Goal: Use online tool/utility: Utilize a website feature to perform a specific function

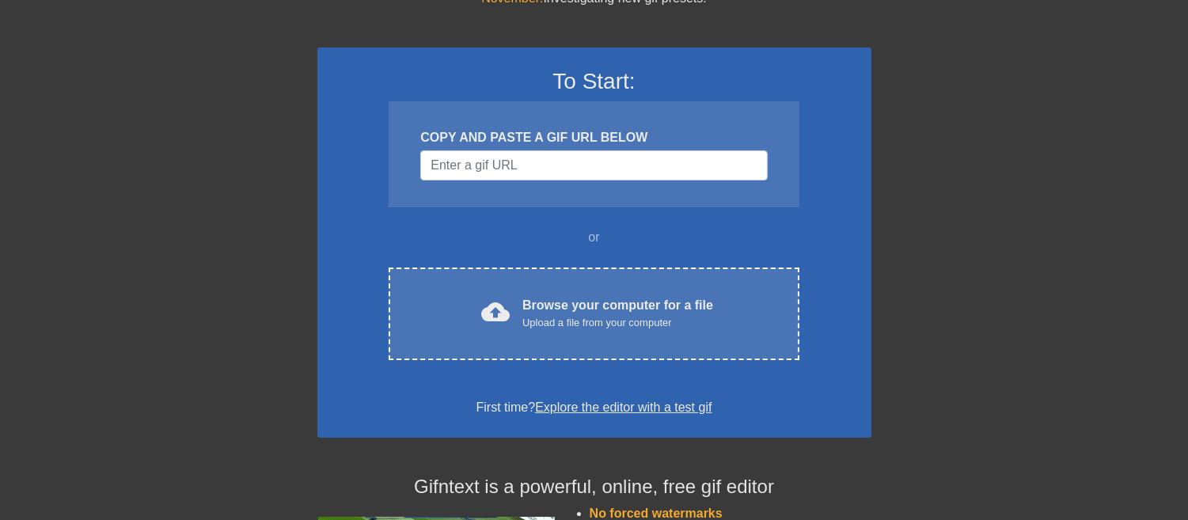
scroll to position [185, 0]
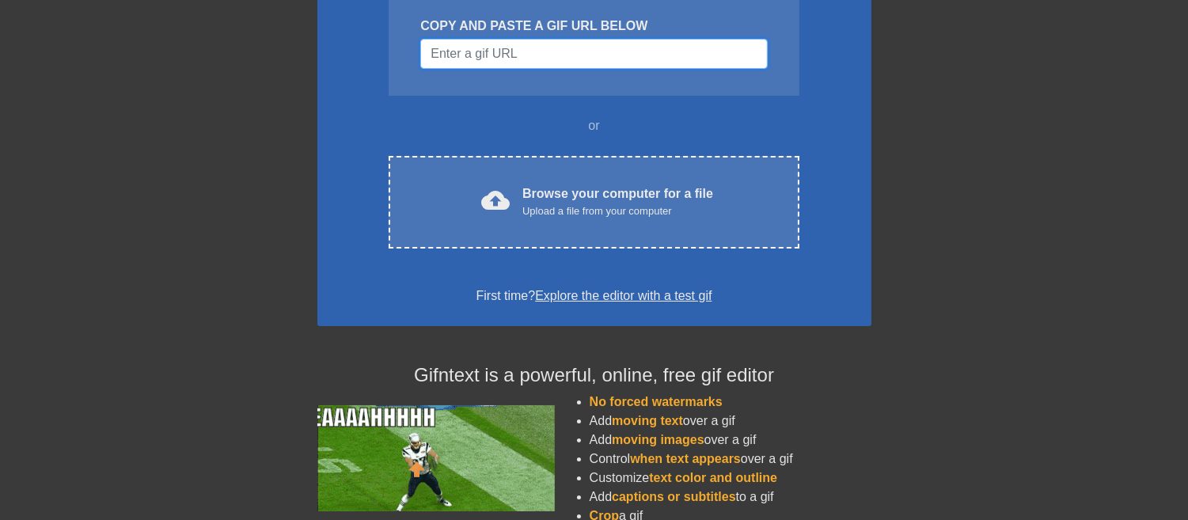
click at [492, 56] on input "Username" at bounding box center [593, 54] width 347 height 30
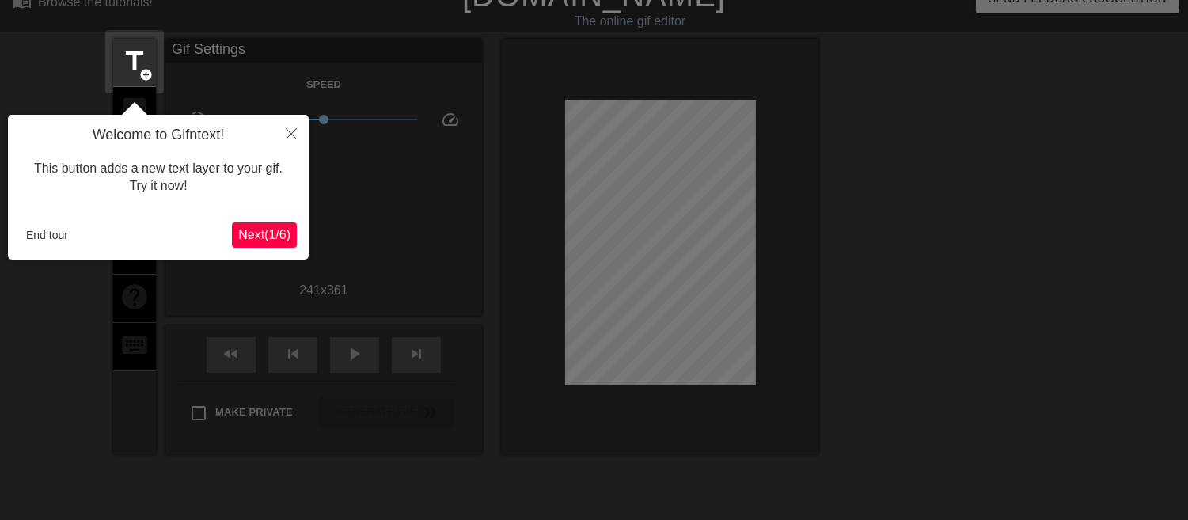
scroll to position [38, 0]
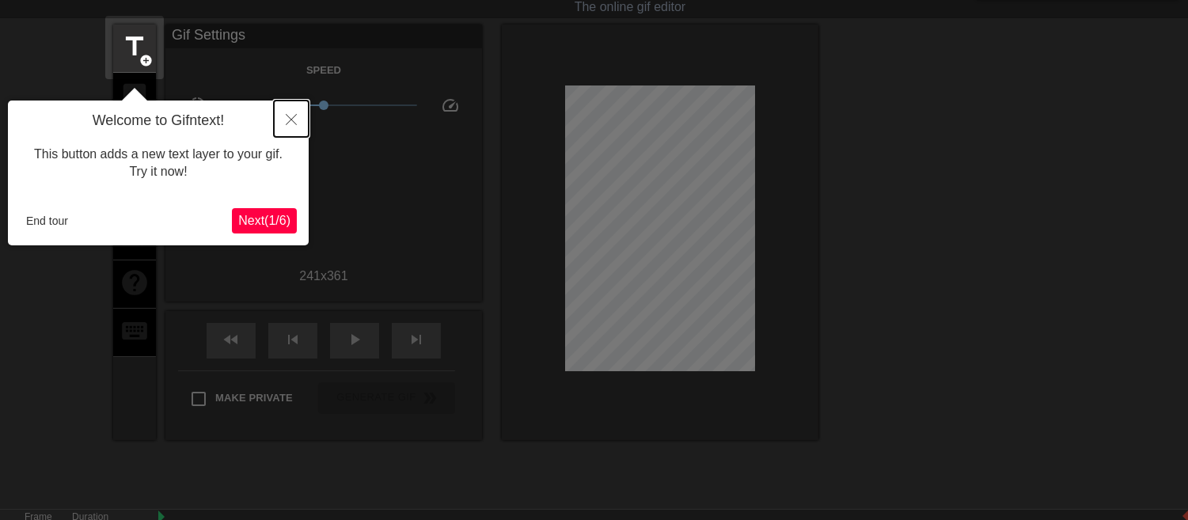
click at [298, 132] on button "Close" at bounding box center [291, 119] width 35 height 36
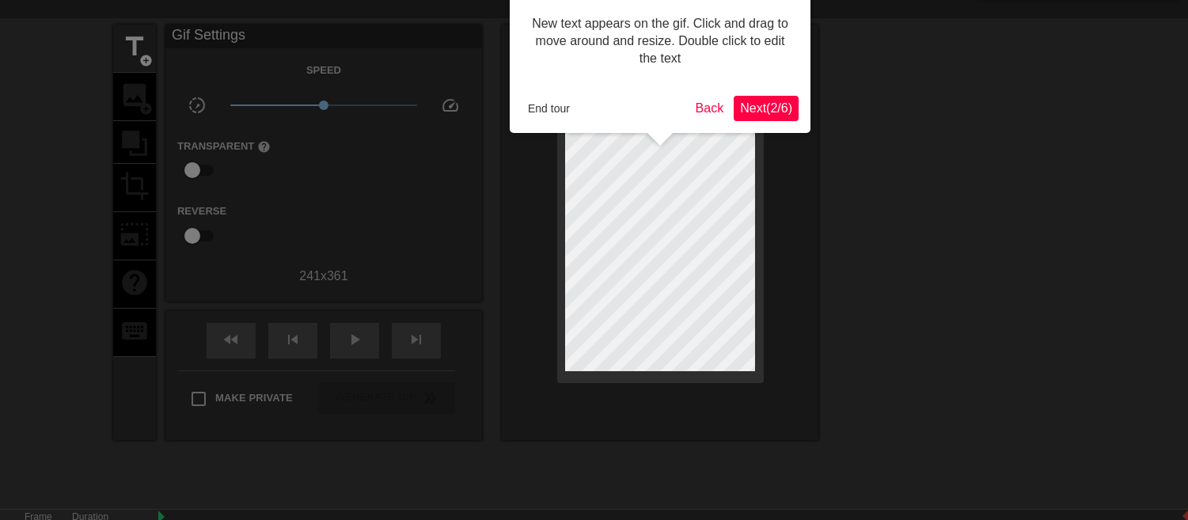
scroll to position [0, 0]
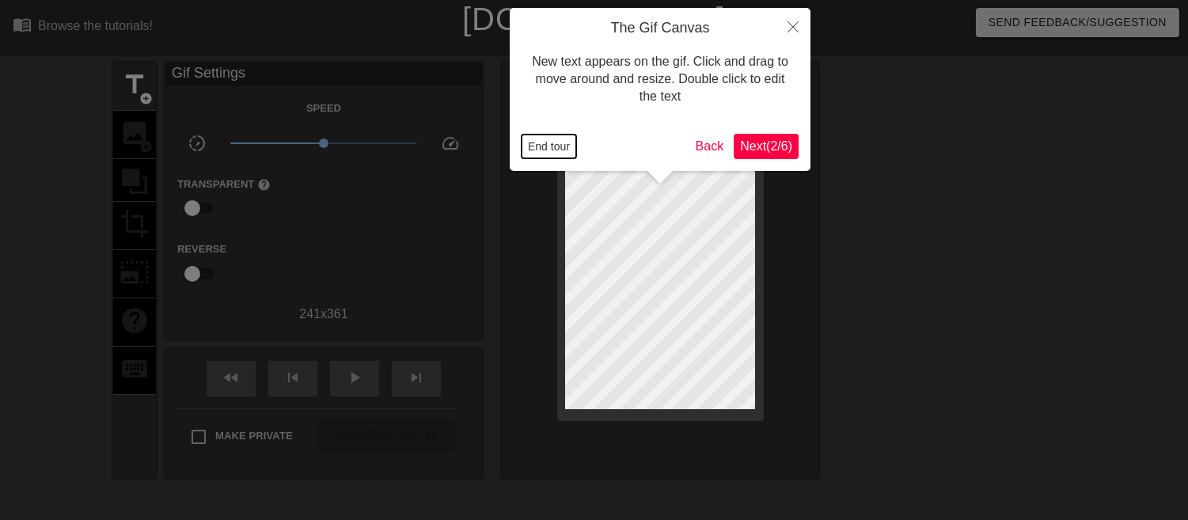
click at [549, 145] on button "End tour" at bounding box center [549, 147] width 55 height 24
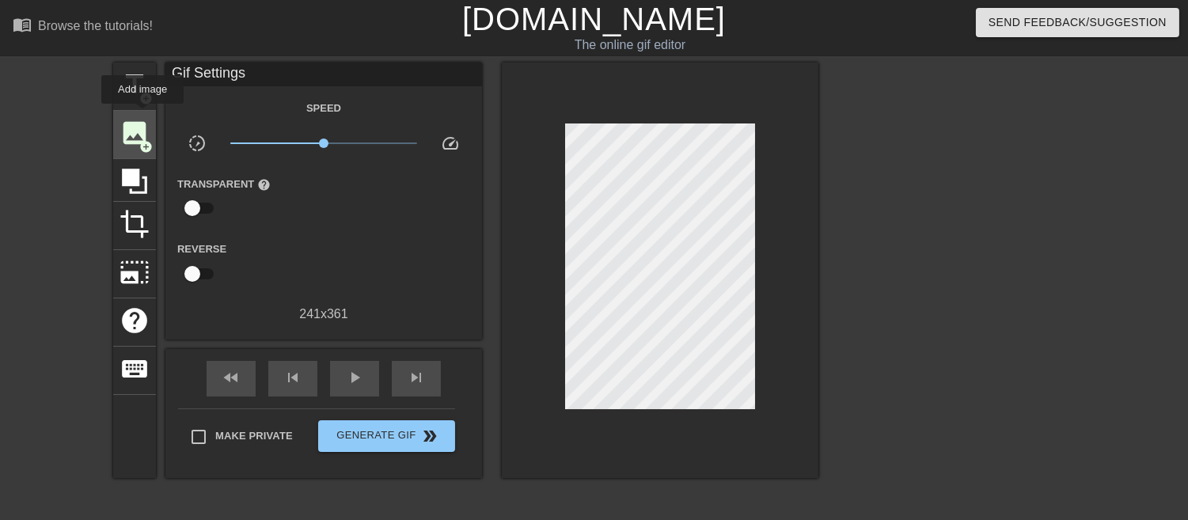
click at [123, 112] on div "image add_circle" at bounding box center [134, 135] width 43 height 48
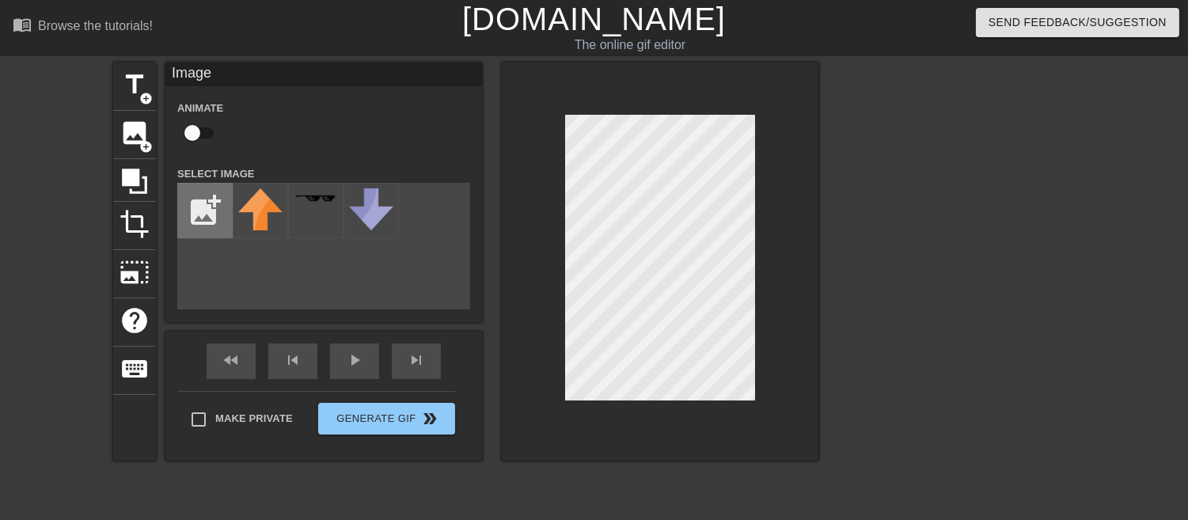
click at [209, 203] on input "file" at bounding box center [205, 211] width 54 height 54
type input "C:\fakepath\2025_09_02_0g7_Kleki.png"
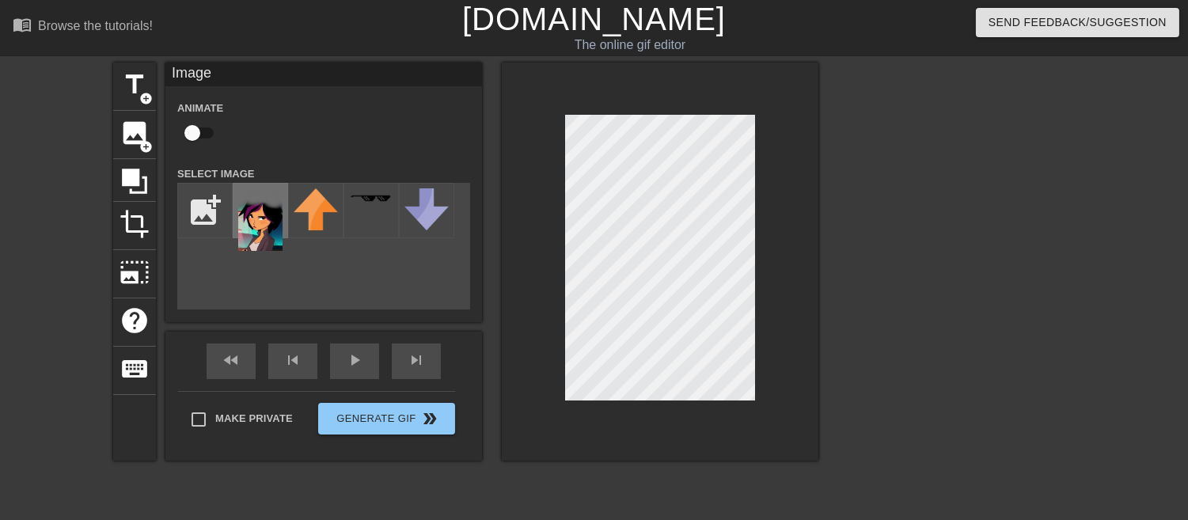
click at [262, 214] on img at bounding box center [260, 219] width 44 height 63
click at [263, 209] on img at bounding box center [260, 219] width 44 height 63
click at [132, 218] on span "crop" at bounding box center [135, 224] width 30 height 30
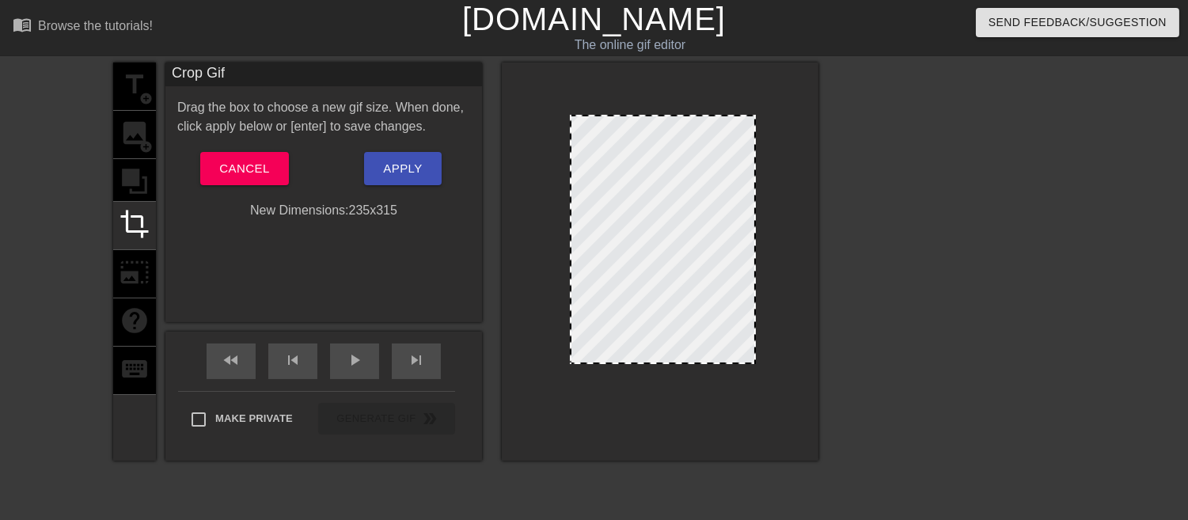
drag, startPoint x: 571, startPoint y: 398, endPoint x: 576, endPoint y: 362, distance: 36.7
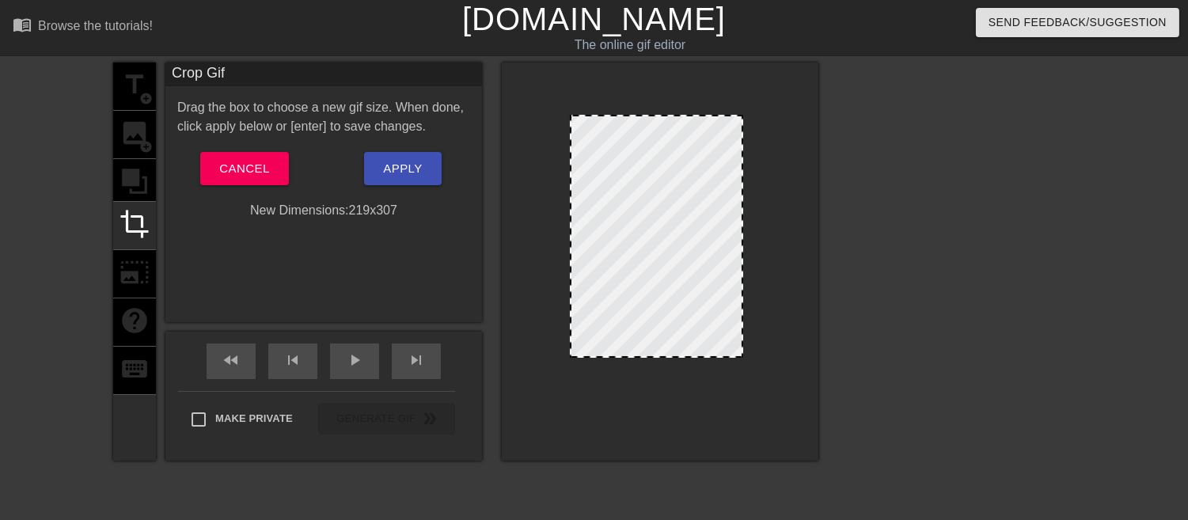
drag, startPoint x: 753, startPoint y: 364, endPoint x: 740, endPoint y: 358, distance: 14.2
click at [740, 358] on div at bounding box center [742, 356] width 16 height 16
click at [409, 173] on span "Apply" at bounding box center [402, 168] width 39 height 21
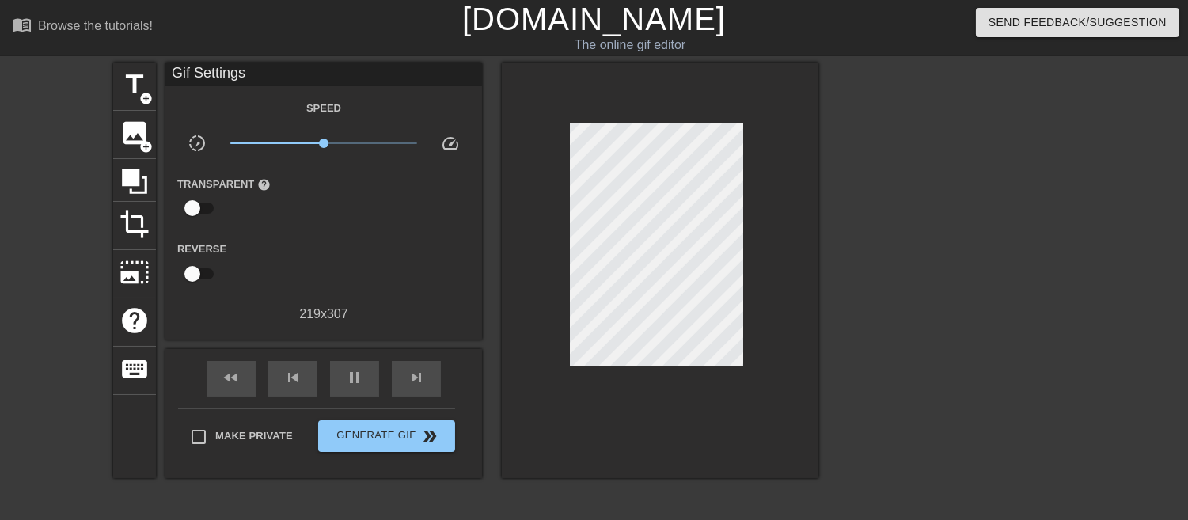
type input "210"
click at [404, 432] on span "Generate Gif double_arrow" at bounding box center [387, 436] width 124 height 19
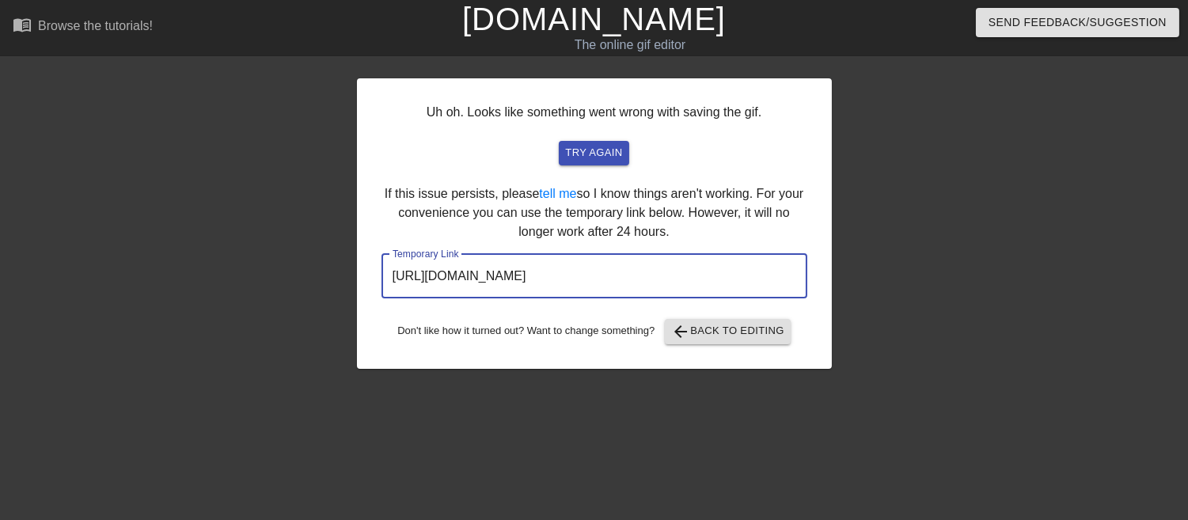
drag, startPoint x: 772, startPoint y: 290, endPoint x: 234, endPoint y: 238, distance: 540.1
click at [234, 238] on div "Uh oh. Looks like something went wrong with saving the gif. try again If this i…" at bounding box center [594, 300] width 1188 height 475
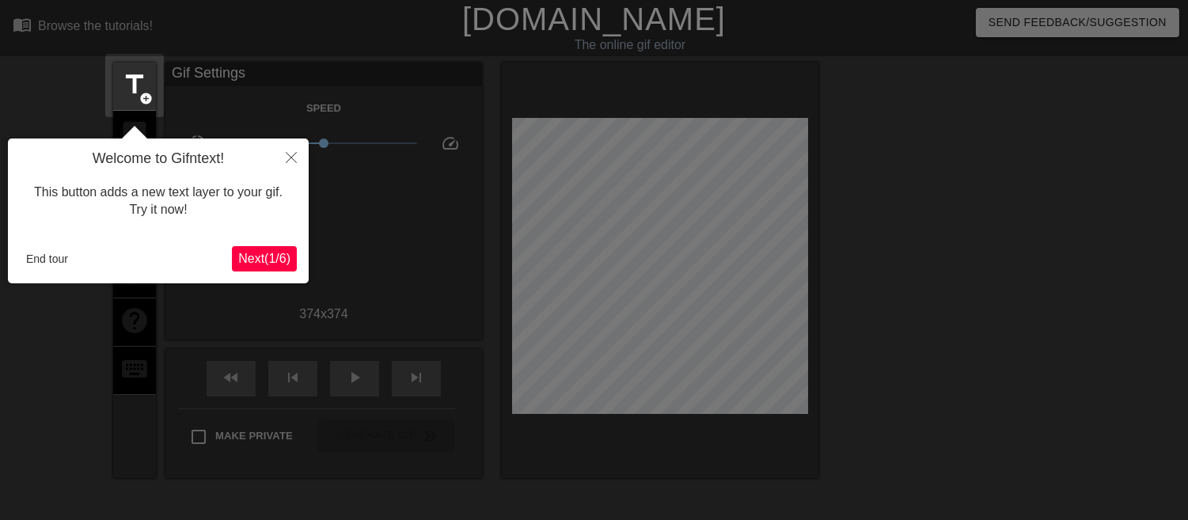
scroll to position [38, 0]
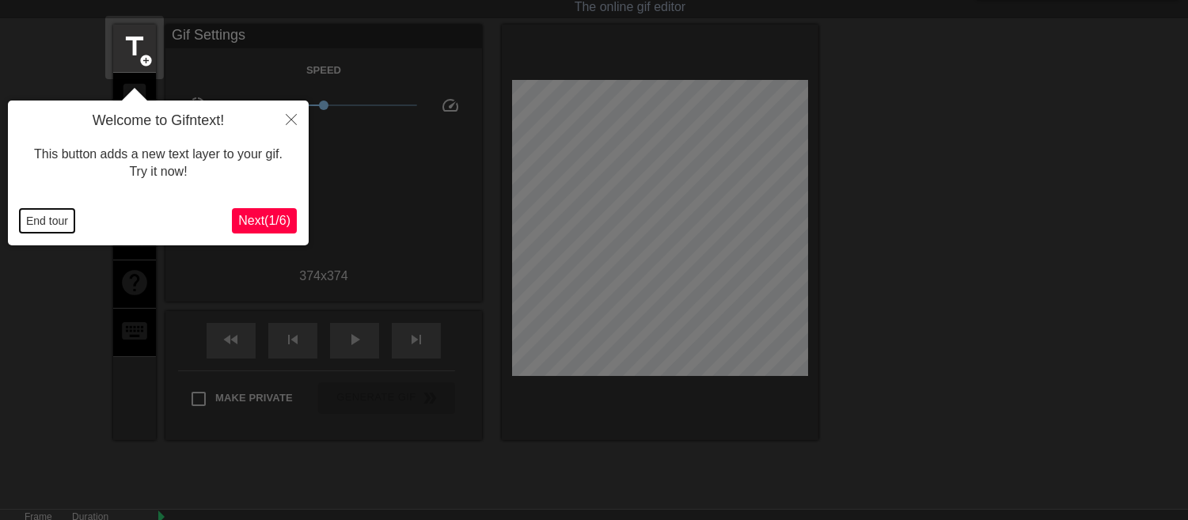
click at [44, 222] on button "End tour" at bounding box center [47, 221] width 55 height 24
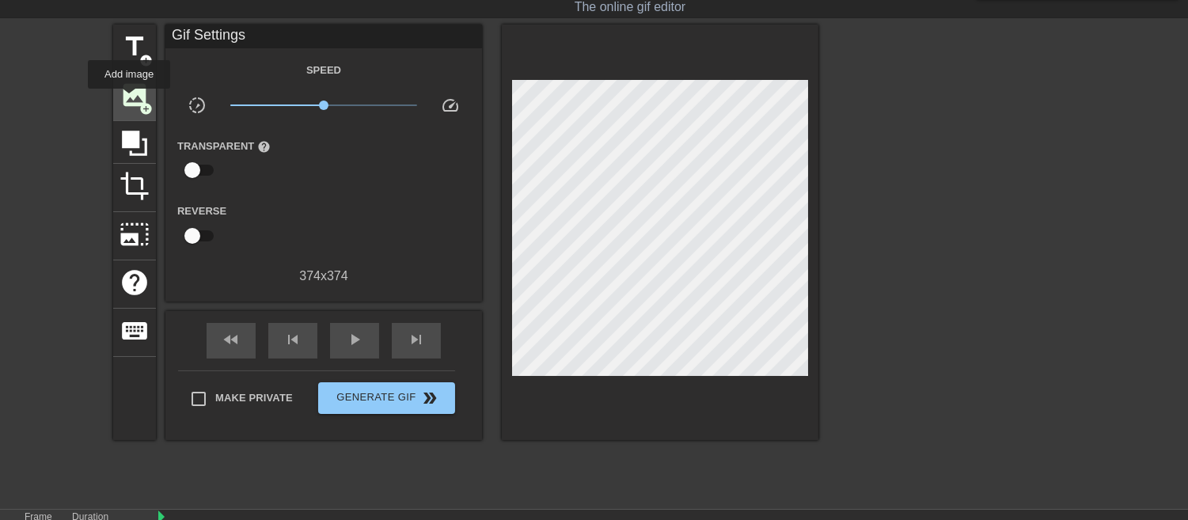
click at [129, 100] on span "image" at bounding box center [135, 95] width 30 height 30
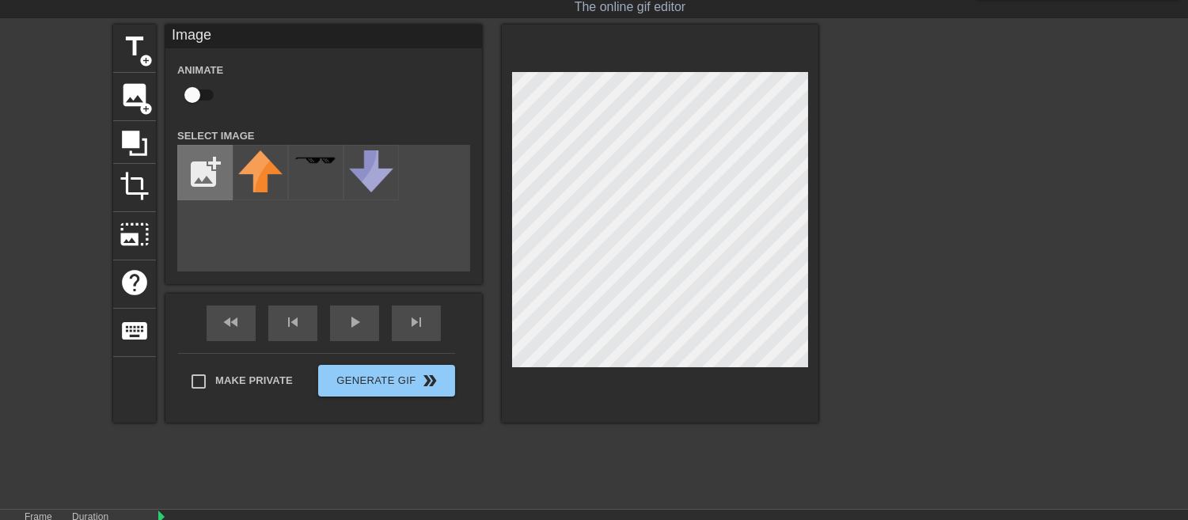
click at [207, 180] on input "file" at bounding box center [205, 173] width 54 height 54
type input "C:\fakepath\2025_09_02_0h2_Kleki.png"
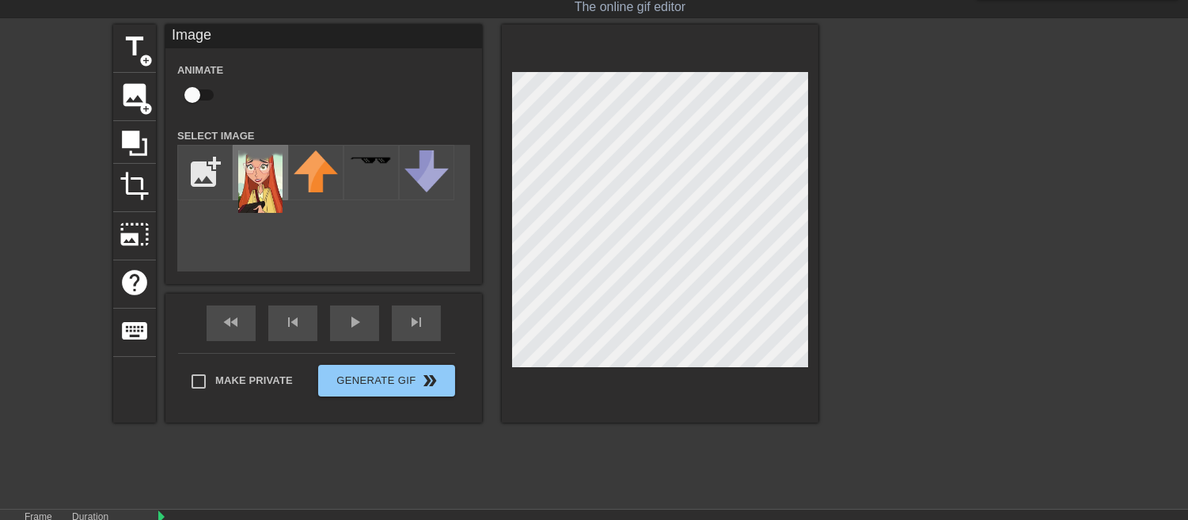
click at [265, 179] on img at bounding box center [260, 181] width 44 height 63
click at [1027, 519] on html "menu_book Browse the tutorials! Gifntext.com The online gif editor Send Feedbac…" at bounding box center [594, 277] width 1188 height 631
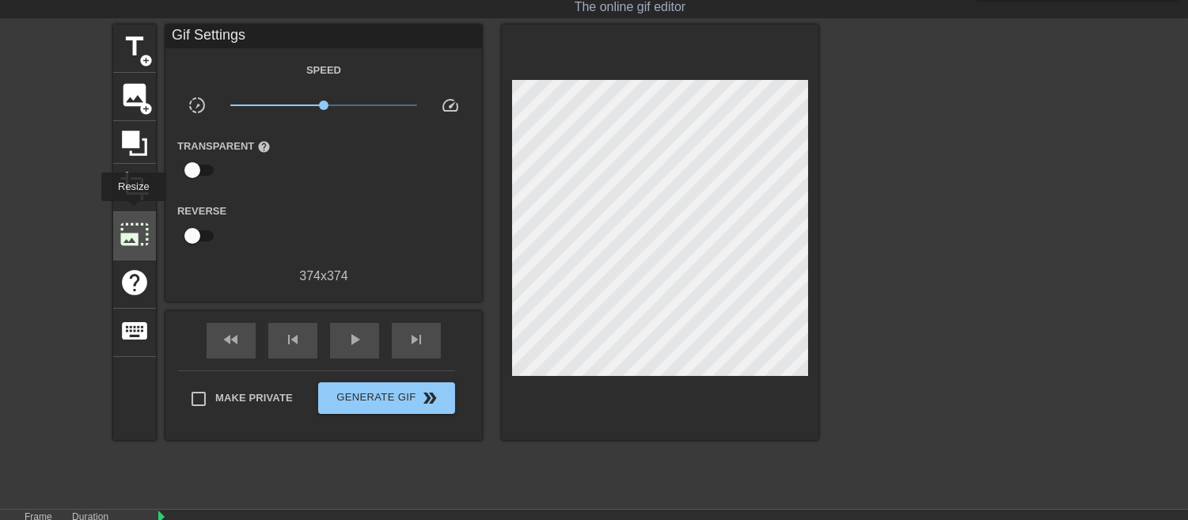
click at [127, 222] on span "photo_size_select_large" at bounding box center [135, 234] width 30 height 30
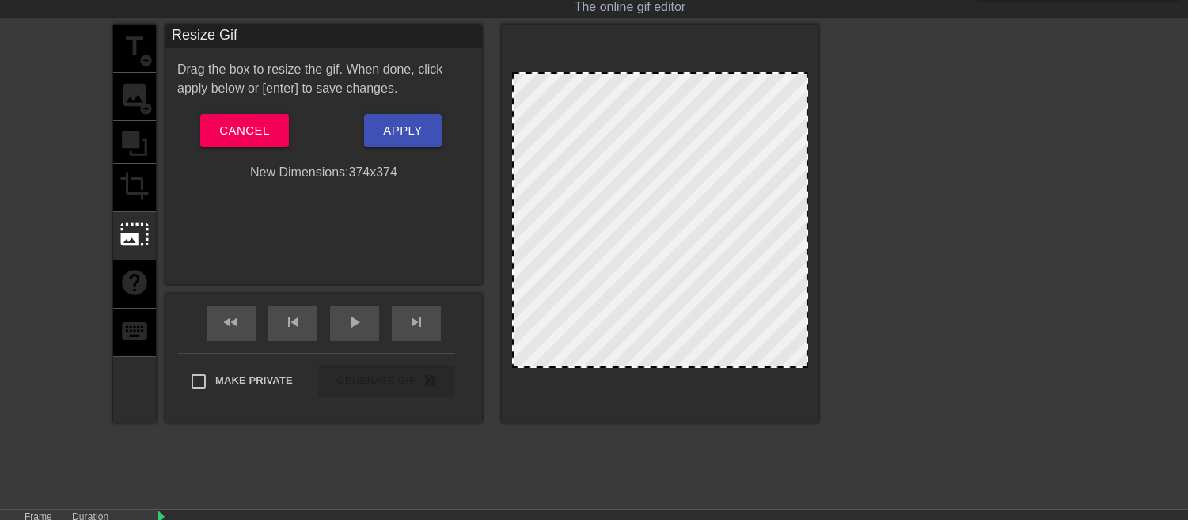
drag, startPoint x: 692, startPoint y: 88, endPoint x: 686, endPoint y: 58, distance: 30.7
click at [686, 58] on div at bounding box center [660, 224] width 317 height 398
drag, startPoint x: 663, startPoint y: 163, endPoint x: 667, endPoint y: 113, distance: 50.1
click at [668, 113] on div at bounding box center [660, 220] width 296 height 296
drag, startPoint x: 630, startPoint y: 154, endPoint x: 670, endPoint y: 165, distance: 41.1
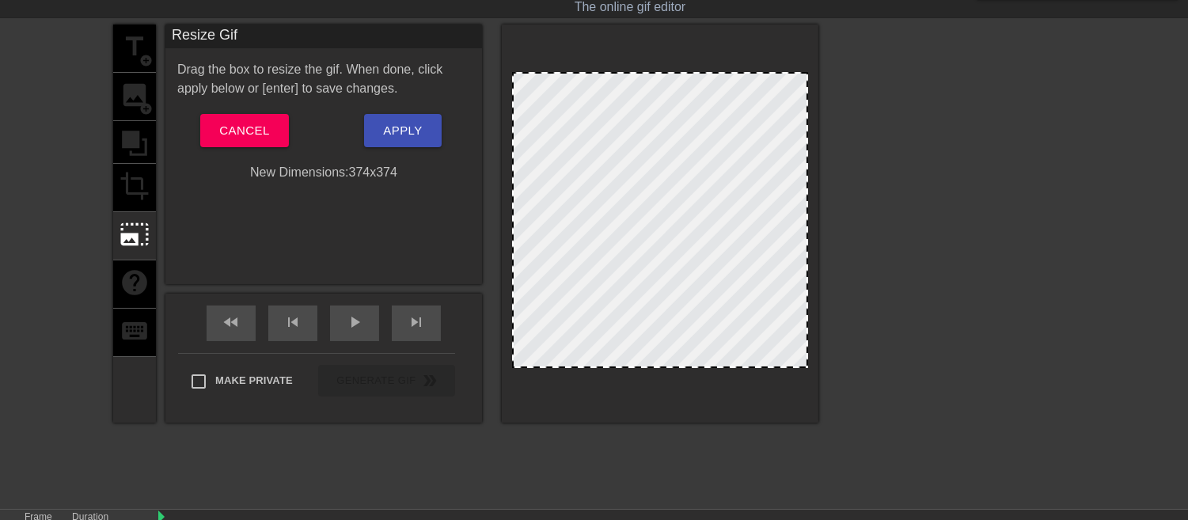
click at [670, 165] on div at bounding box center [660, 220] width 296 height 296
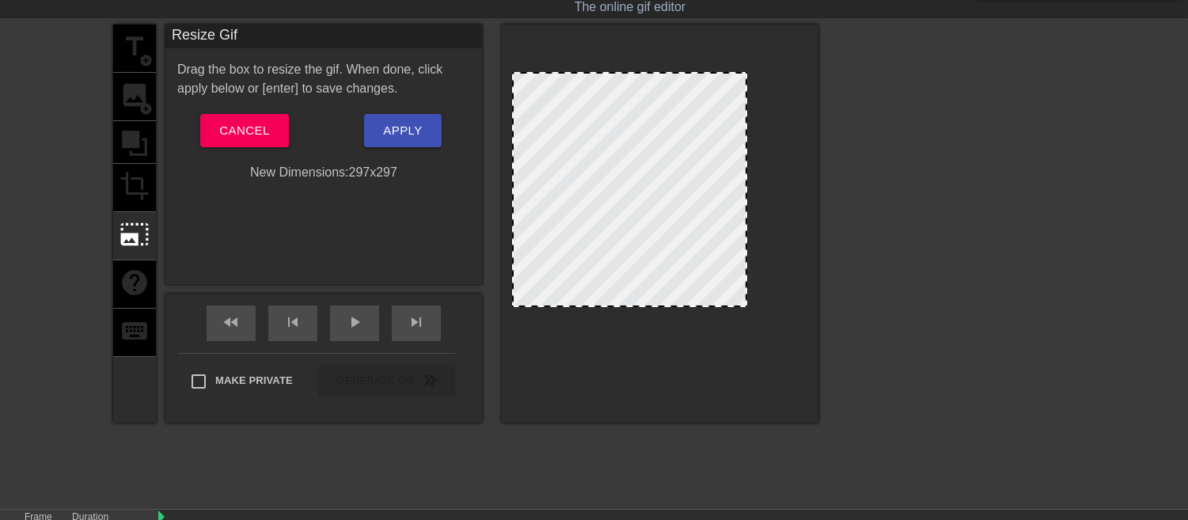
drag, startPoint x: 808, startPoint y: 71, endPoint x: 747, endPoint y: 108, distance: 71.4
click at [747, 108] on div at bounding box center [746, 190] width 8 height 232
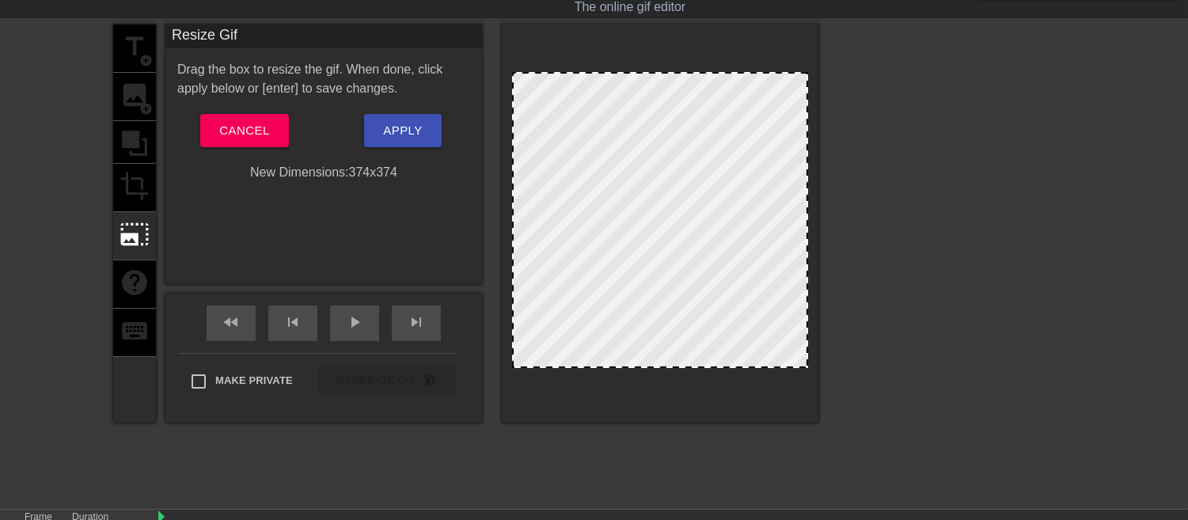
drag, startPoint x: 747, startPoint y: 98, endPoint x: 812, endPoint y: 105, distance: 66.0
click at [812, 105] on div at bounding box center [660, 224] width 317 height 398
drag, startPoint x: 612, startPoint y: 364, endPoint x: 618, endPoint y: 399, distance: 35.3
click at [618, 399] on div at bounding box center [660, 224] width 317 height 398
click at [264, 124] on span "Cancel" at bounding box center [244, 130] width 50 height 21
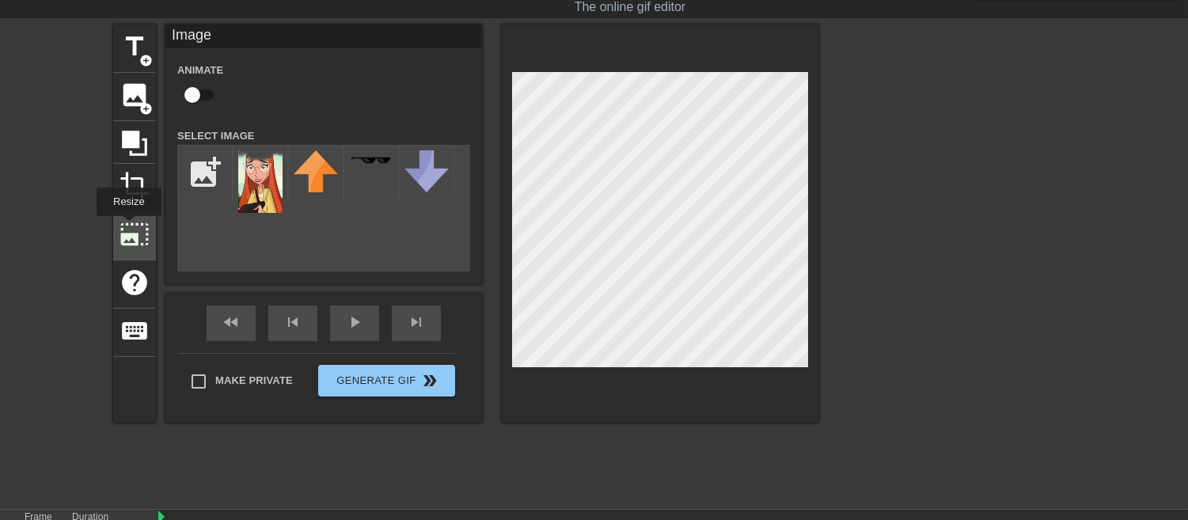
click at [127, 227] on span "photo_size_select_large" at bounding box center [135, 234] width 30 height 30
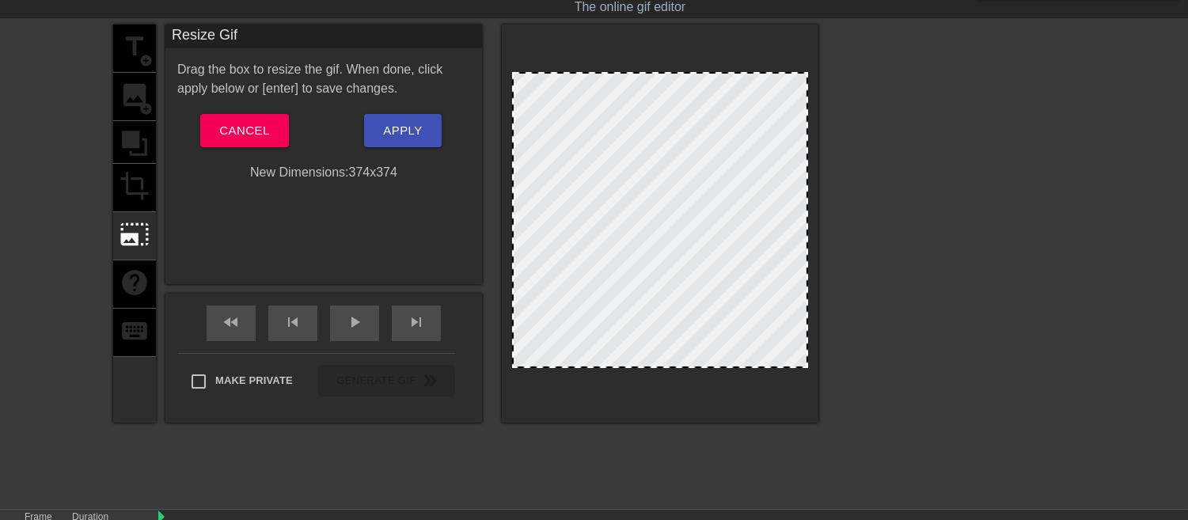
click at [131, 183] on div "title add_circle image add_circle crop photo_size_select_large help keyboard" at bounding box center [134, 224] width 43 height 398
click at [274, 127] on button "Cancel" at bounding box center [244, 130] width 88 height 33
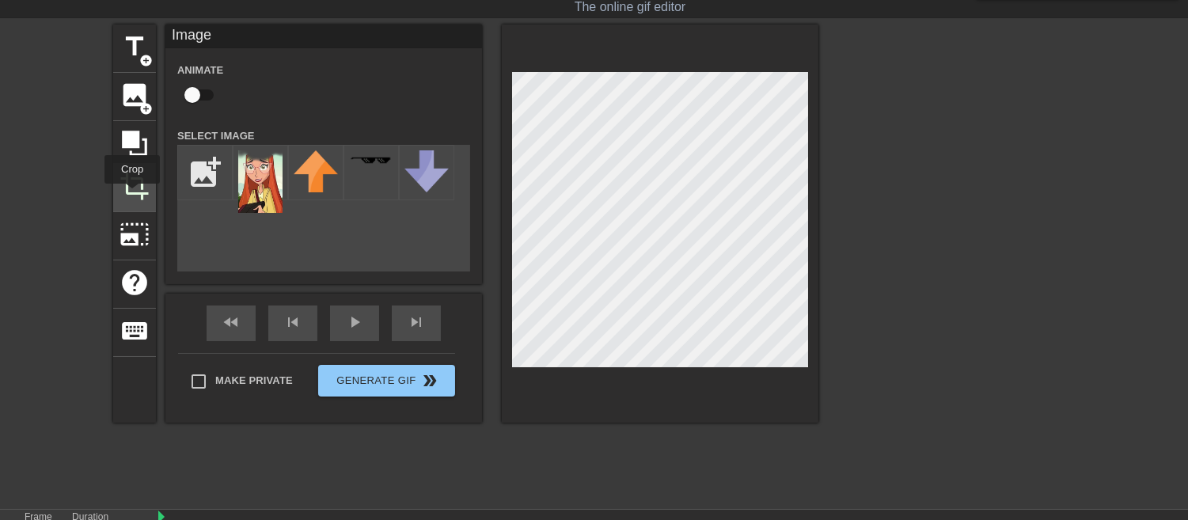
click at [123, 196] on span "crop" at bounding box center [135, 186] width 30 height 30
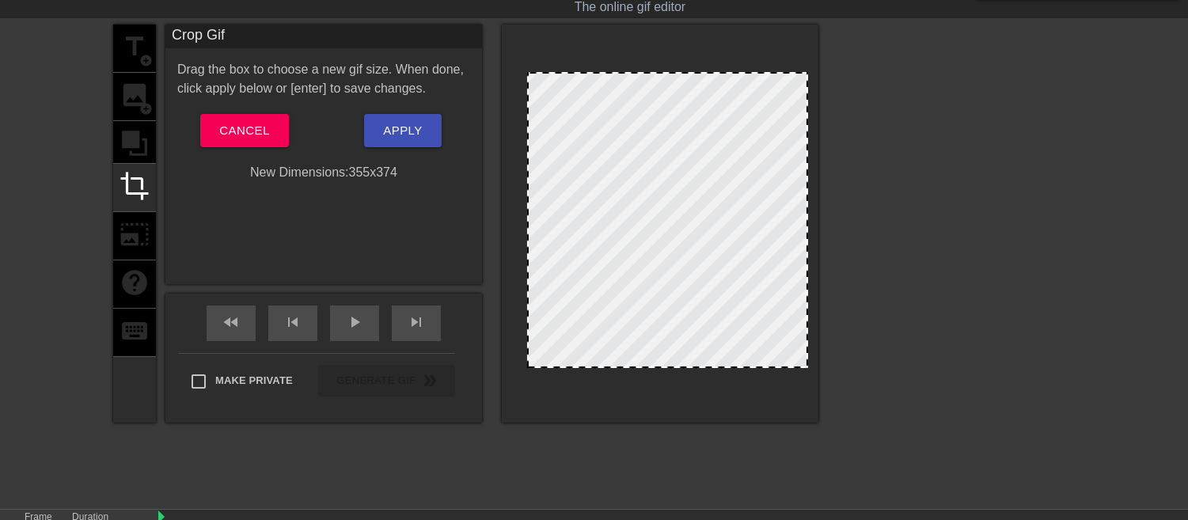
drag, startPoint x: 512, startPoint y: 291, endPoint x: 527, endPoint y: 295, distance: 15.6
click at [386, 125] on span "Apply" at bounding box center [402, 130] width 39 height 21
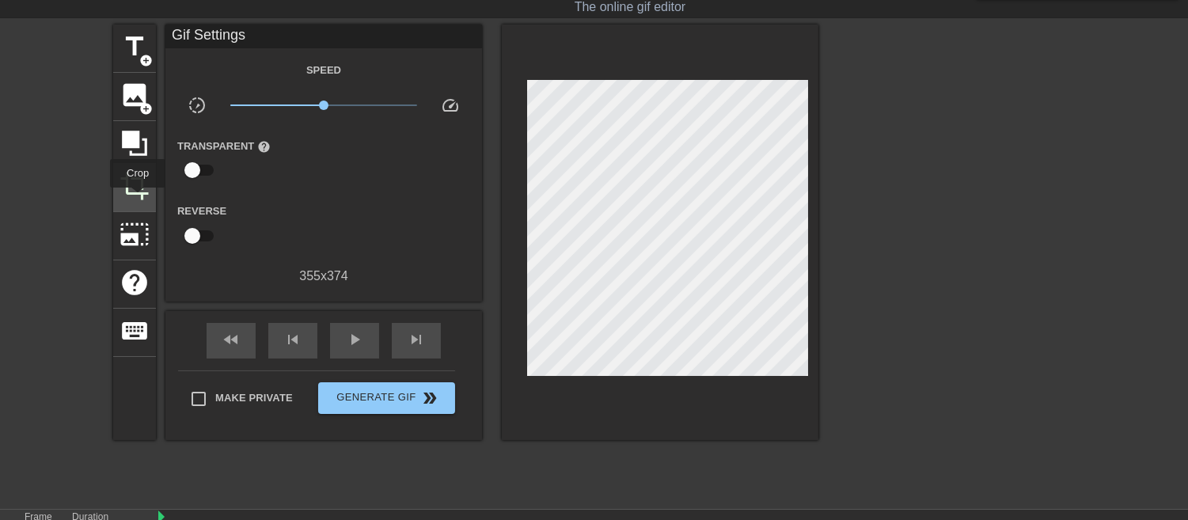
click at [138, 199] on span "crop" at bounding box center [135, 186] width 30 height 30
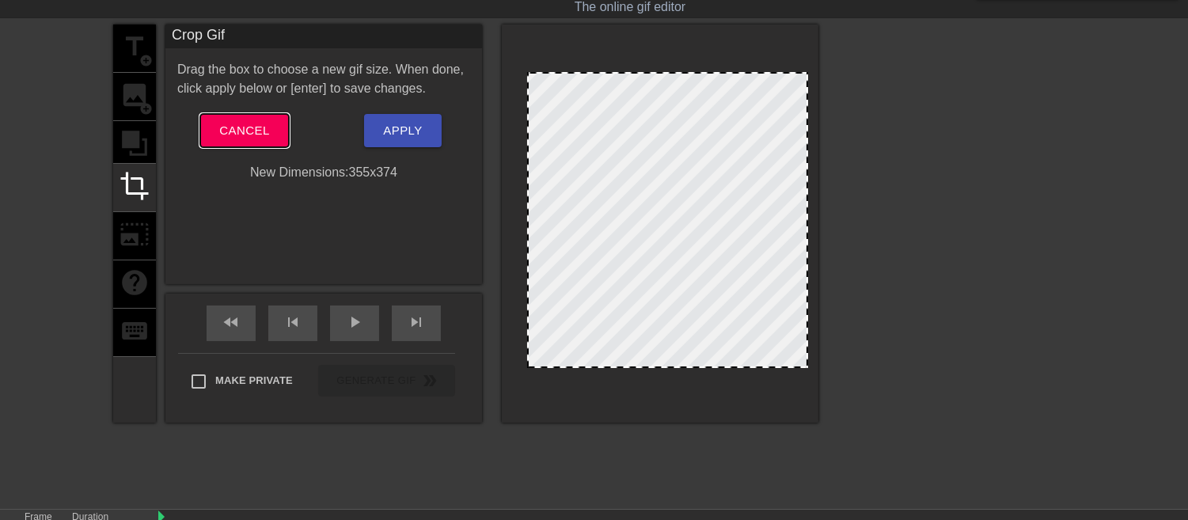
click at [235, 125] on span "Cancel" at bounding box center [244, 130] width 50 height 21
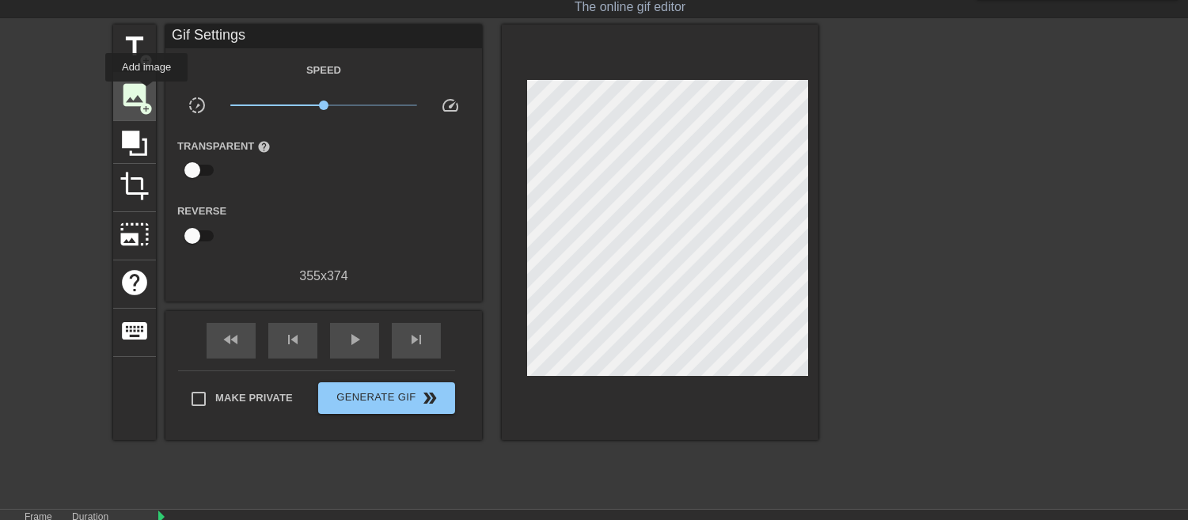
click at [143, 92] on span "image" at bounding box center [135, 95] width 30 height 30
click at [964, 317] on div at bounding box center [957, 262] width 238 height 475
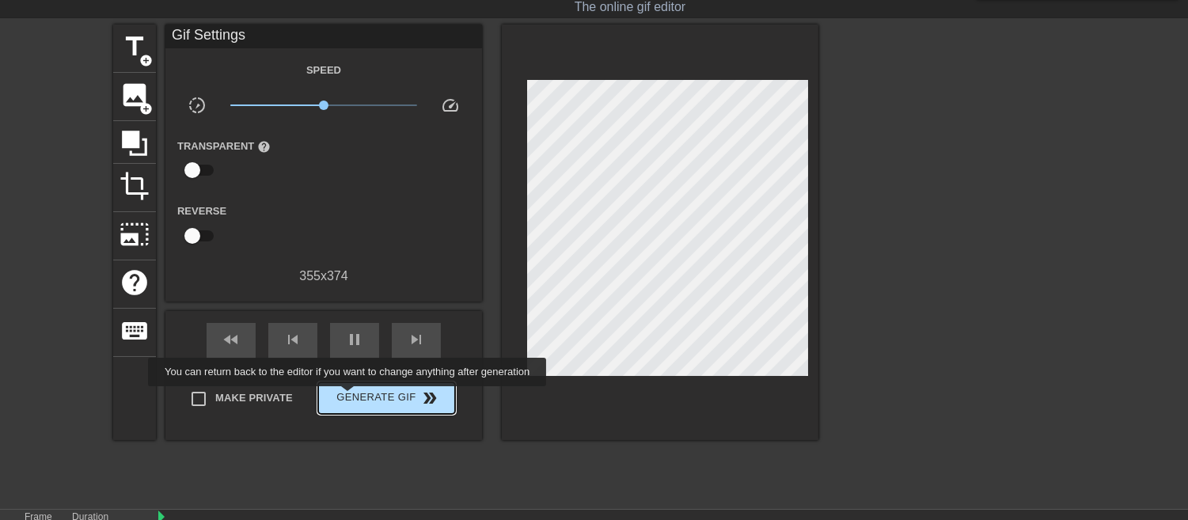
type input "40"
click at [349, 397] on span "Generate Gif double_arrow" at bounding box center [387, 398] width 124 height 19
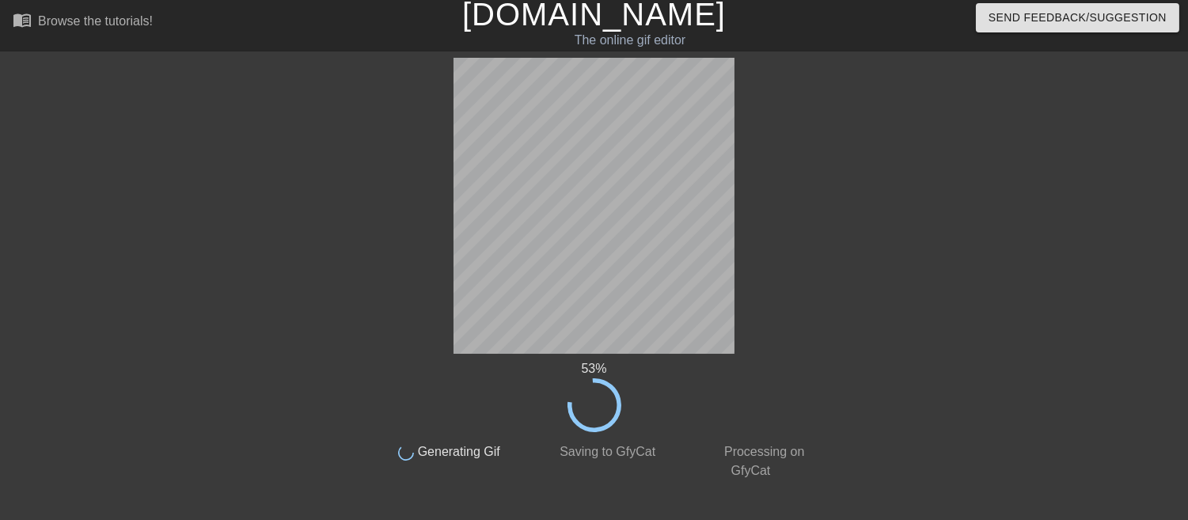
scroll to position [24, 0]
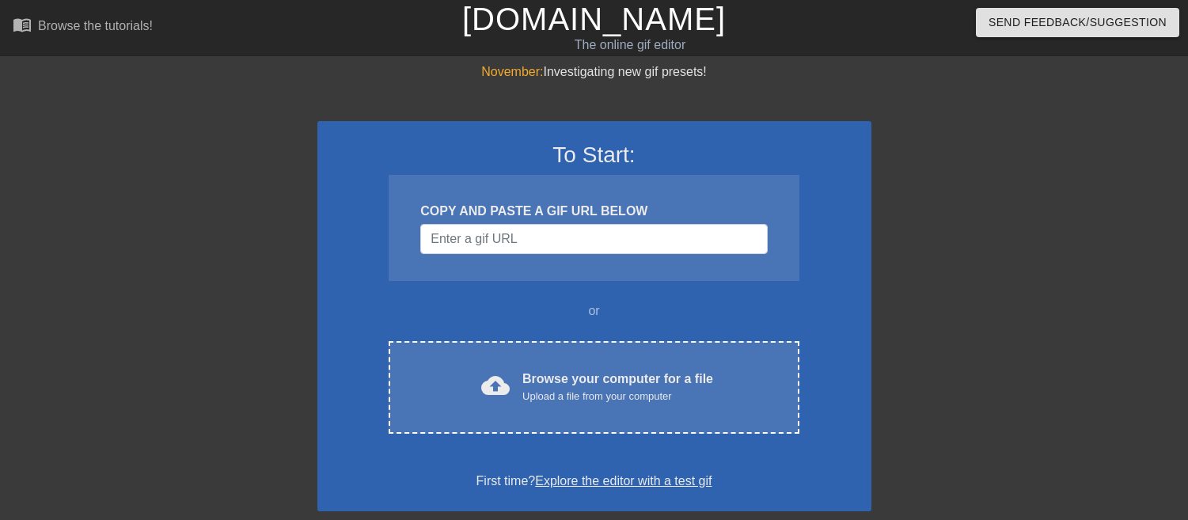
click at [511, 234] on input "Username" at bounding box center [593, 239] width 347 height 30
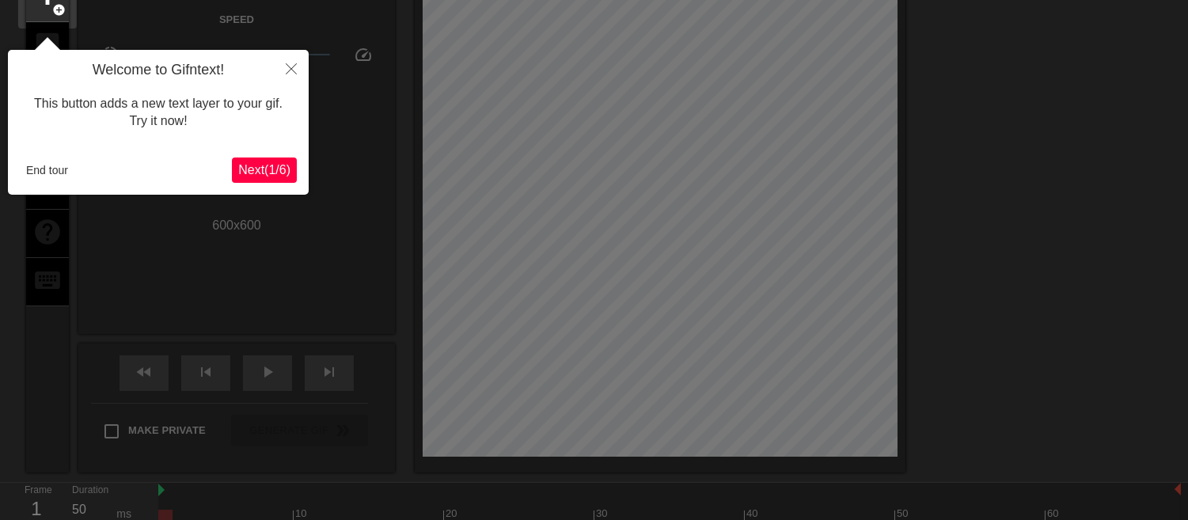
scroll to position [38, 0]
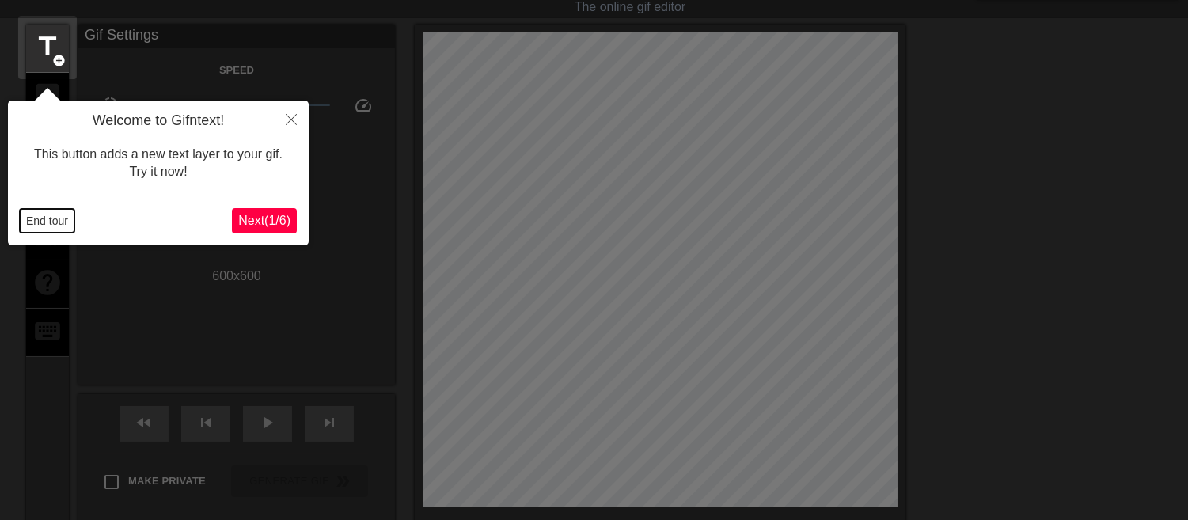
click at [49, 218] on button "End tour" at bounding box center [47, 221] width 55 height 24
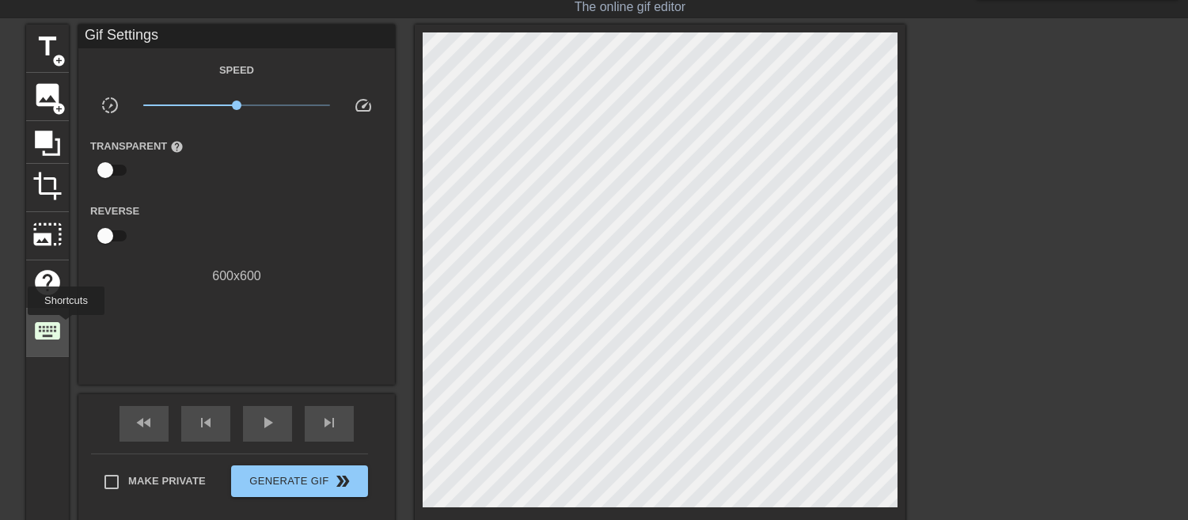
click at [66, 326] on div "keyboard" at bounding box center [47, 333] width 43 height 48
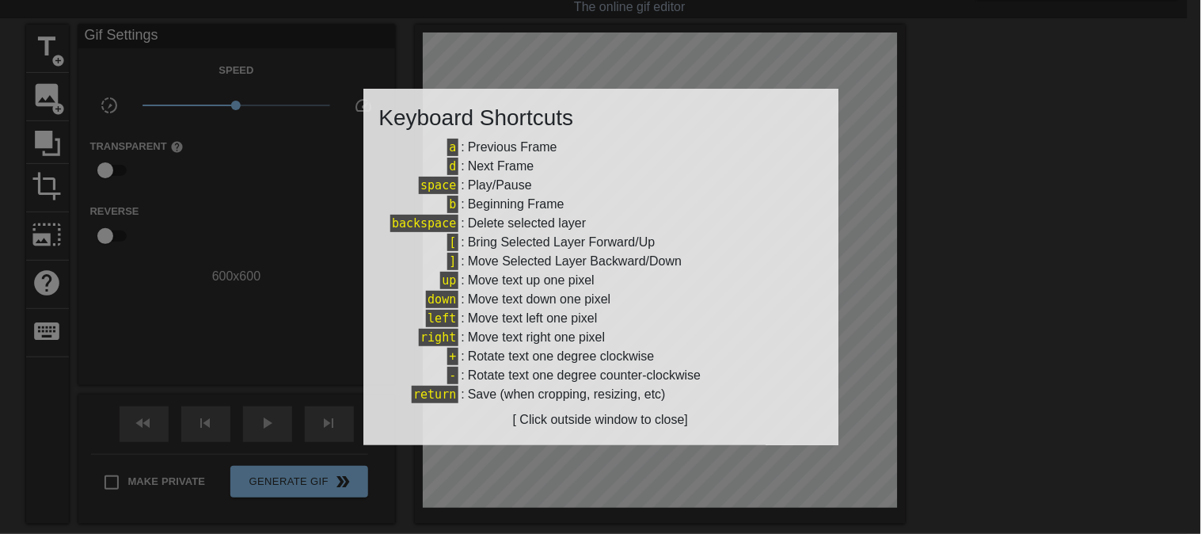
click at [282, 212] on div at bounding box center [600, 267] width 1201 height 534
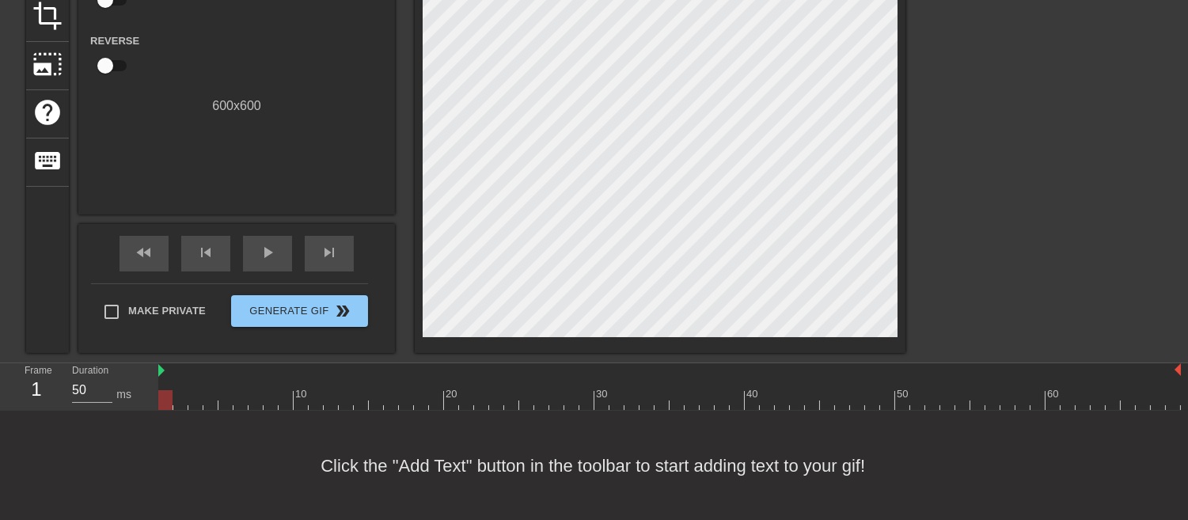
scroll to position [0, 0]
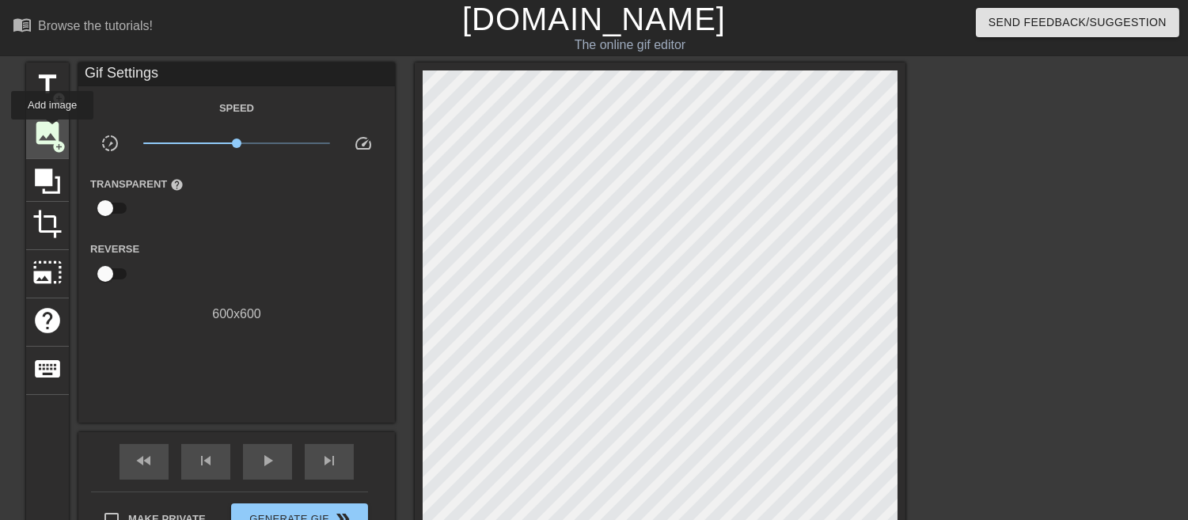
click at [52, 131] on span "image" at bounding box center [47, 133] width 30 height 30
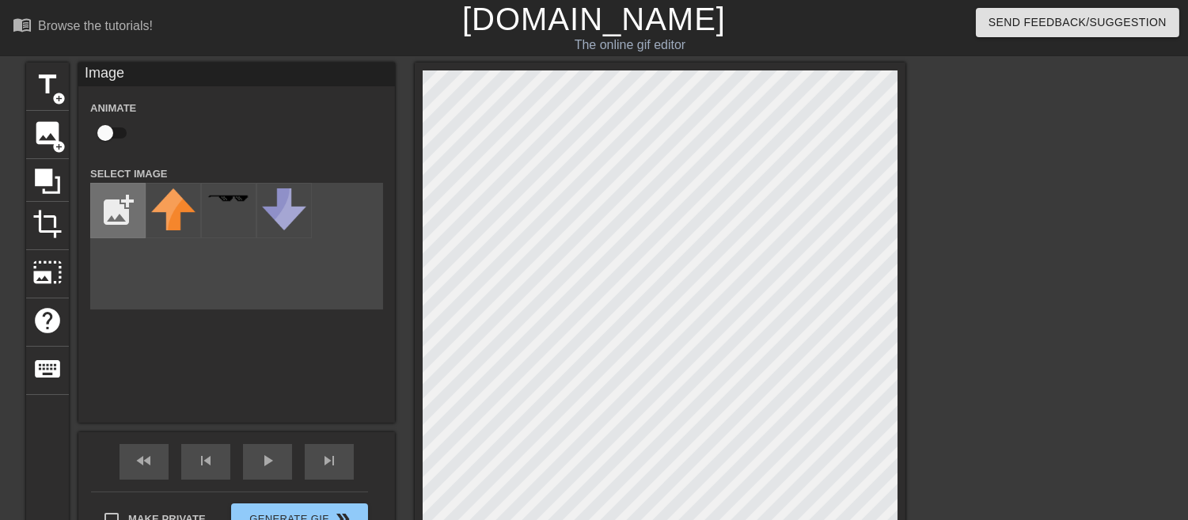
click at [105, 219] on input "file" at bounding box center [118, 211] width 54 height 54
type input "C:\fakepath\2025_09_02_0hf_Kleki.png"
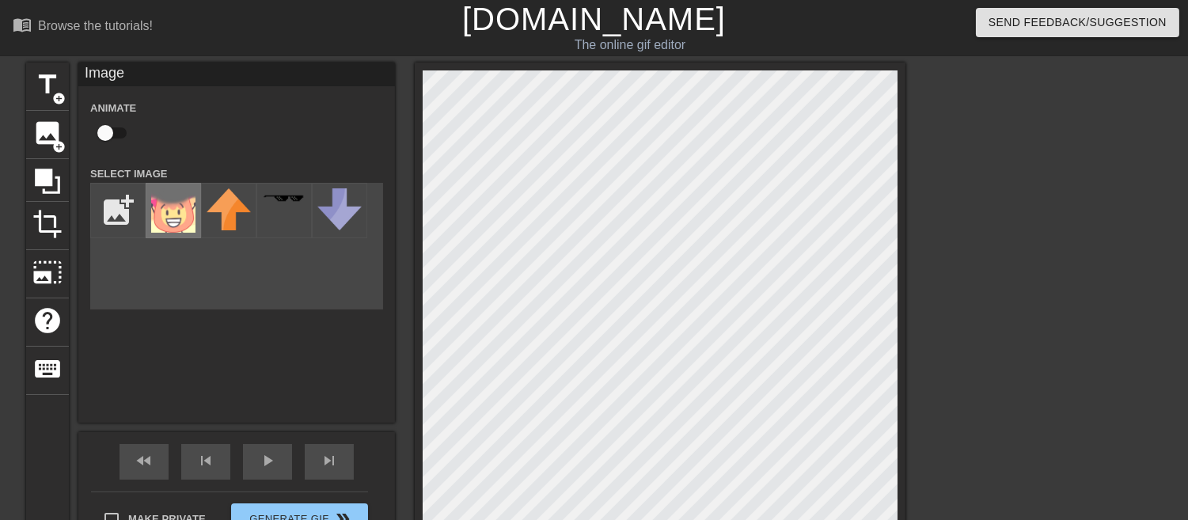
click at [169, 216] on img at bounding box center [173, 210] width 44 height 44
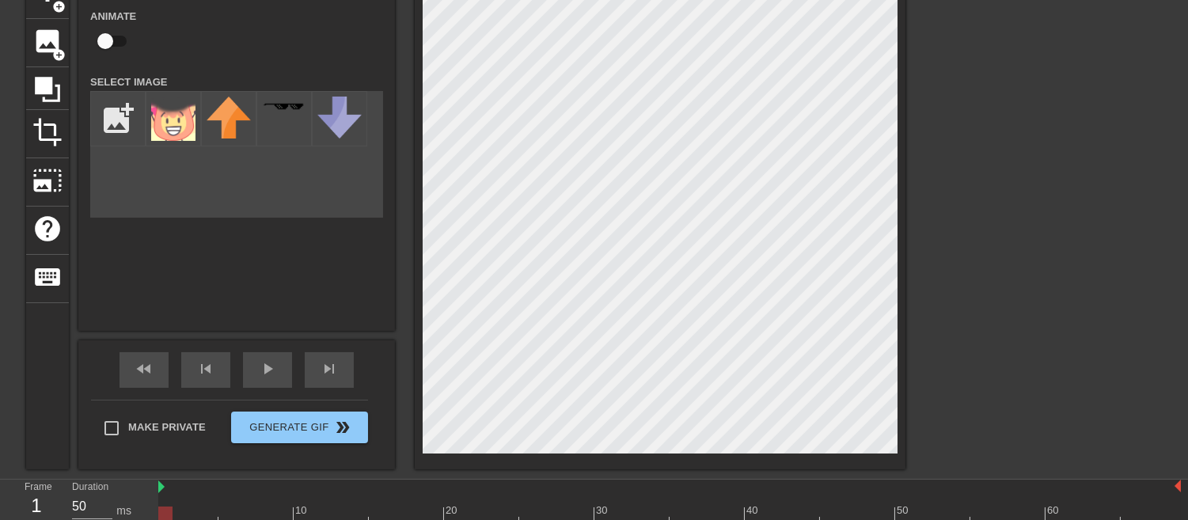
scroll to position [136, 0]
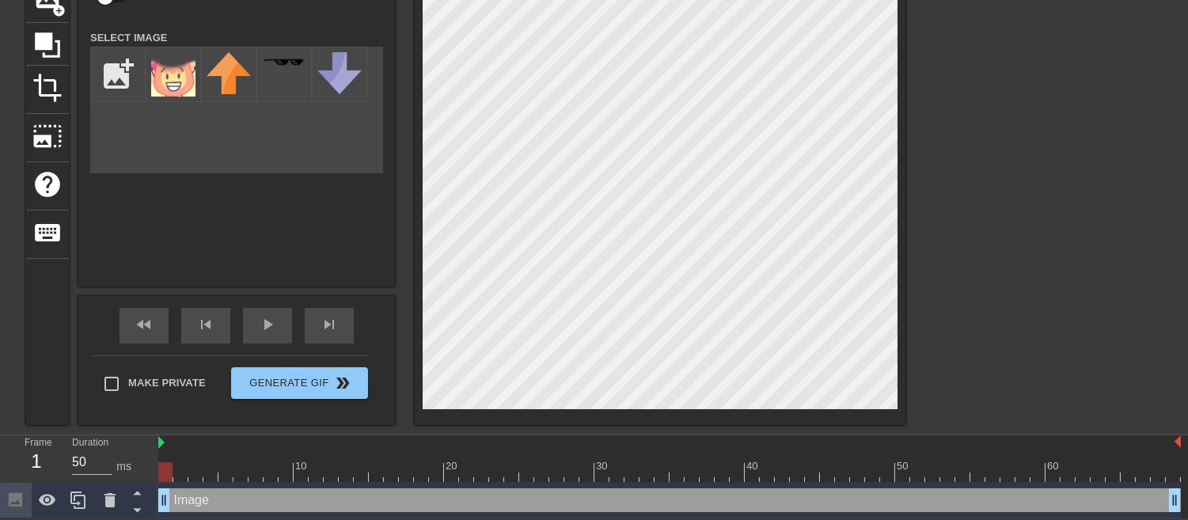
click at [945, 502] on div "menu_book Browse the tutorials! Gifntext.com The online gif editor Send Feedbac…" at bounding box center [594, 191] width 1188 height 655
click at [988, 150] on div at bounding box center [1044, 163] width 238 height 475
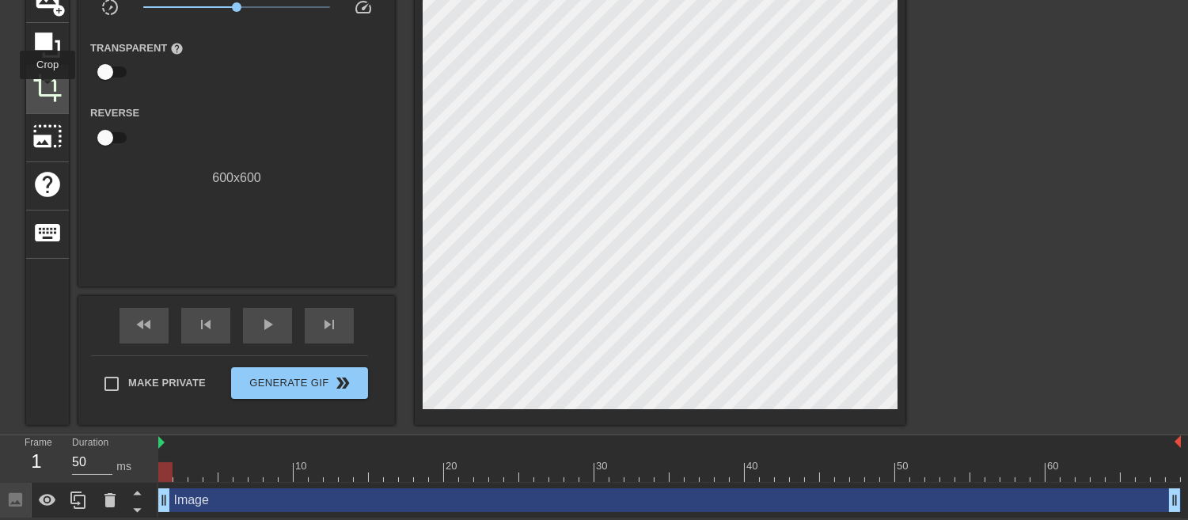
click at [48, 90] on span "crop" at bounding box center [47, 88] width 30 height 30
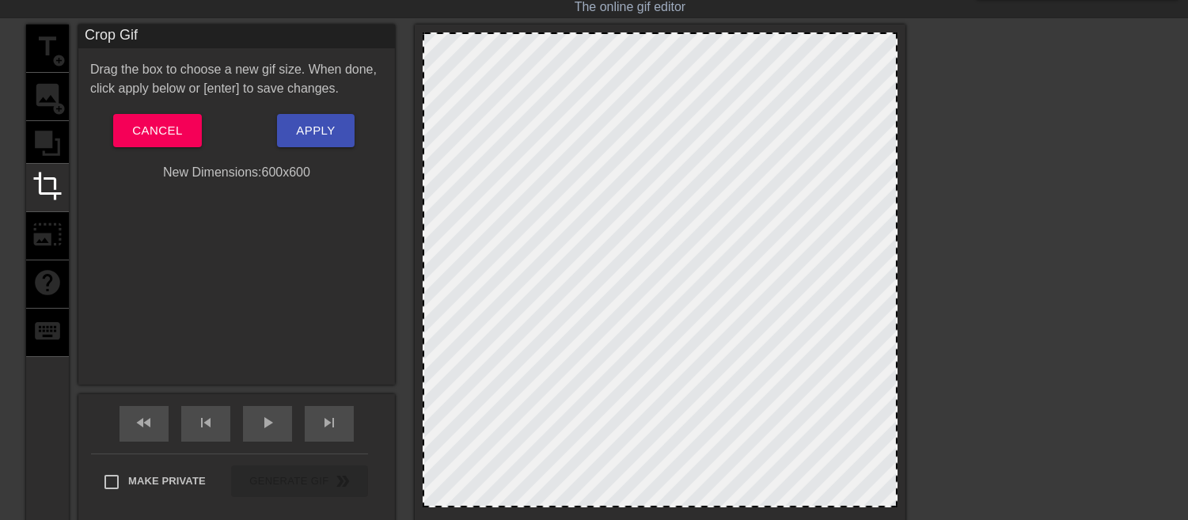
scroll to position [50, 0]
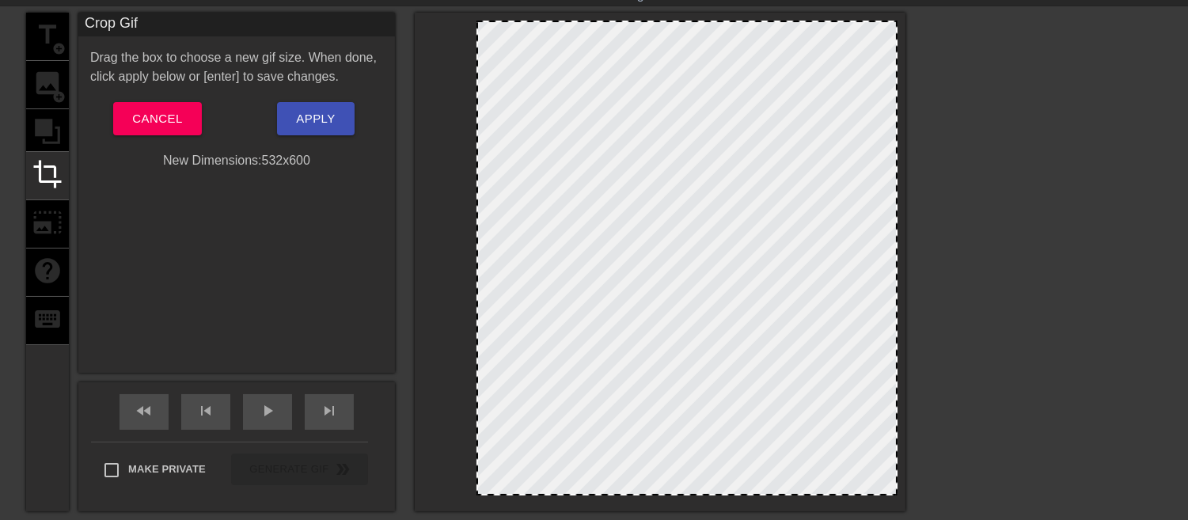
drag, startPoint x: 424, startPoint y: 481, endPoint x: 478, endPoint y: 489, distance: 54.5
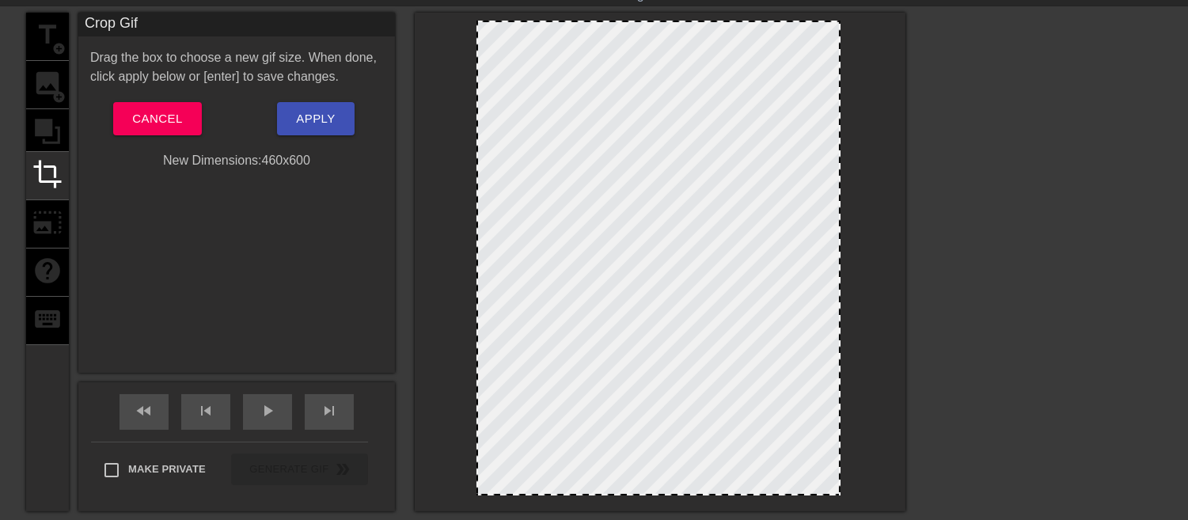
drag, startPoint x: 895, startPoint y: 413, endPoint x: 838, endPoint y: 418, distance: 57.2
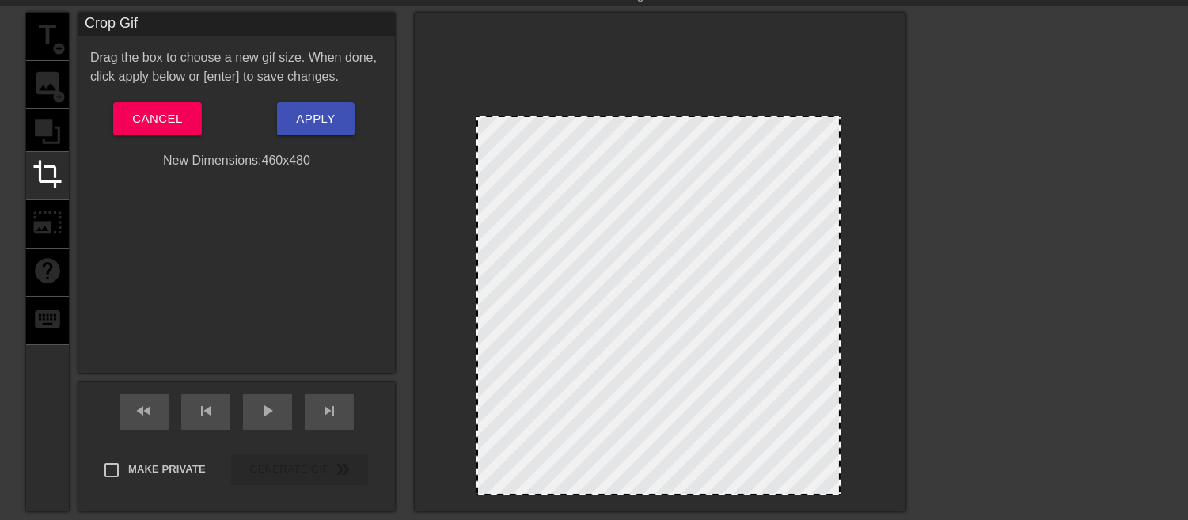
drag, startPoint x: 653, startPoint y: 21, endPoint x: 670, endPoint y: 116, distance: 96.5
click at [320, 132] on button "Apply" at bounding box center [315, 118] width 77 height 33
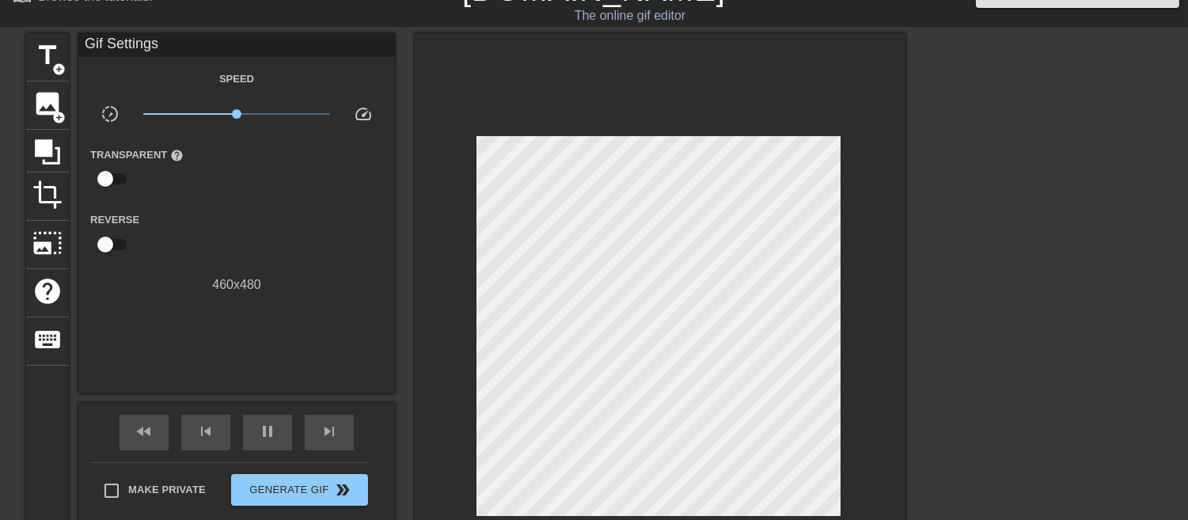
scroll to position [0, 0]
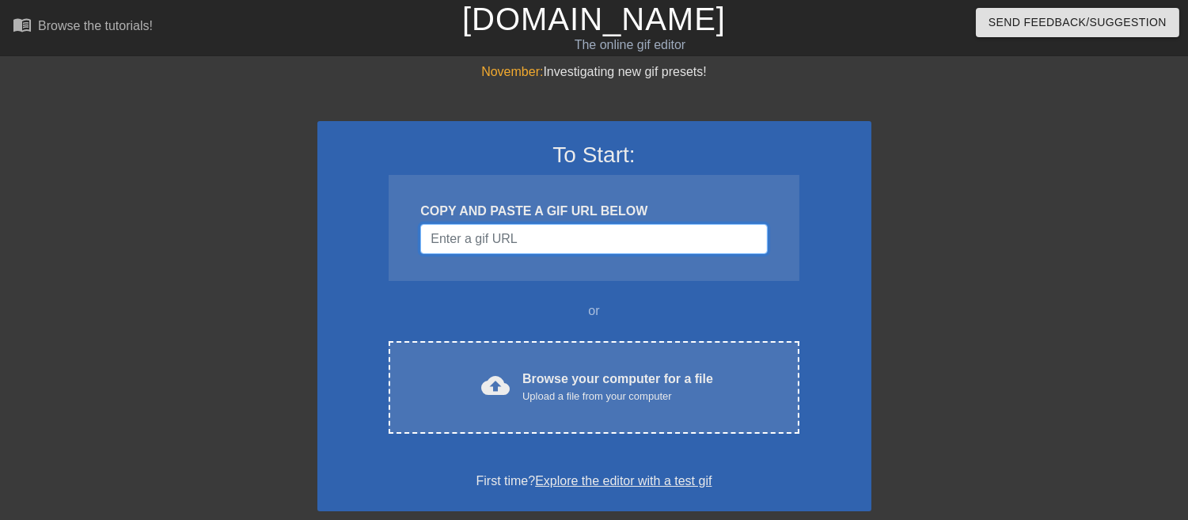
click at [496, 244] on input "Username" at bounding box center [593, 239] width 347 height 30
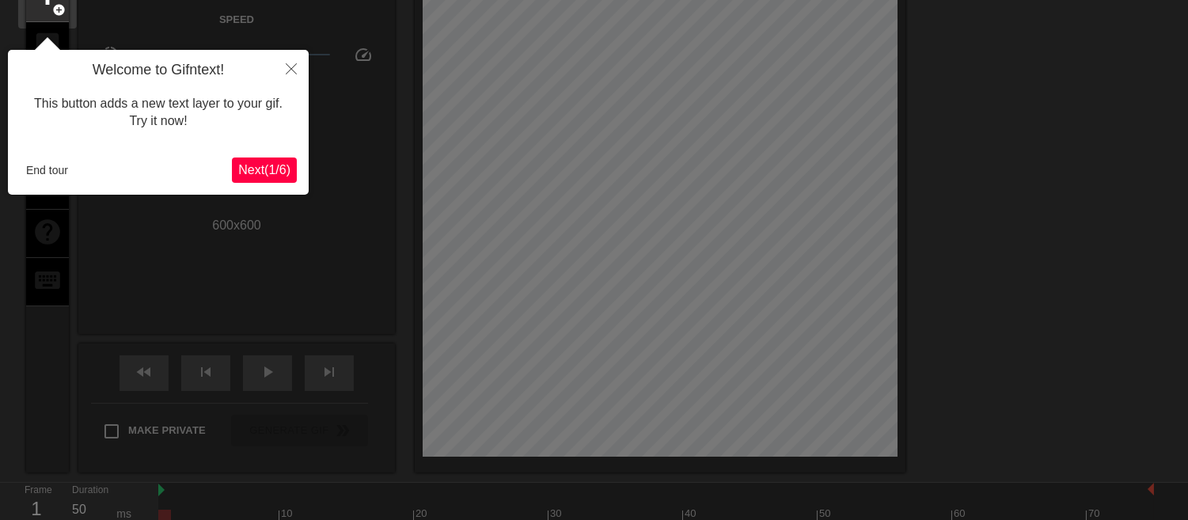
scroll to position [38, 0]
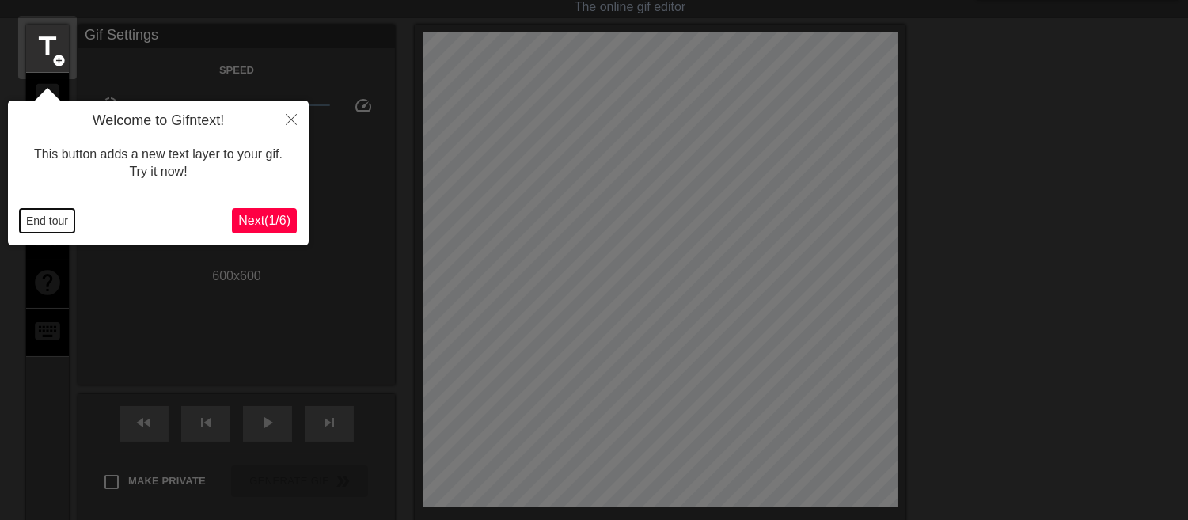
click at [41, 215] on button "End tour" at bounding box center [47, 221] width 55 height 24
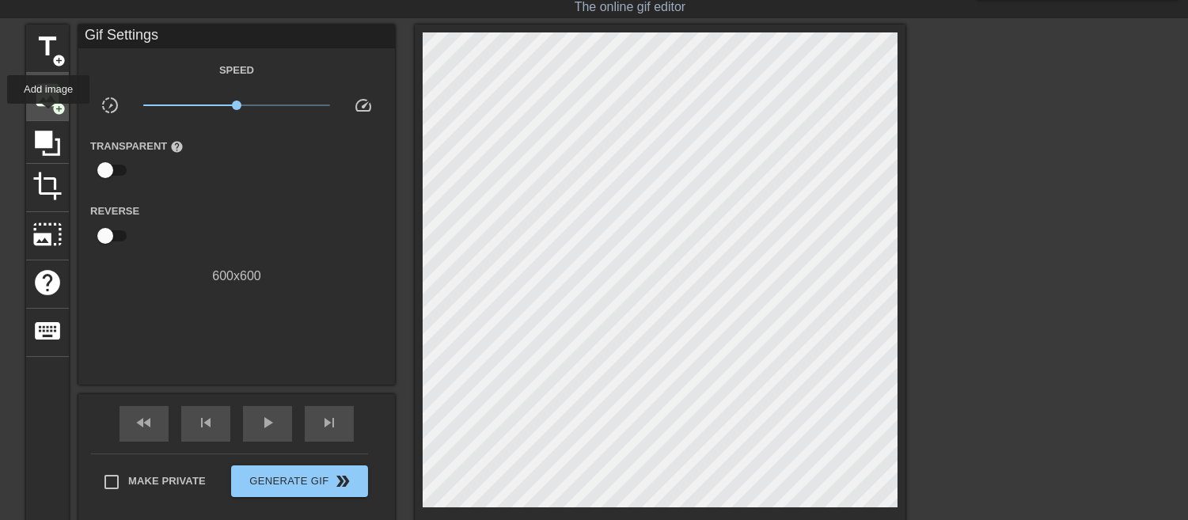
click at [48, 115] on div "image add_circle" at bounding box center [47, 97] width 43 height 48
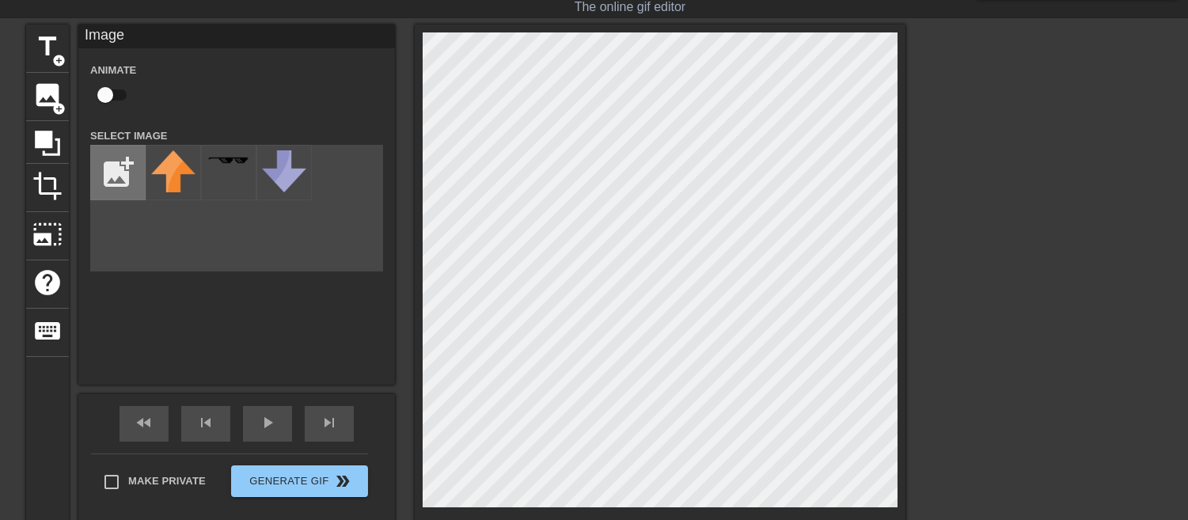
click at [114, 185] on input "file" at bounding box center [118, 173] width 54 height 54
type input "C:\fakepath\2025_09_02_0hf_Kleki.png"
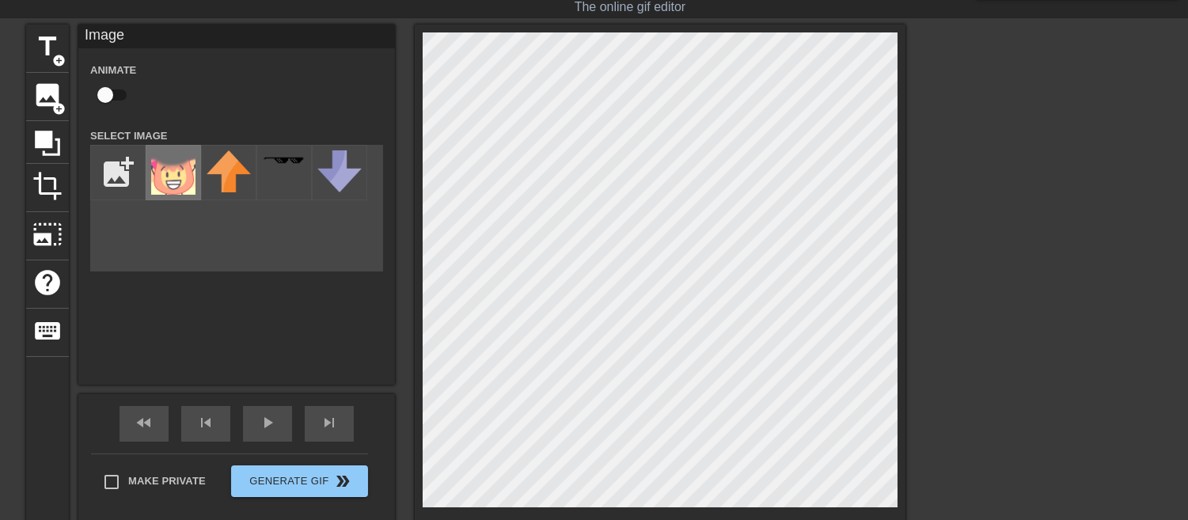
click at [187, 178] on img at bounding box center [173, 172] width 44 height 44
click at [952, 533] on html "menu_book Browse the tutorials! [DOMAIN_NAME] The online gif editor Send Feedba…" at bounding box center [594, 289] width 1188 height 655
click at [416, 238] on div at bounding box center [660, 274] width 491 height 499
click at [413, 274] on div "title add_circle image add_circle crop photo_size_select_large help keyboard Im…" at bounding box center [466, 274] width 880 height 499
click at [53, 178] on span "crop" at bounding box center [47, 186] width 30 height 30
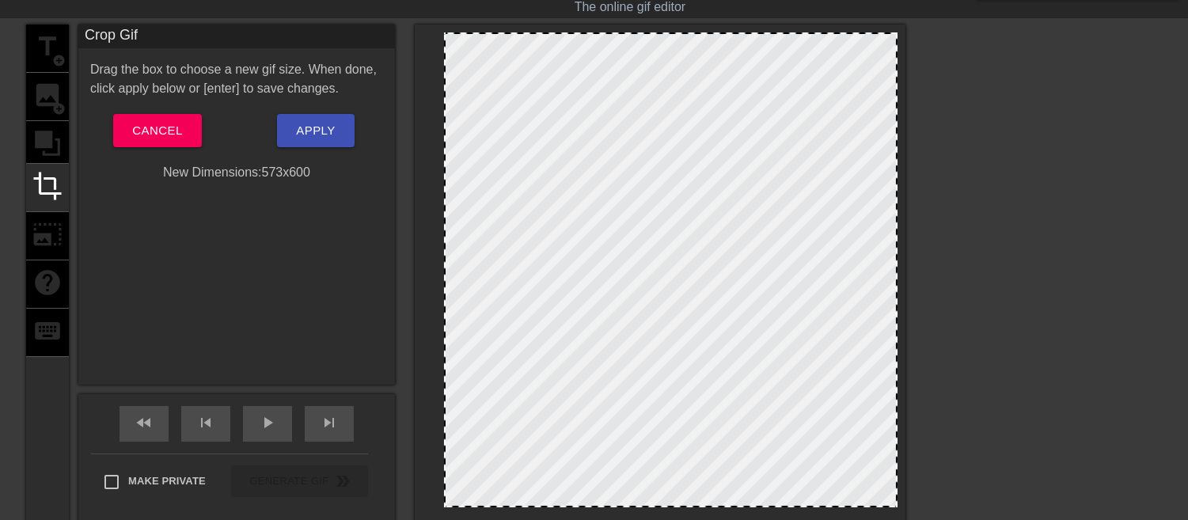
drag, startPoint x: 424, startPoint y: 293, endPoint x: 446, endPoint y: 298, distance: 21.9
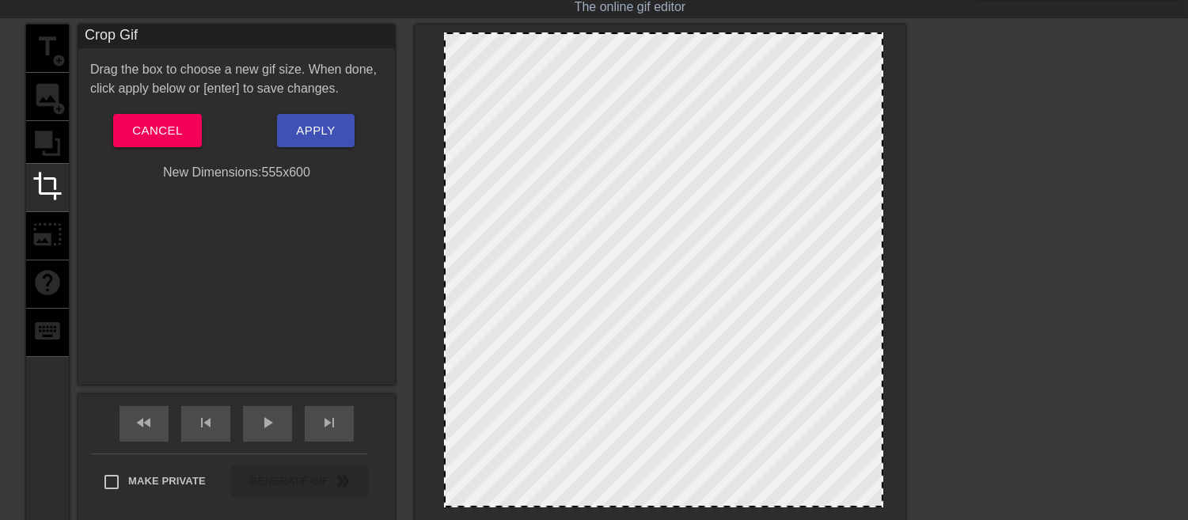
drag, startPoint x: 896, startPoint y: 321, endPoint x: 882, endPoint y: 340, distance: 24.4
click at [314, 135] on span "Apply" at bounding box center [315, 130] width 39 height 21
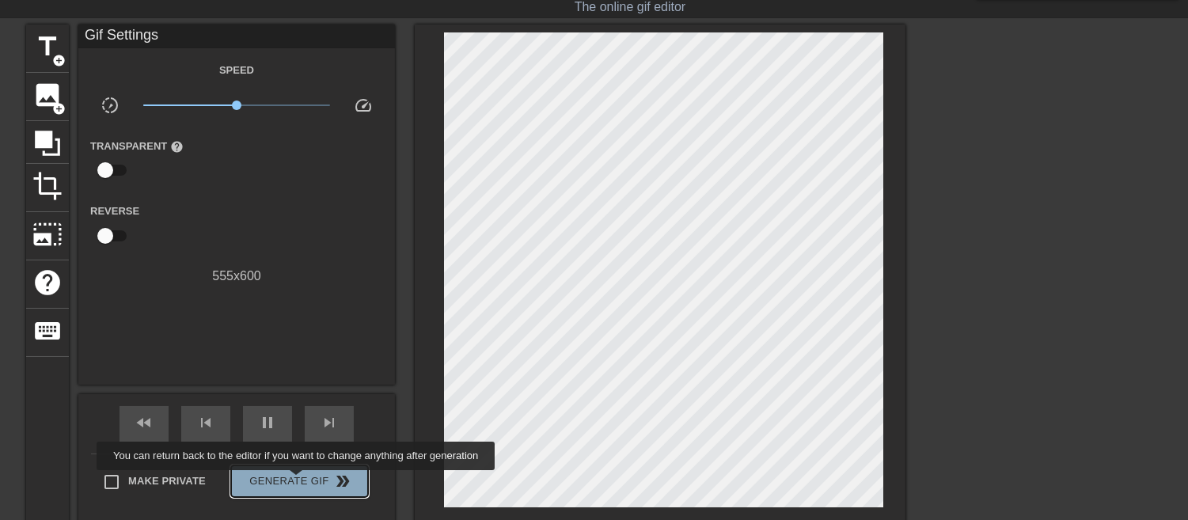
click at [298, 481] on span "Generate Gif double_arrow" at bounding box center [300, 481] width 124 height 19
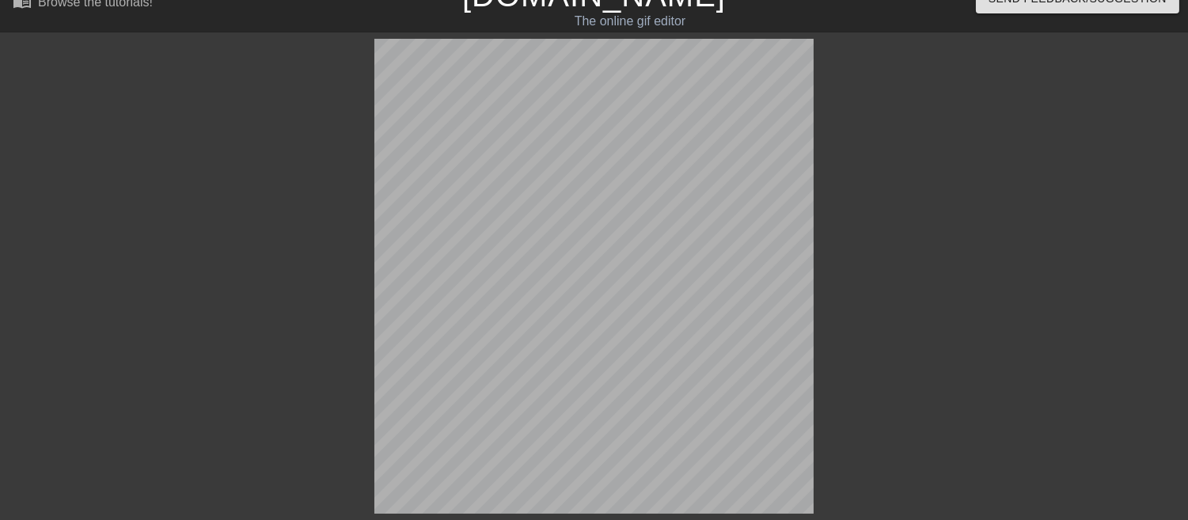
scroll to position [149, 0]
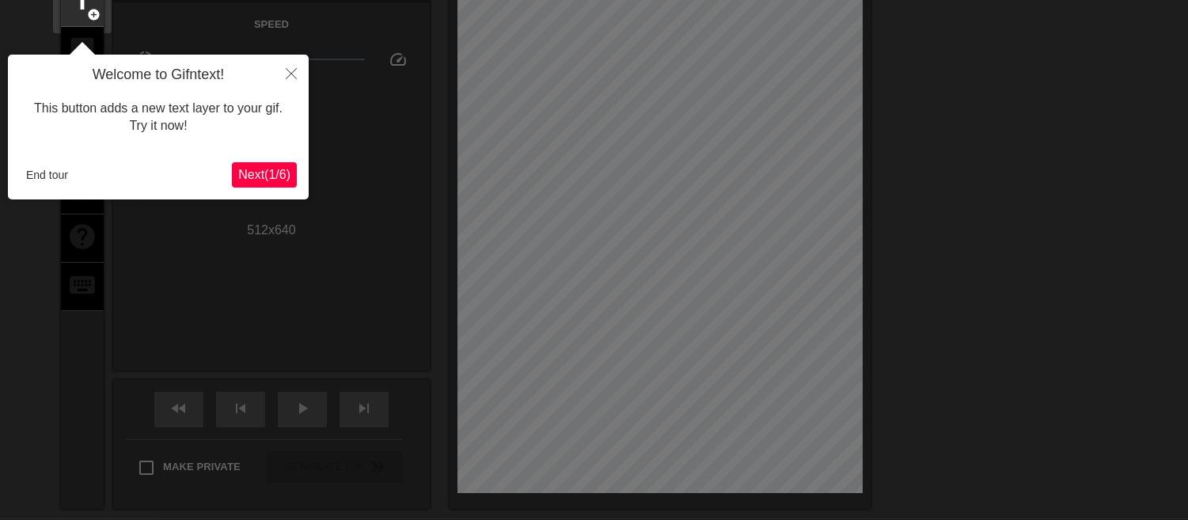
scroll to position [38, 0]
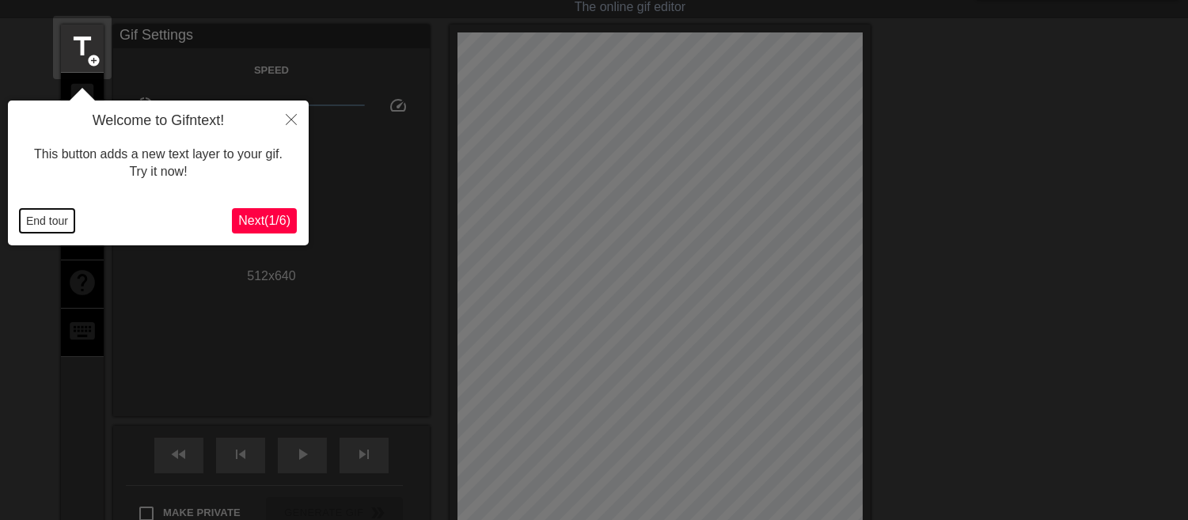
click at [40, 223] on button "End tour" at bounding box center [47, 221] width 55 height 24
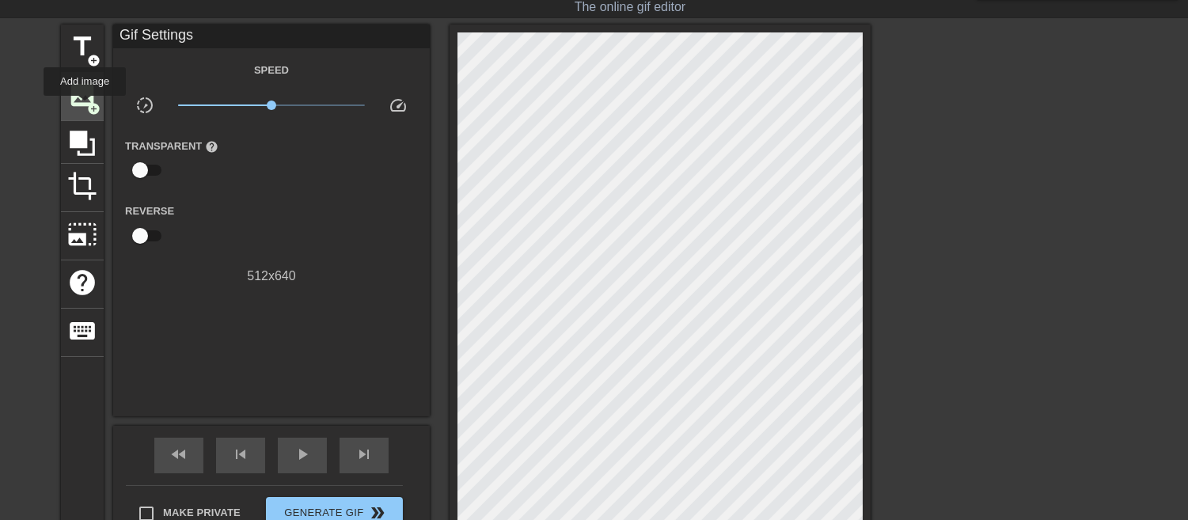
click at [85, 107] on span "image" at bounding box center [82, 95] width 30 height 30
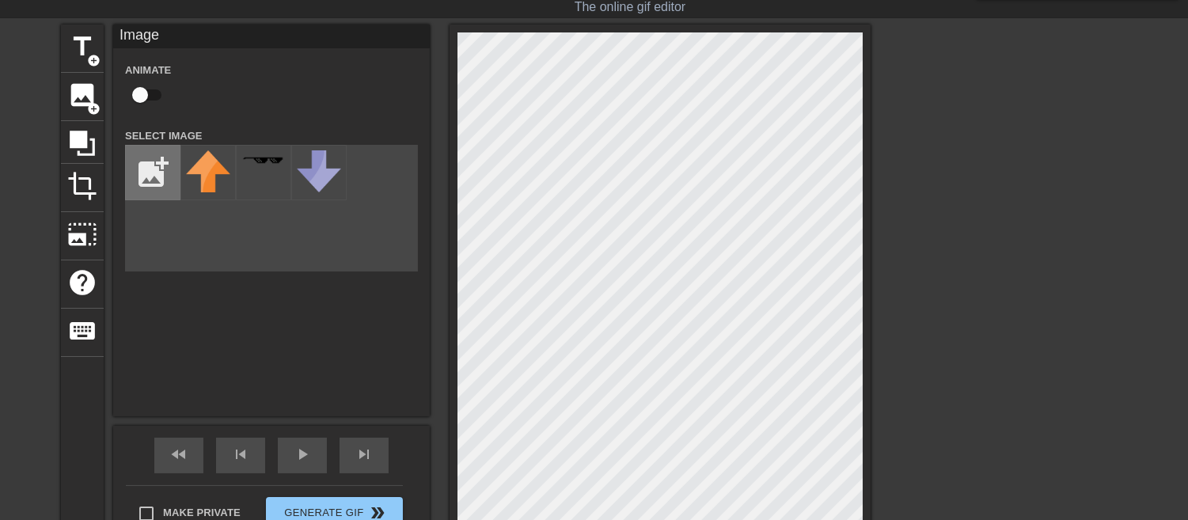
click at [158, 171] on input "file" at bounding box center [153, 173] width 54 height 54
type input "C:\fakepath\2025_09_02_0hk_Kleki.png"
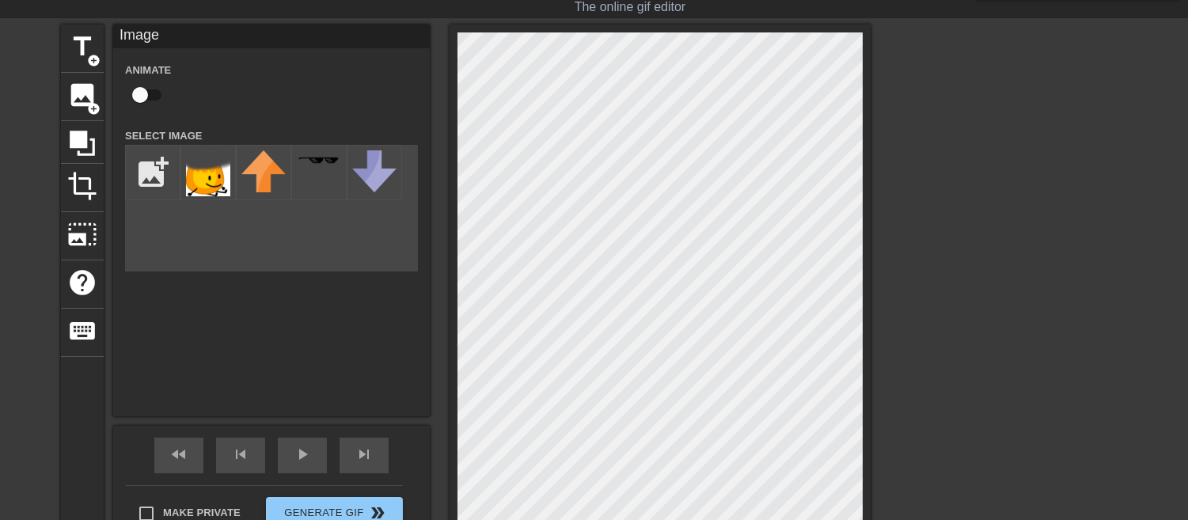
click at [223, 164] on img at bounding box center [208, 173] width 44 height 46
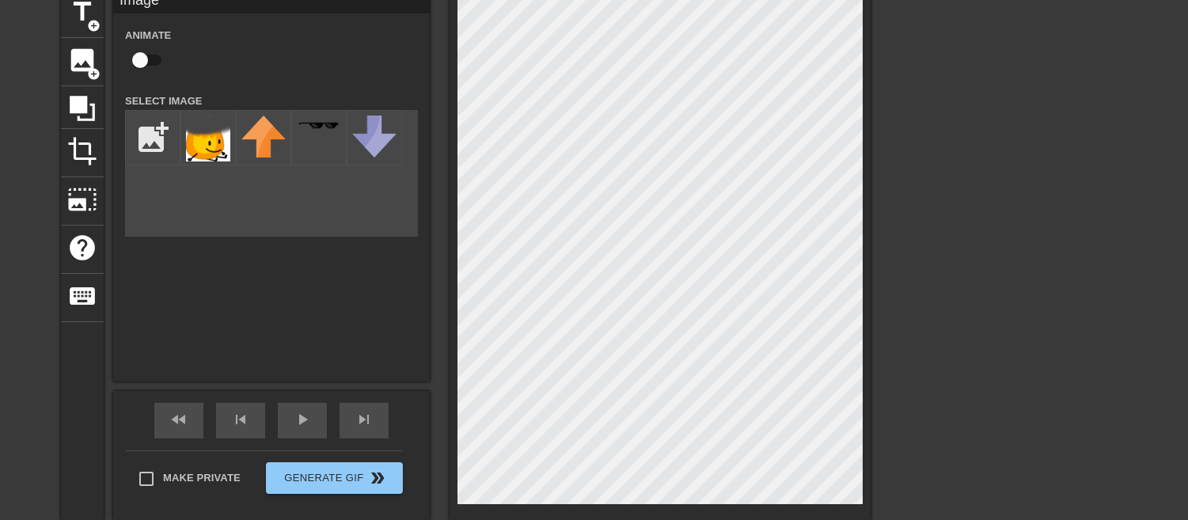
scroll to position [74, 0]
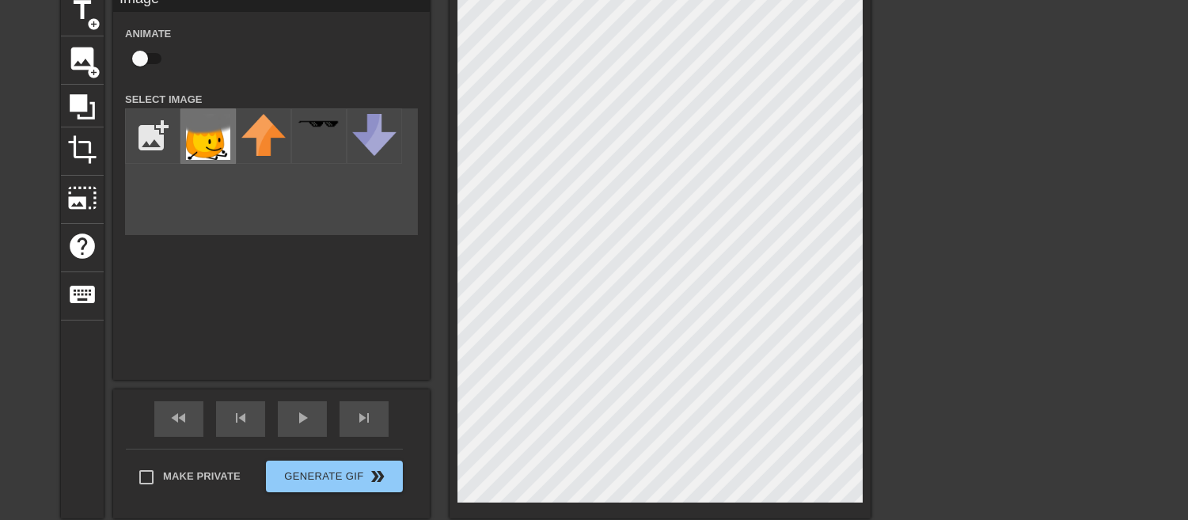
click at [220, 125] on img at bounding box center [208, 137] width 44 height 46
click at [83, 151] on span "crop" at bounding box center [82, 150] width 30 height 30
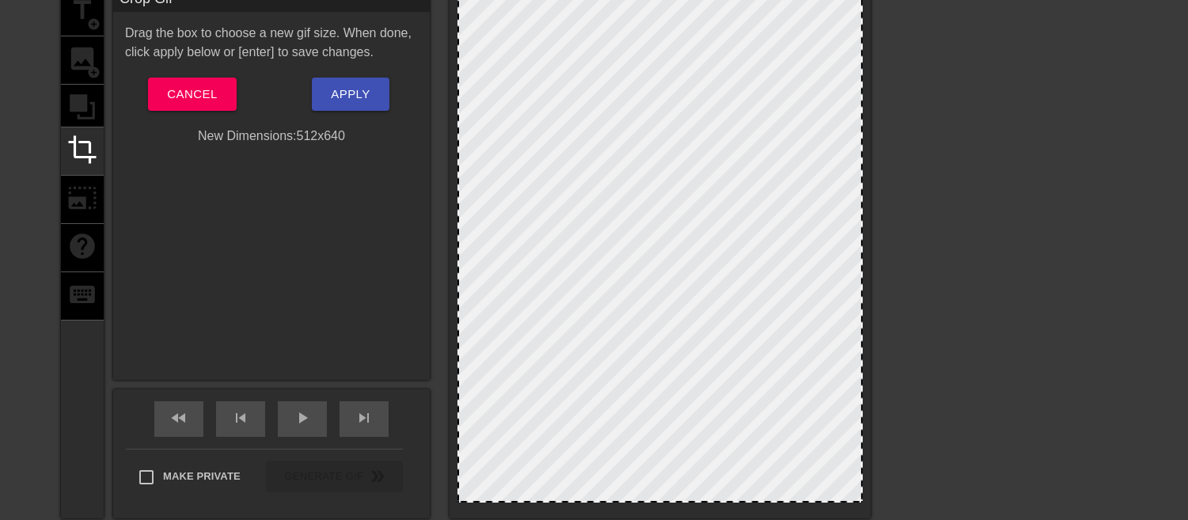
drag, startPoint x: 456, startPoint y: 271, endPoint x: 481, endPoint y: 279, distance: 26.5
click at [481, 279] on div at bounding box center [660, 253] width 421 height 530
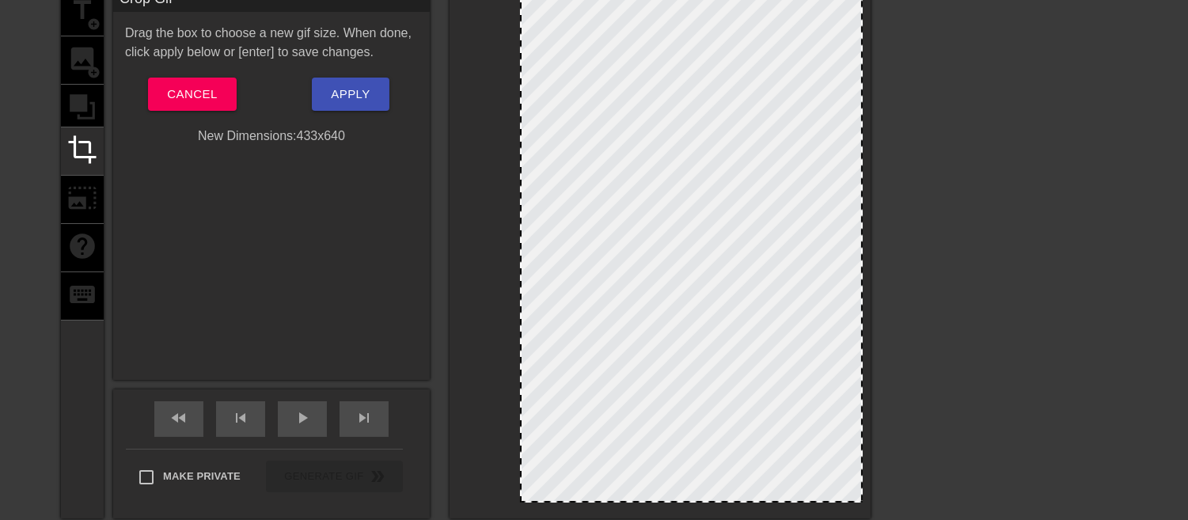
drag, startPoint x: 457, startPoint y: 265, endPoint x: 519, endPoint y: 279, distance: 64.2
click at [519, 279] on div at bounding box center [522, 250] width 8 height 504
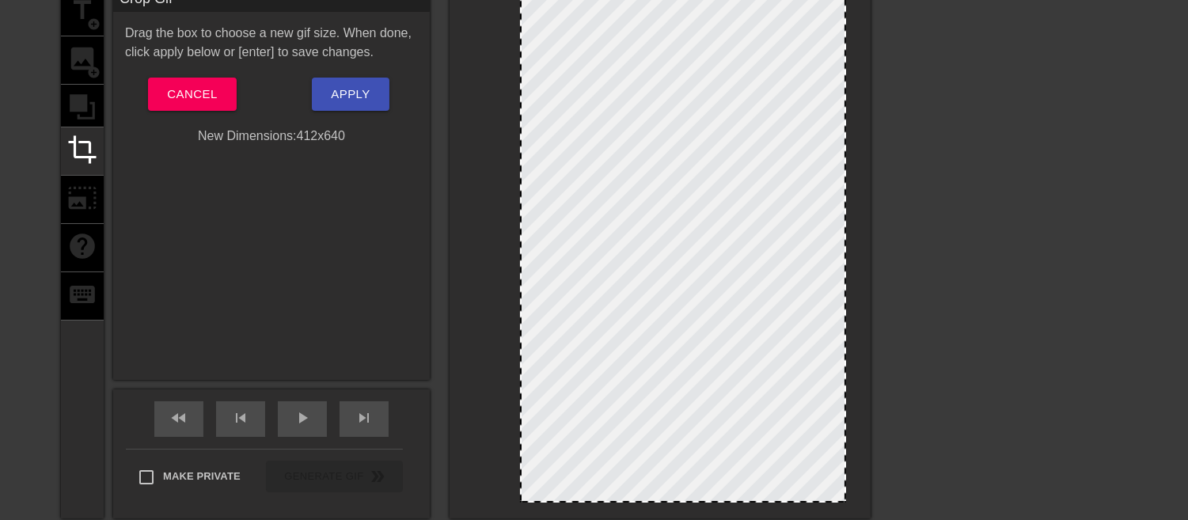
drag, startPoint x: 861, startPoint y: 296, endPoint x: 844, endPoint y: 296, distance: 16.6
drag, startPoint x: 659, startPoint y: 500, endPoint x: 669, endPoint y: 491, distance: 14.0
click at [351, 84] on span "Apply" at bounding box center [350, 94] width 39 height 21
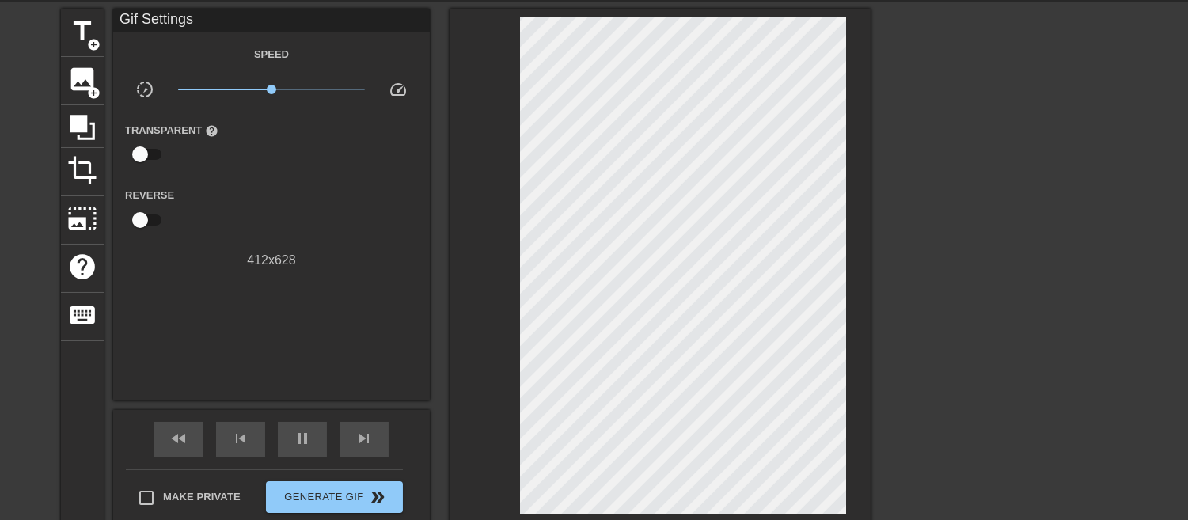
scroll to position [178, 0]
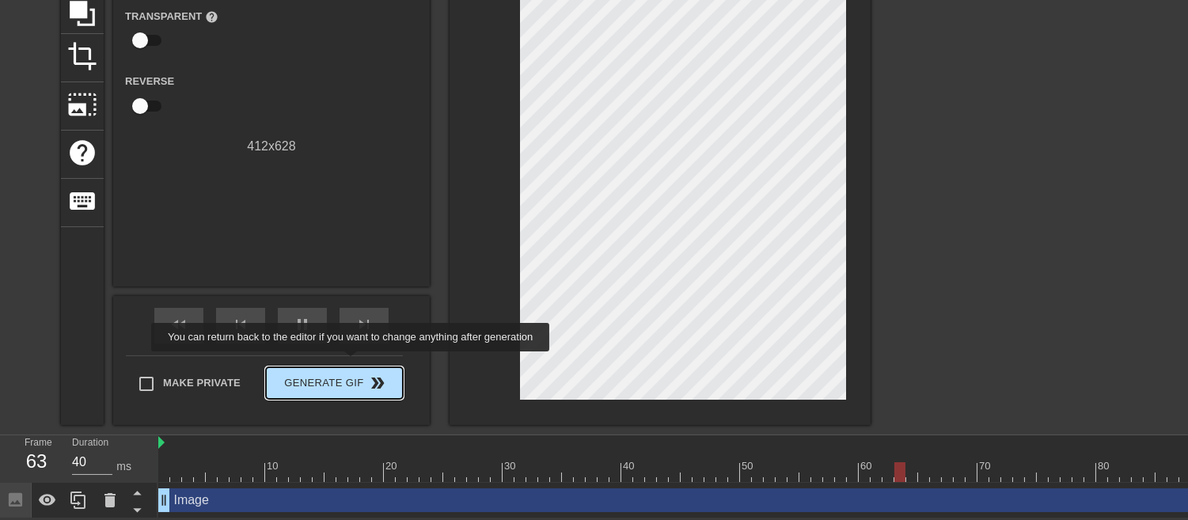
type input "30"
click at [352, 374] on span "Generate Gif double_arrow" at bounding box center [334, 383] width 124 height 19
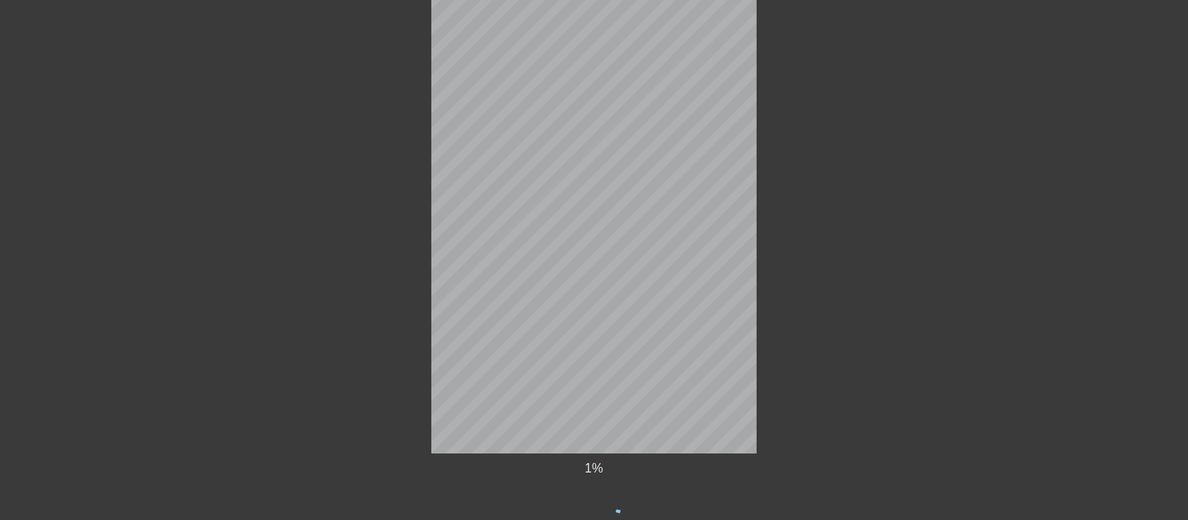
scroll to position [171, 0]
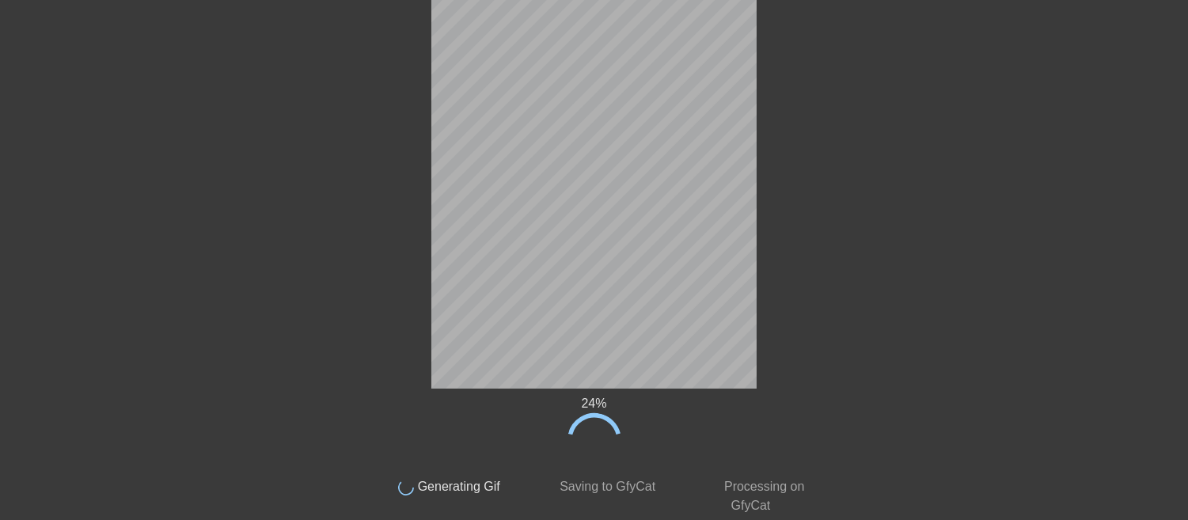
click at [594, 415] on circle at bounding box center [594, 439] width 59 height 59
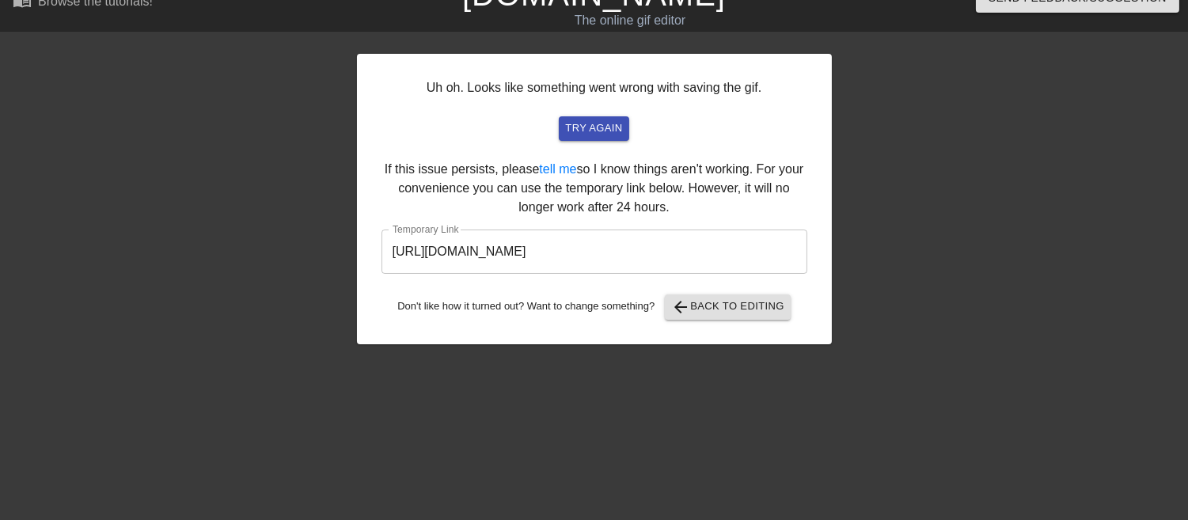
scroll to position [24, 0]
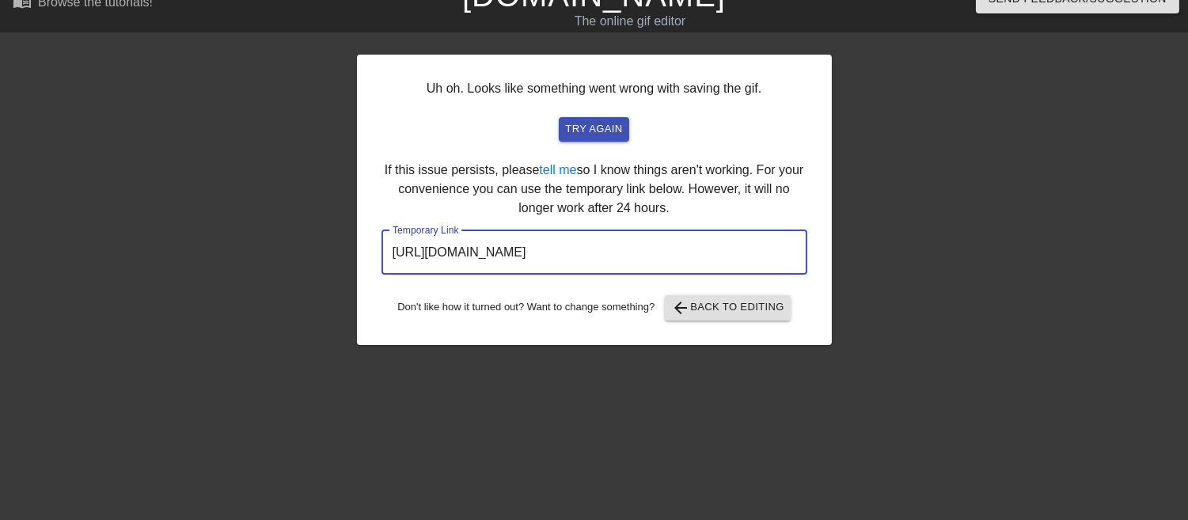
drag, startPoint x: 648, startPoint y: 257, endPoint x: 196, endPoint y: 280, distance: 452.7
click at [200, 294] on div "Uh oh. Looks like something went wrong with saving the gif. try again If this i…" at bounding box center [594, 276] width 1188 height 475
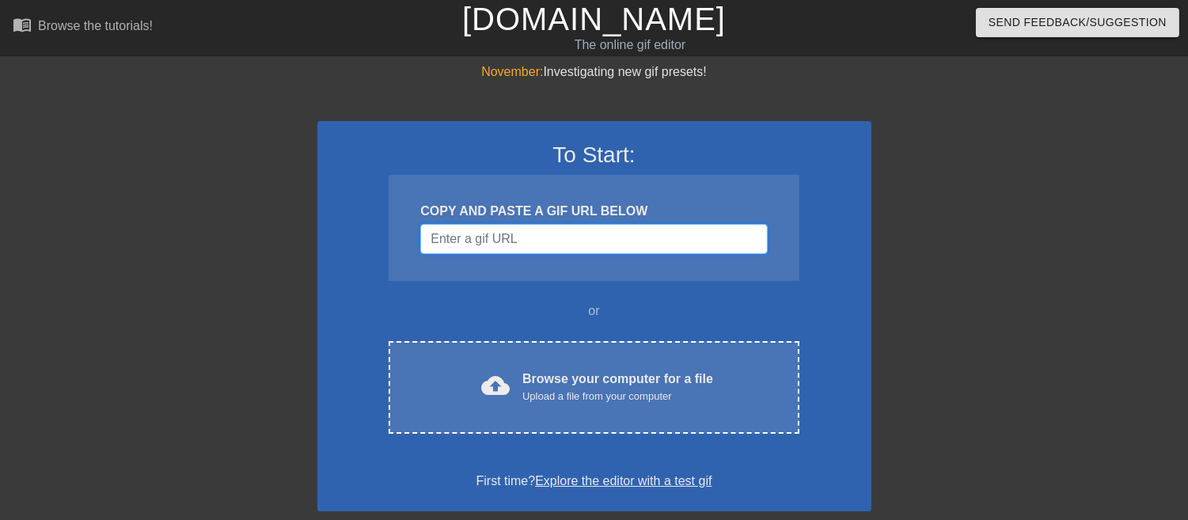
click at [491, 243] on input "Username" at bounding box center [593, 239] width 347 height 30
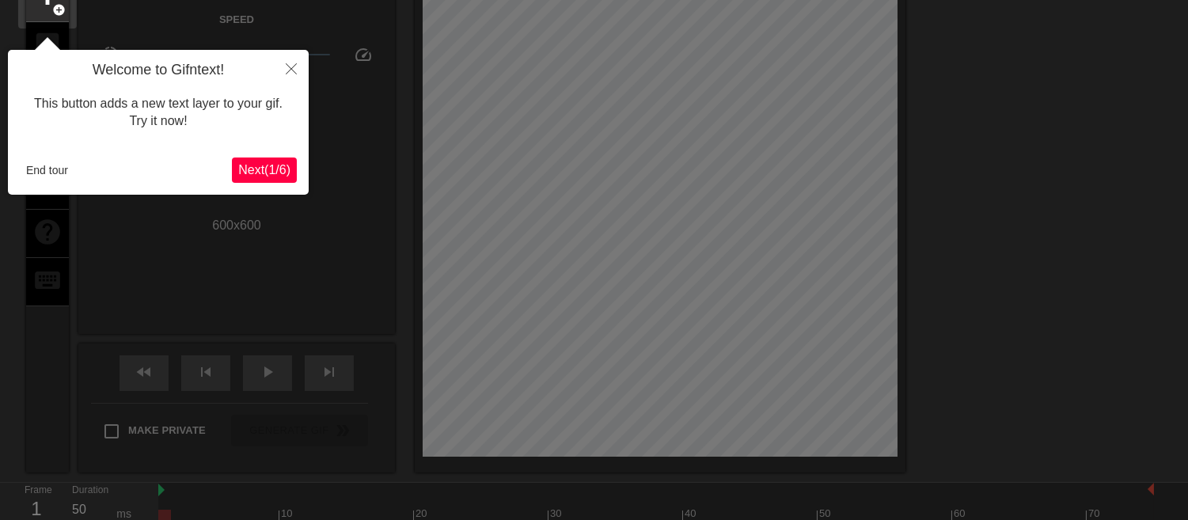
scroll to position [38, 0]
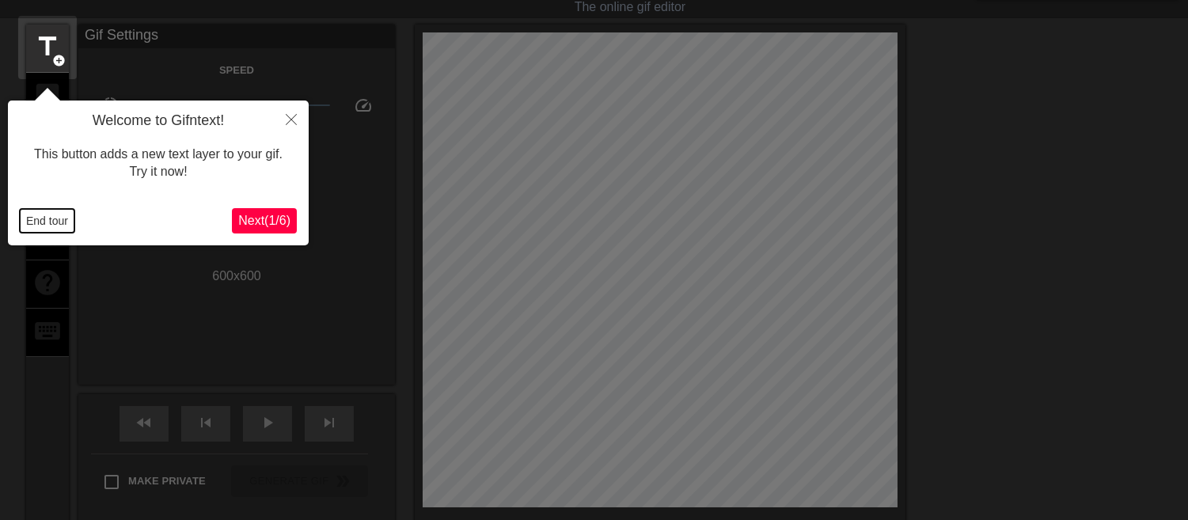
click at [42, 219] on button "End tour" at bounding box center [47, 221] width 55 height 24
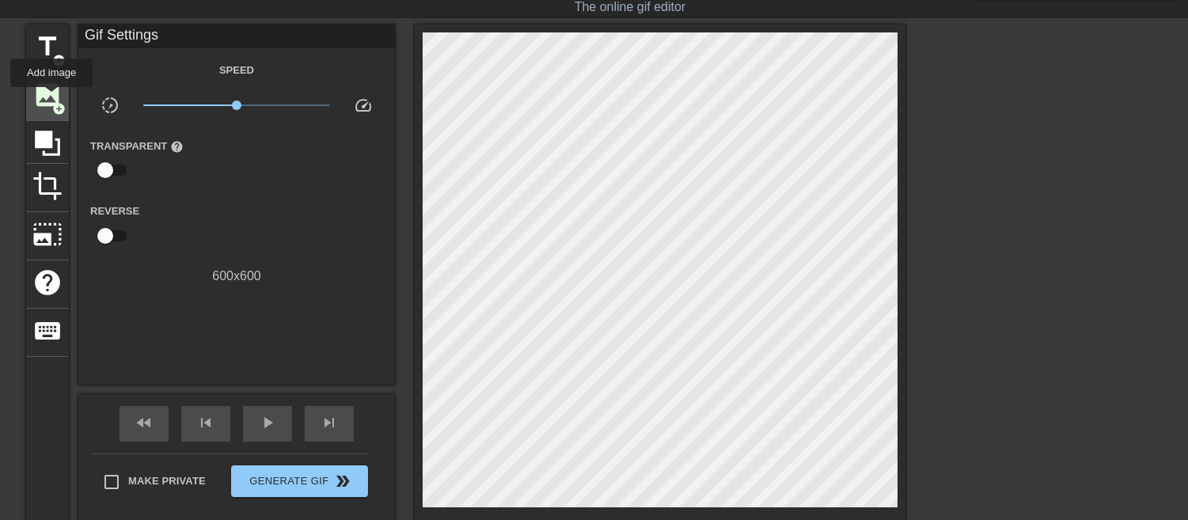
click at [51, 98] on span "image" at bounding box center [47, 95] width 30 height 30
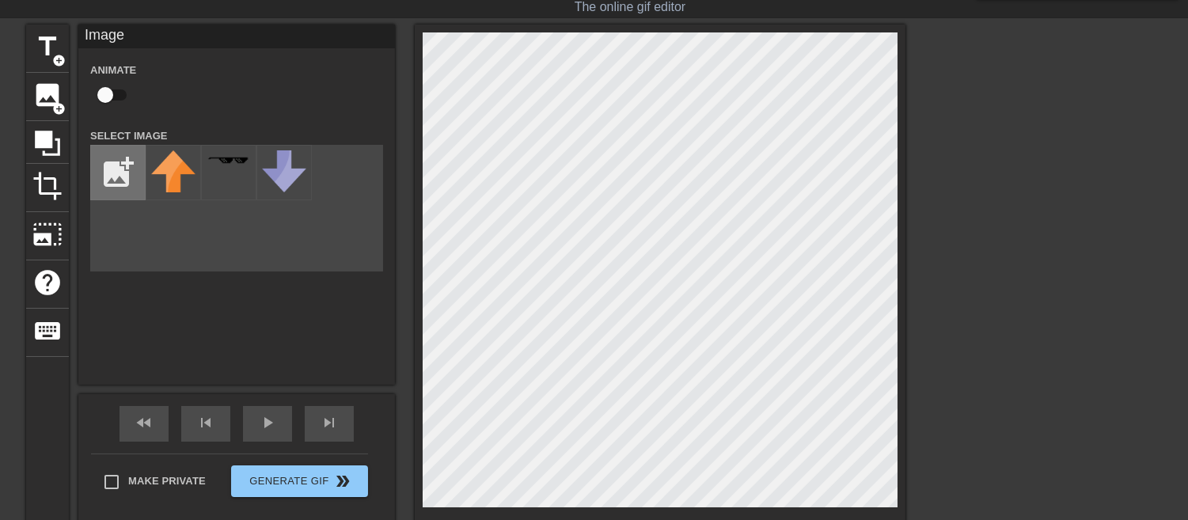
click at [116, 162] on input "file" at bounding box center [118, 173] width 54 height 54
type input "C:\fakepath\2025_09_02_0h2_Kleki.png"
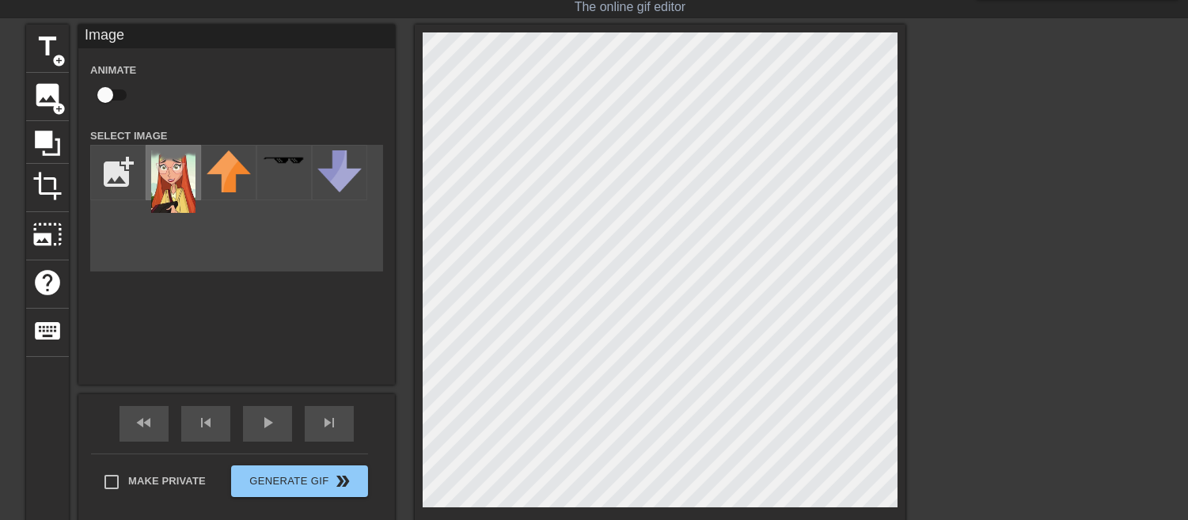
click at [172, 151] on img at bounding box center [173, 181] width 44 height 63
click at [1019, 519] on html "menu_book Browse the tutorials! [DOMAIN_NAME] The online gif editor Send Feedba…" at bounding box center [594, 289] width 1188 height 655
click at [956, 226] on div "title add_circle image add_circle crop photo_size_select_large help keyboard Im…" at bounding box center [594, 274] width 1188 height 499
click at [987, 195] on div "title add_circle image add_circle crop photo_size_select_large help keyboard Im…" at bounding box center [594, 274] width 1188 height 499
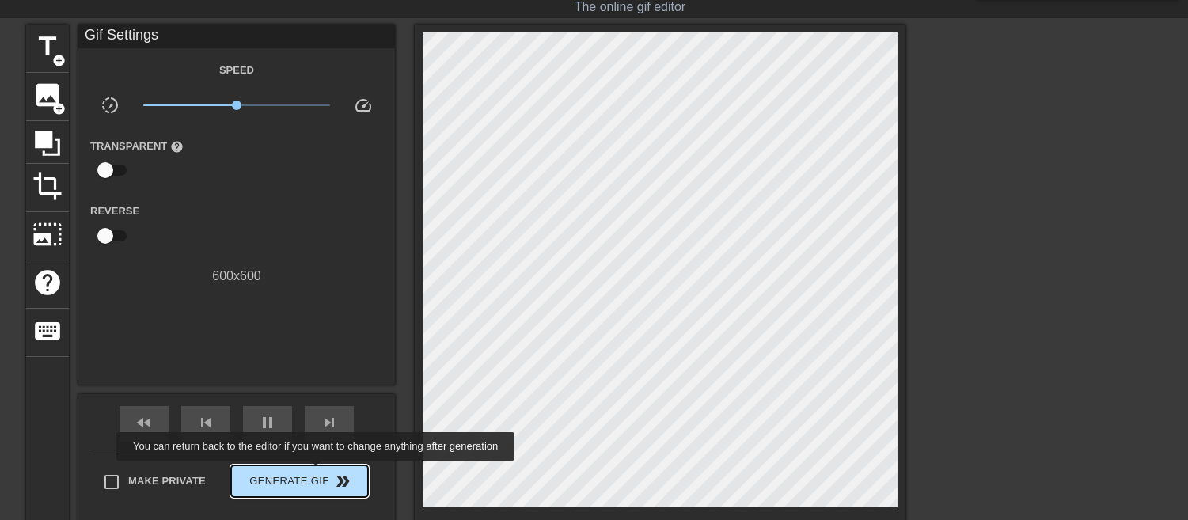
click at [317, 472] on span "Generate Gif double_arrow" at bounding box center [300, 481] width 124 height 19
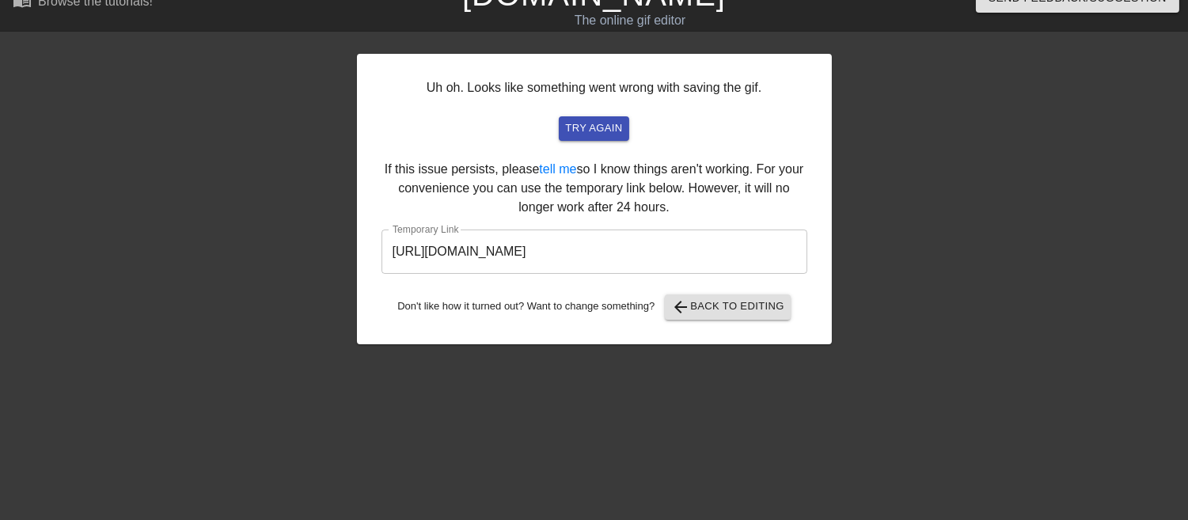
scroll to position [24, 0]
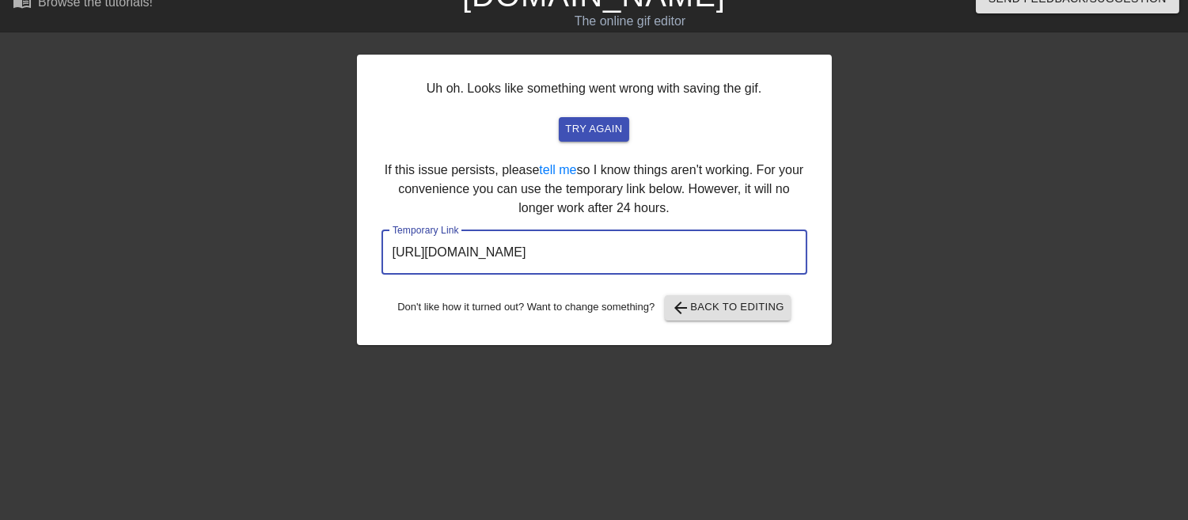
drag, startPoint x: 739, startPoint y: 259, endPoint x: 148, endPoint y: 230, distance: 591.4
click at [148, 230] on div "Uh oh. Looks like something went wrong with saving the gif. try again If this i…" at bounding box center [594, 276] width 1188 height 475
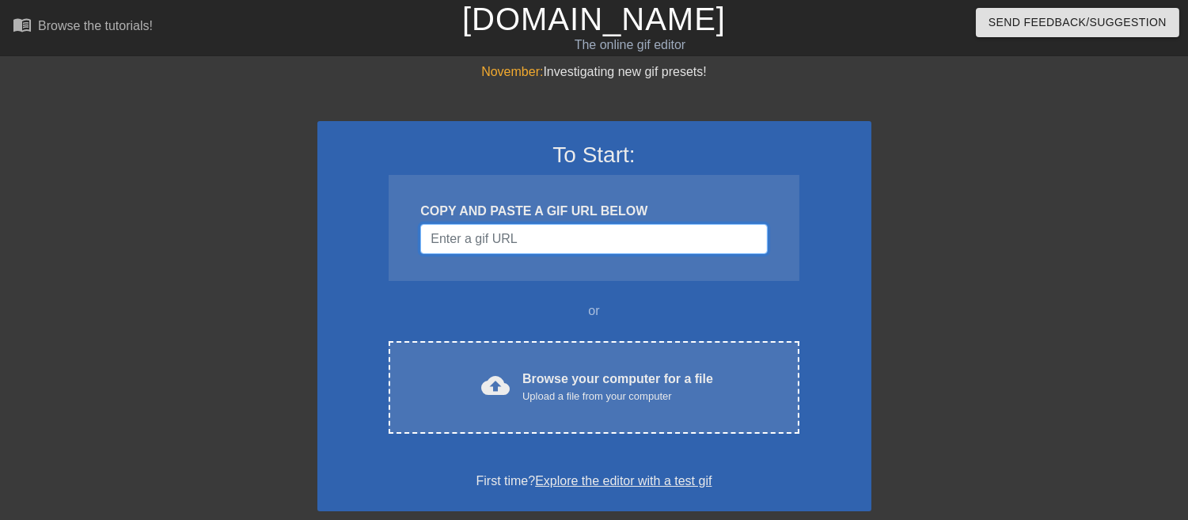
click at [477, 239] on input "Username" at bounding box center [593, 239] width 347 height 30
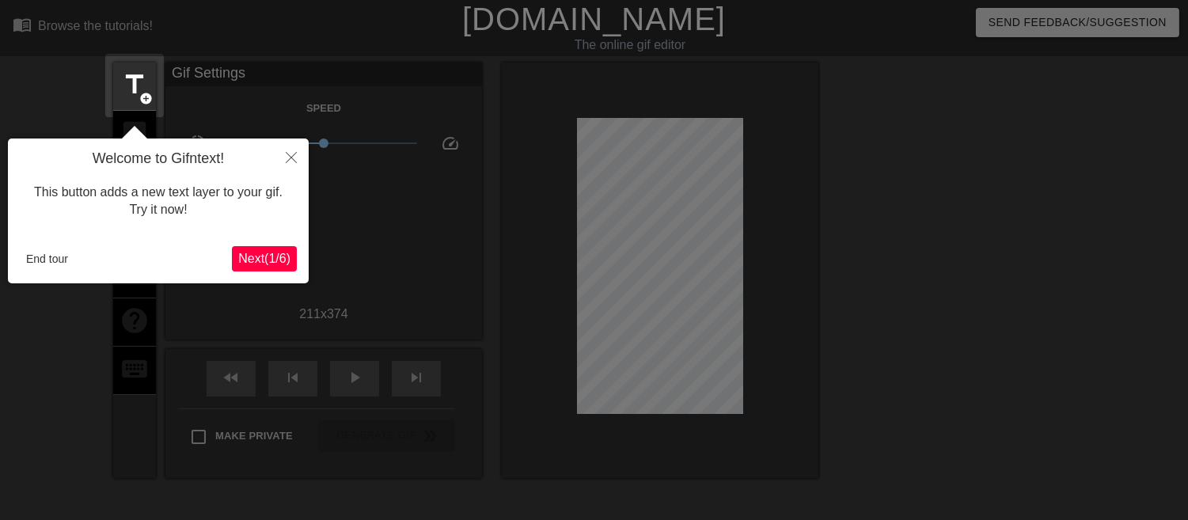
scroll to position [38, 0]
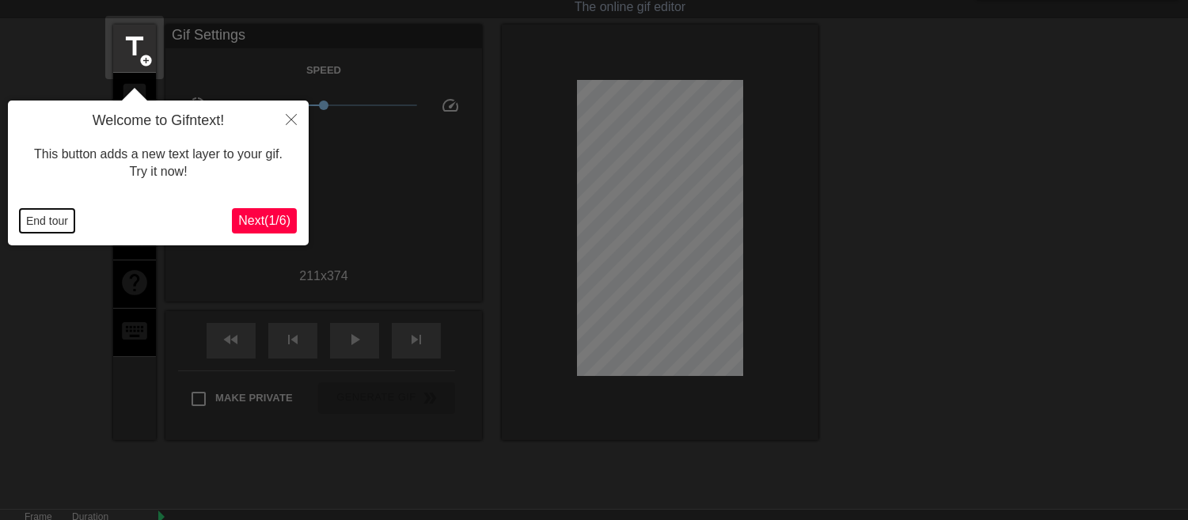
click at [25, 230] on button "End tour" at bounding box center [47, 221] width 55 height 24
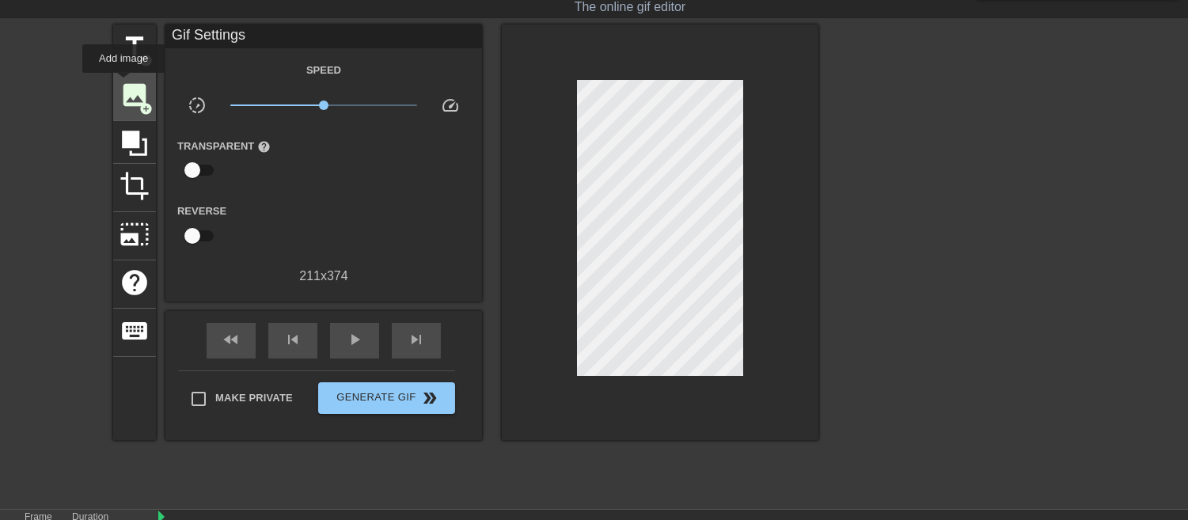
click at [124, 84] on span "image" at bounding box center [135, 95] width 30 height 30
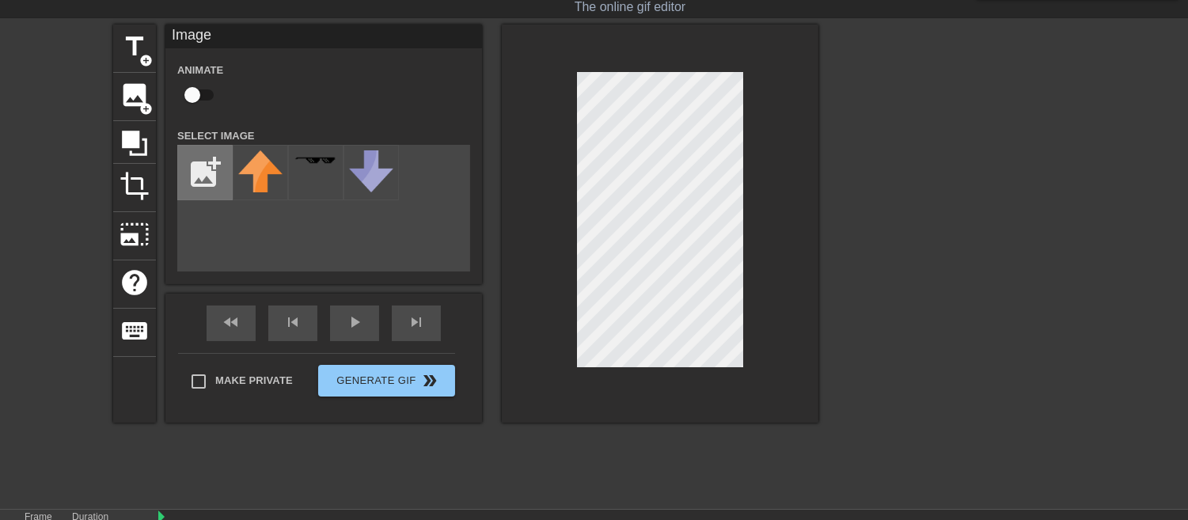
click at [196, 174] on input "file" at bounding box center [205, 173] width 54 height 54
type input "C:\fakepath\2025_09_02_0is_Kleki.png"
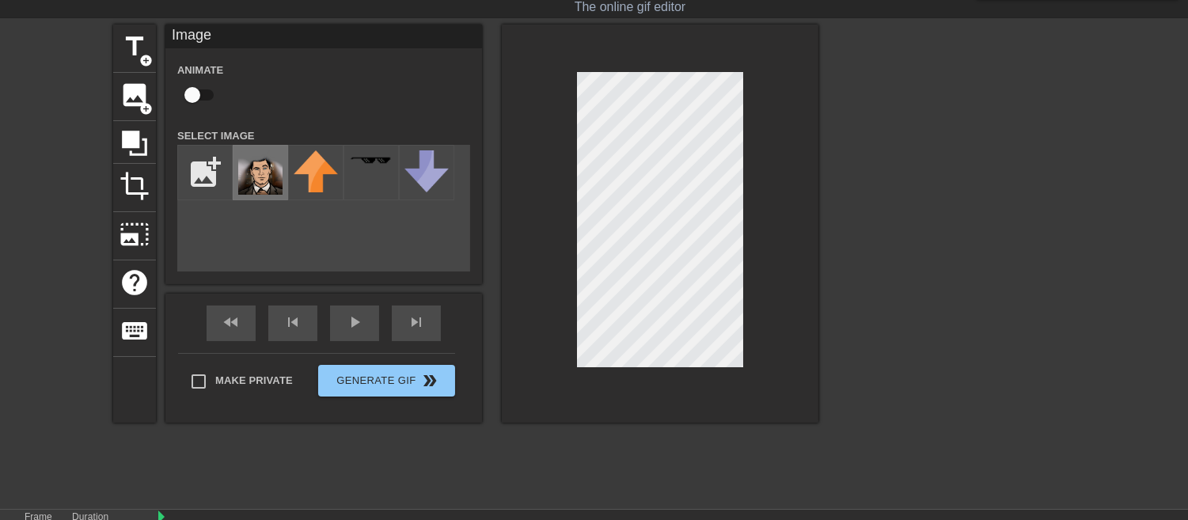
click at [270, 180] on img at bounding box center [260, 172] width 44 height 44
click at [899, 519] on html "menu_book Browse the tutorials! Gifntext.com The online gif editor Send Feedbac…" at bounding box center [594, 277] width 1188 height 631
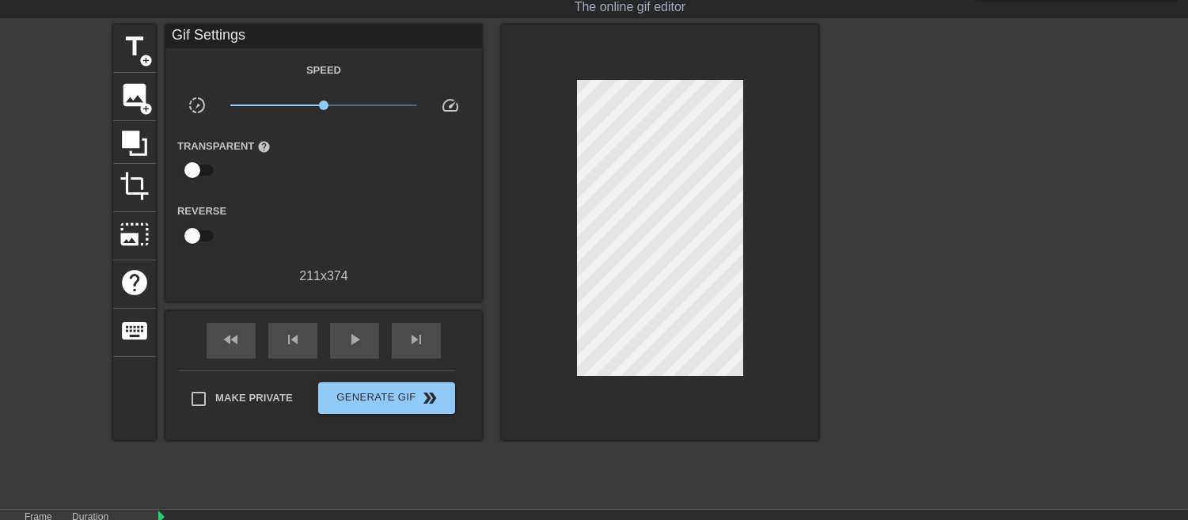
click at [534, 228] on div at bounding box center [660, 233] width 317 height 416
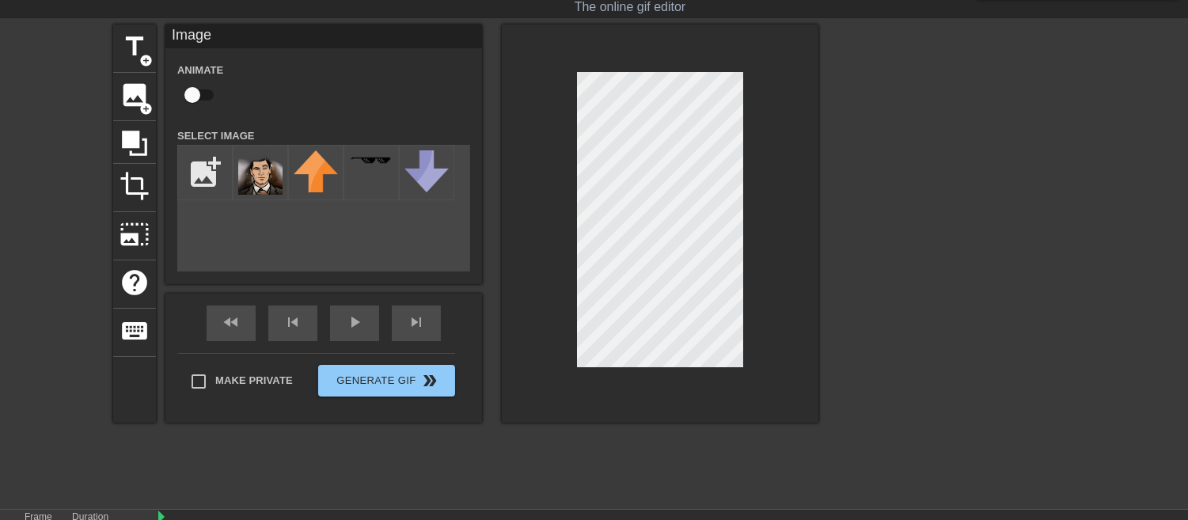
click at [744, 258] on div at bounding box center [660, 224] width 317 height 398
click at [499, 241] on div "title add_circle image add_circle crop photo_size_select_large help keyboard Im…" at bounding box center [465, 224] width 705 height 398
click at [790, 171] on div at bounding box center [660, 224] width 317 height 398
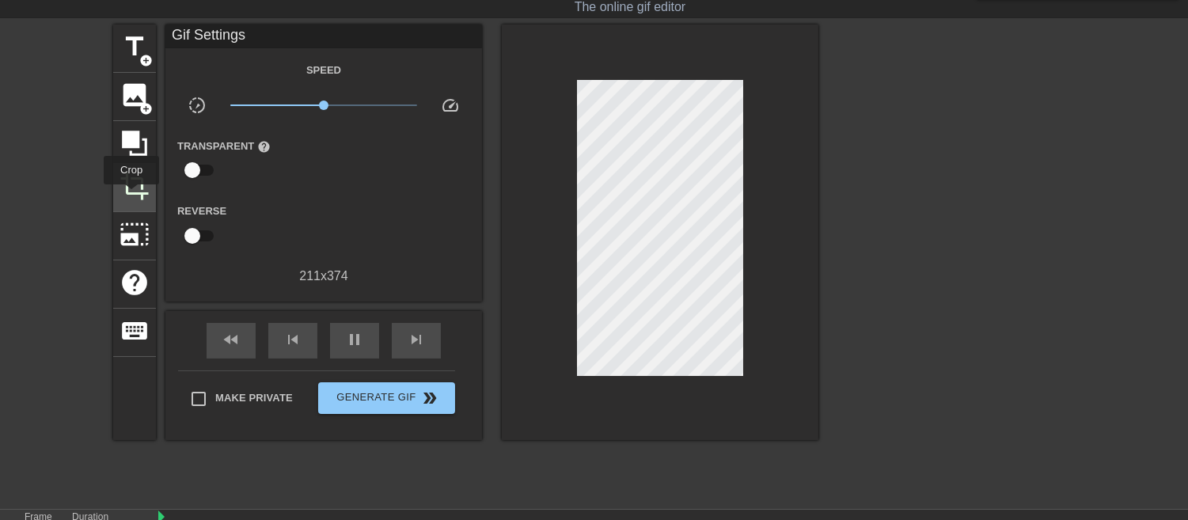
click at [131, 196] on span "crop" at bounding box center [135, 186] width 30 height 30
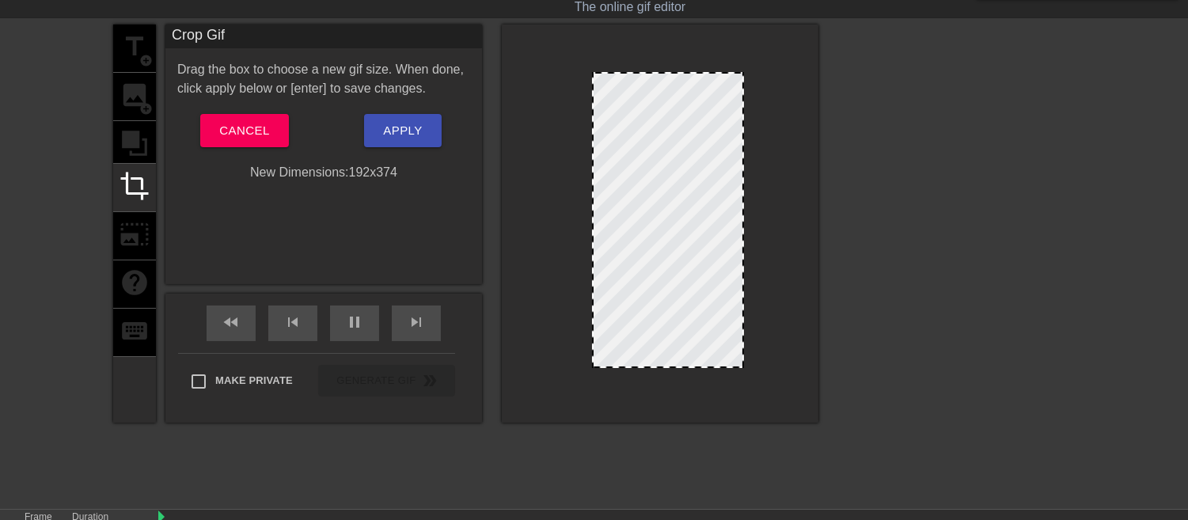
drag, startPoint x: 579, startPoint y: 249, endPoint x: 594, endPoint y: 251, distance: 15.1
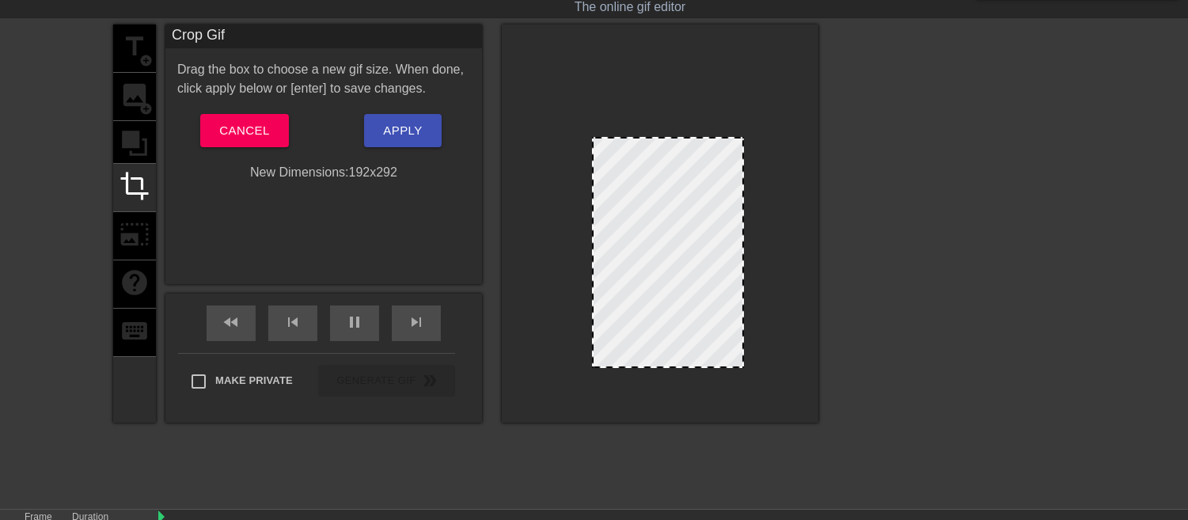
drag, startPoint x: 657, startPoint y: 71, endPoint x: 658, endPoint y: 139, distance: 68.1
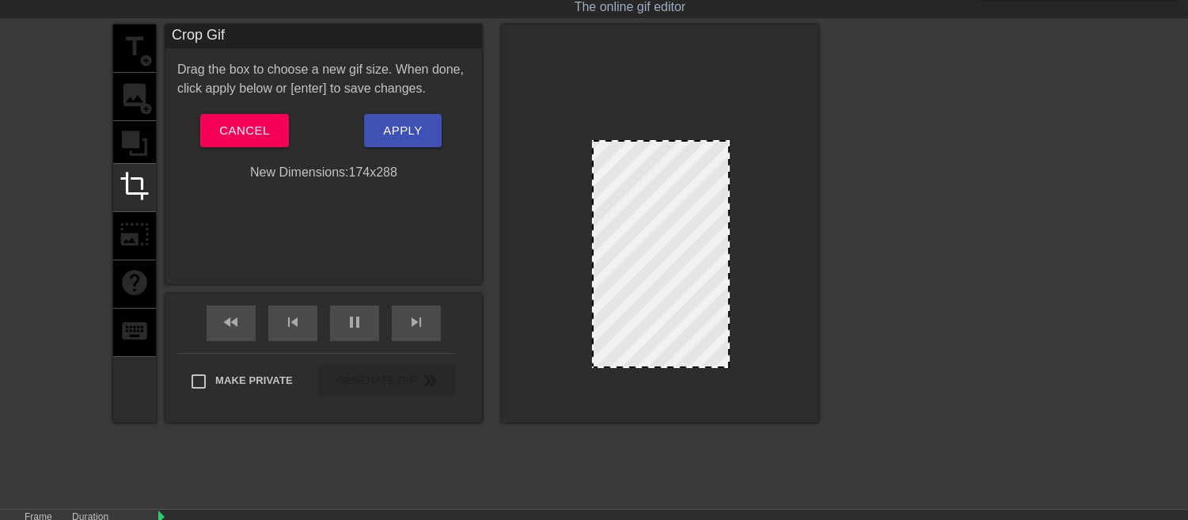
drag, startPoint x: 741, startPoint y: 208, endPoint x: 727, endPoint y: 211, distance: 14.6
drag, startPoint x: 669, startPoint y: 367, endPoint x: 669, endPoint y: 354, distance: 13.5
click at [669, 354] on div at bounding box center [660, 224] width 317 height 398
click at [123, 133] on div "title add_circle image add_circle crop photo_size_select_large help keyboard" at bounding box center [134, 224] width 43 height 398
click at [432, 137] on button "Apply" at bounding box center [402, 130] width 77 height 33
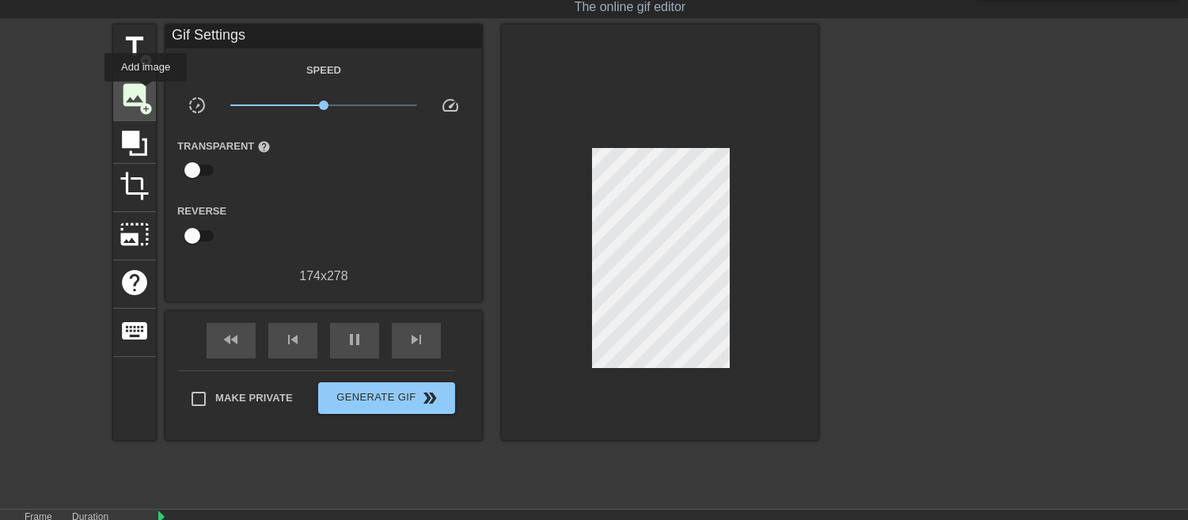
click at [146, 93] on span "image" at bounding box center [135, 95] width 30 height 30
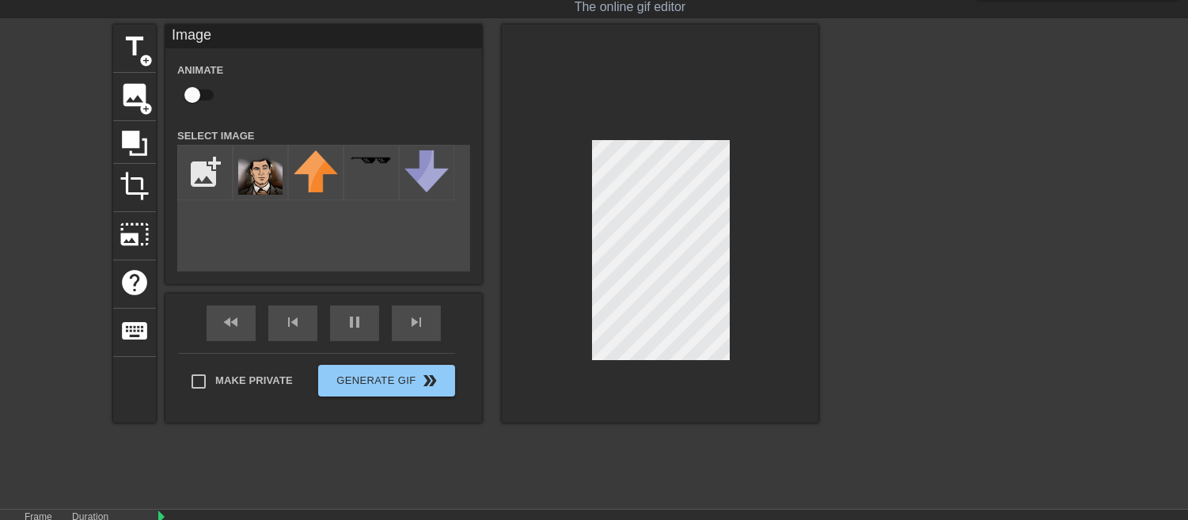
click at [761, 279] on div at bounding box center [660, 224] width 317 height 398
click at [558, 260] on div at bounding box center [660, 224] width 317 height 398
click at [825, 288] on div "title add_circle image add_circle crop photo_size_select_large help keyboard Im…" at bounding box center [594, 262] width 1188 height 475
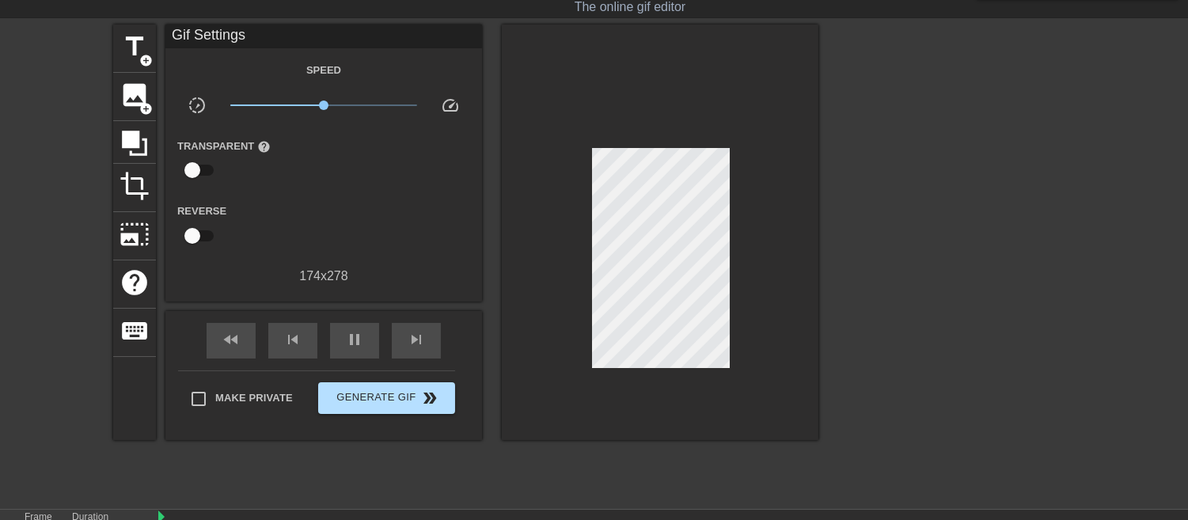
type input "30"
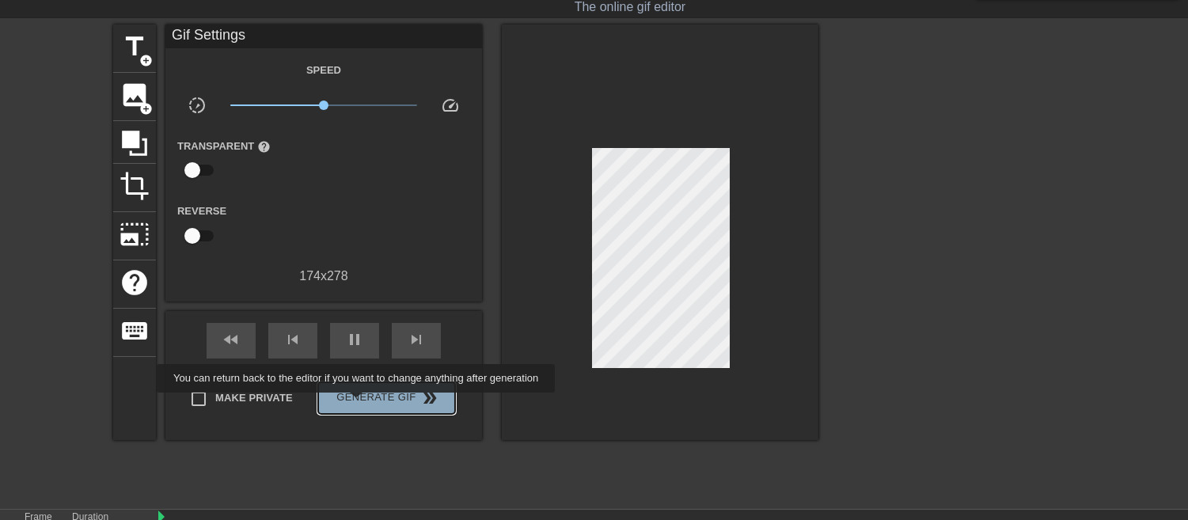
click at [358, 404] on span "Generate Gif double_arrow" at bounding box center [387, 398] width 124 height 19
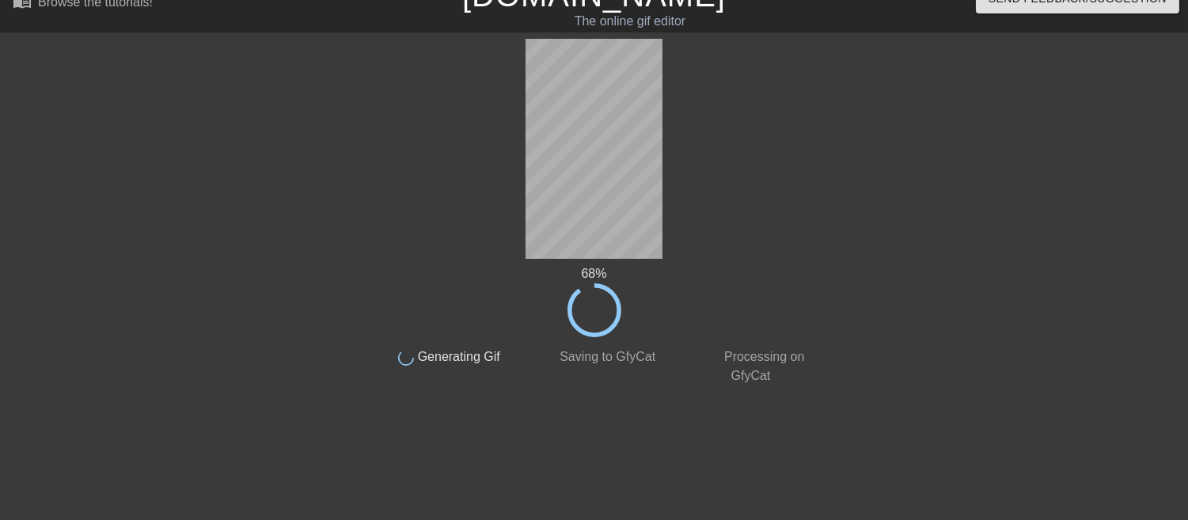
scroll to position [0, 0]
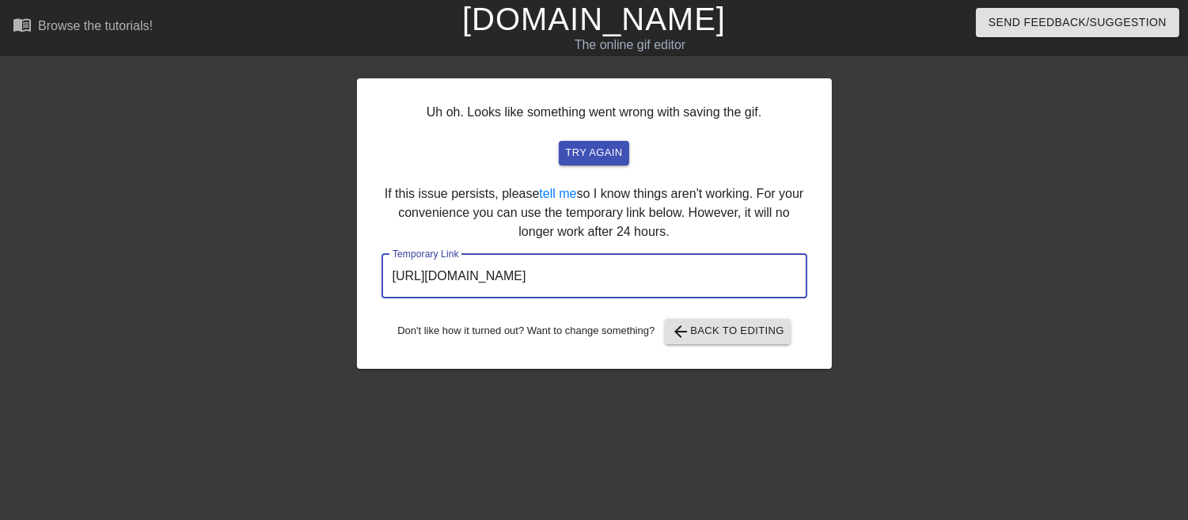
drag, startPoint x: 723, startPoint y: 270, endPoint x: 277, endPoint y: 238, distance: 446.9
click at [277, 238] on div "Uh oh. Looks like something went wrong with saving the gif. try again If this i…" at bounding box center [594, 300] width 1188 height 475
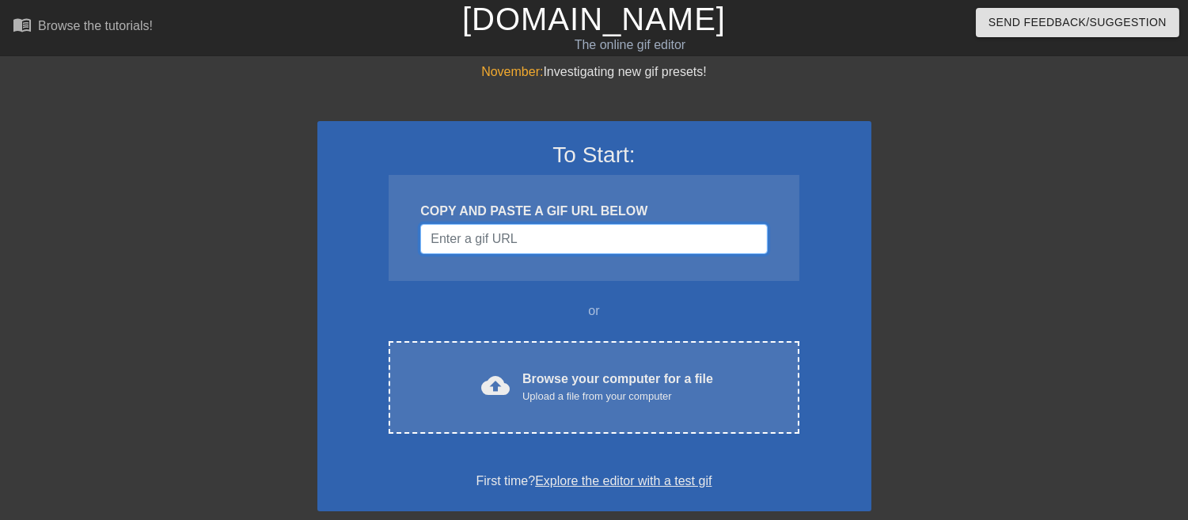
click at [510, 238] on input "Username" at bounding box center [593, 239] width 347 height 30
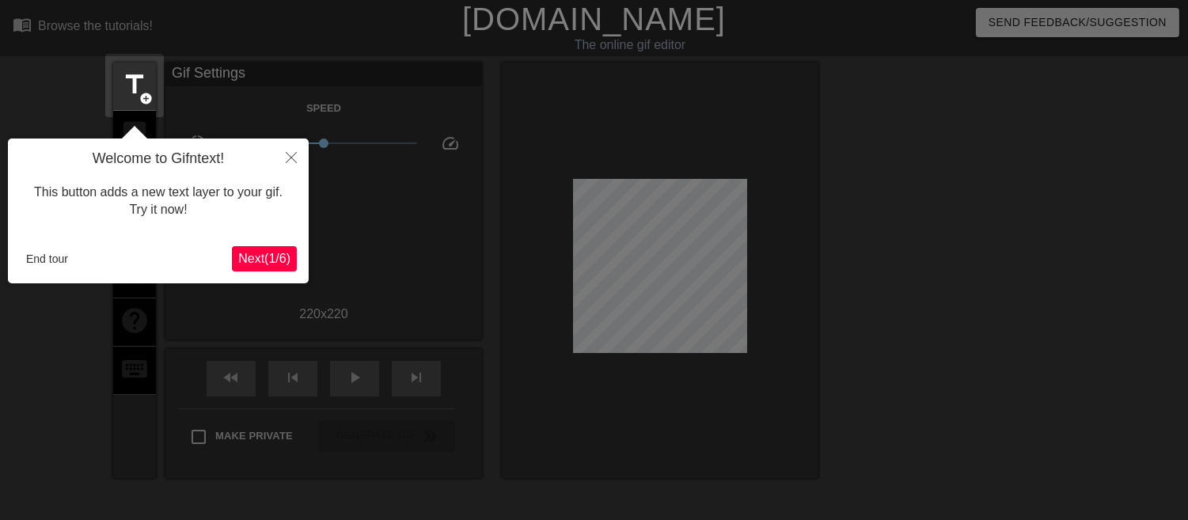
scroll to position [38, 0]
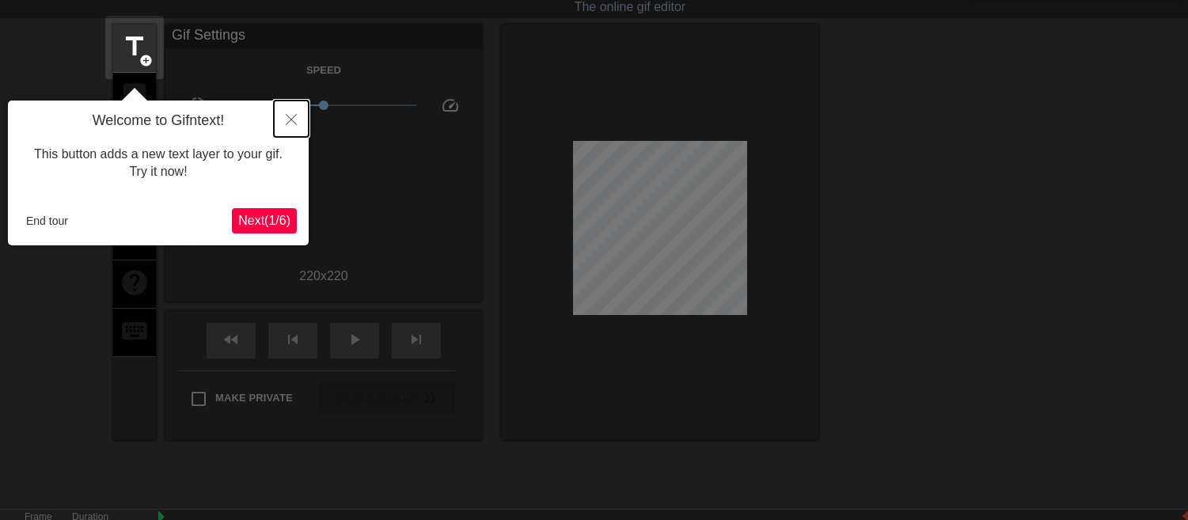
click at [290, 117] on icon "Close" at bounding box center [291, 119] width 11 height 11
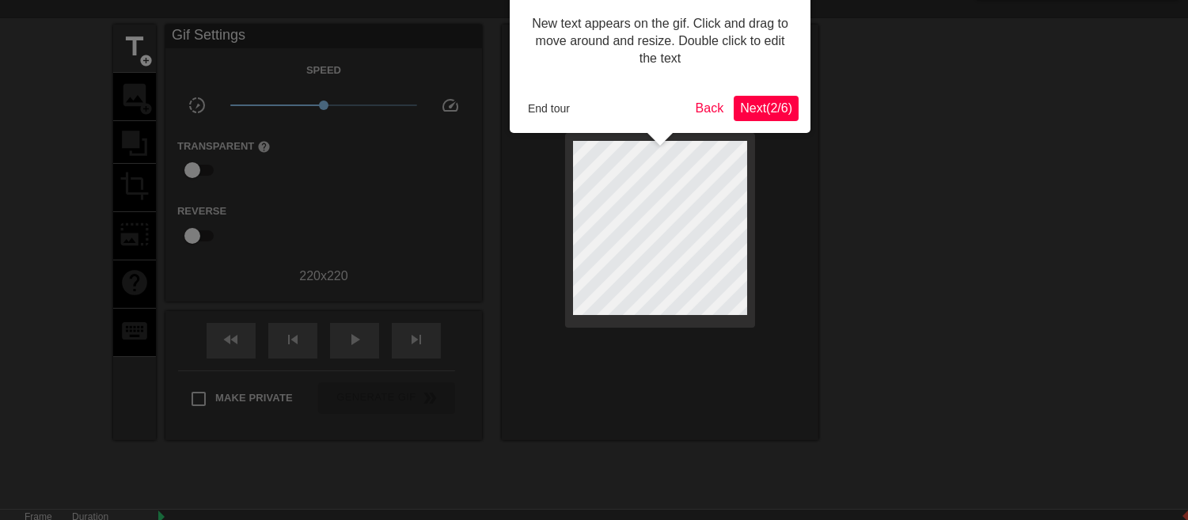
scroll to position [0, 0]
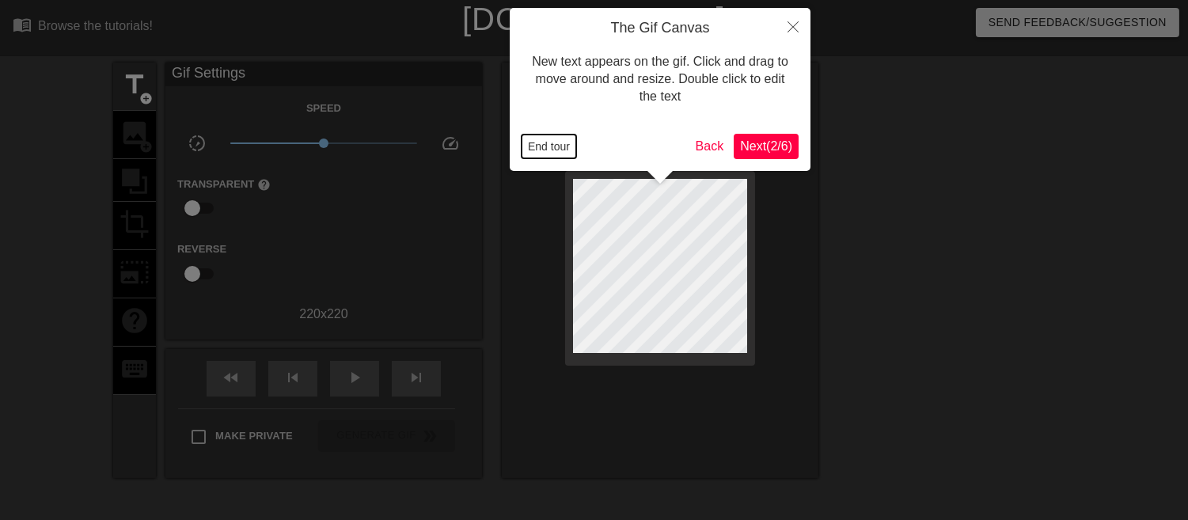
click at [549, 143] on button "End tour" at bounding box center [549, 147] width 55 height 24
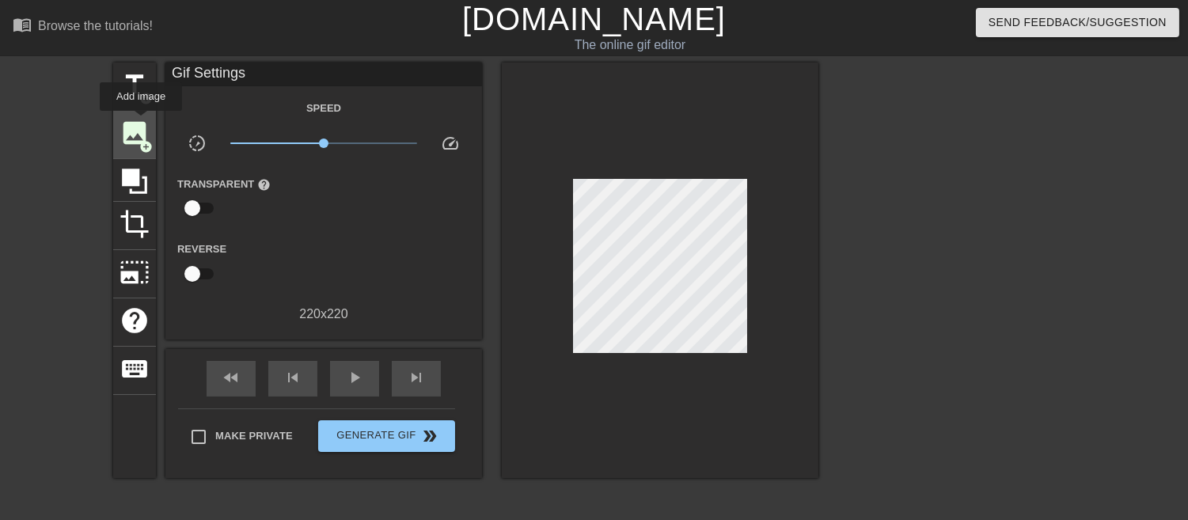
click at [141, 122] on span "image" at bounding box center [135, 133] width 30 height 30
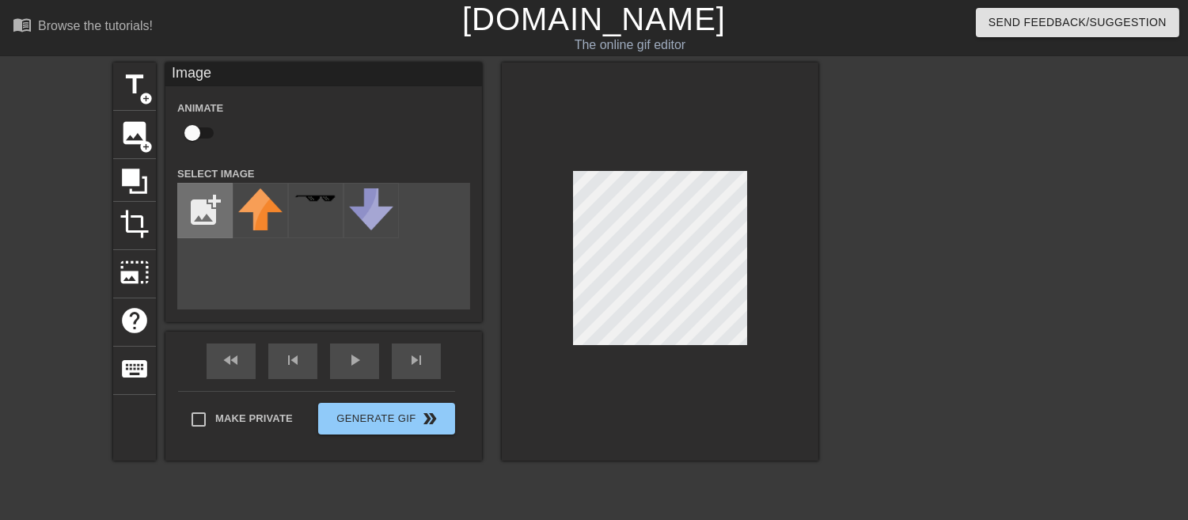
click at [207, 194] on input "file" at bounding box center [205, 211] width 54 height 54
click at [201, 219] on input "file" at bounding box center [205, 211] width 54 height 54
type input "C:\fakepath\2025_09_02_0jm_Kleki.png"
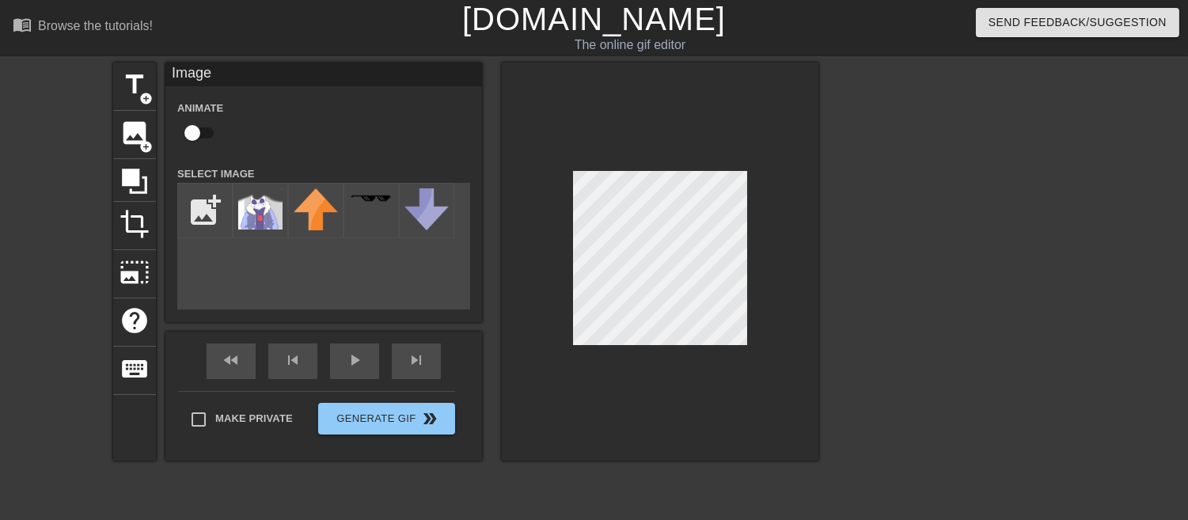
click at [251, 200] on img at bounding box center [260, 208] width 44 height 41
click at [746, 380] on div at bounding box center [660, 262] width 317 height 398
click at [753, 291] on div at bounding box center [660, 262] width 317 height 398
click at [835, 216] on div "title add_circle image add_circle crop photo_size_select_large help keyboard Im…" at bounding box center [594, 300] width 1188 height 475
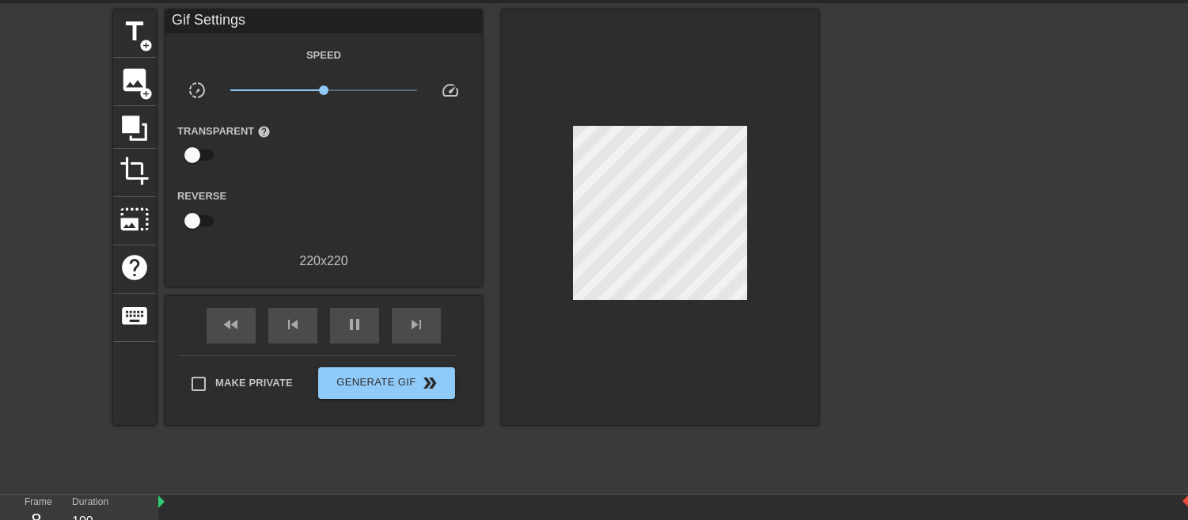
scroll to position [55, 0]
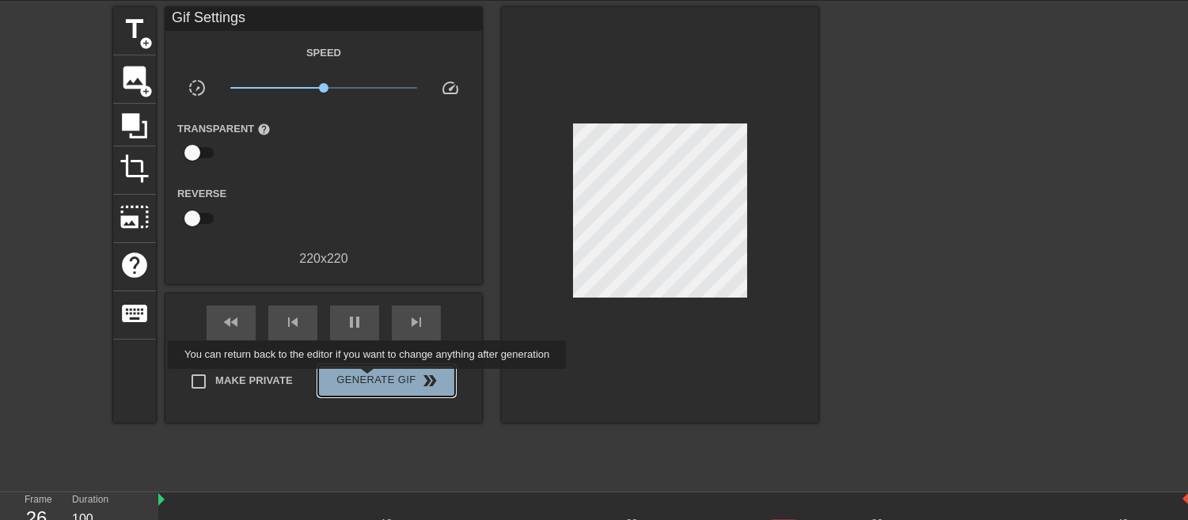
click at [369, 380] on span "Generate Gif double_arrow" at bounding box center [387, 380] width 124 height 19
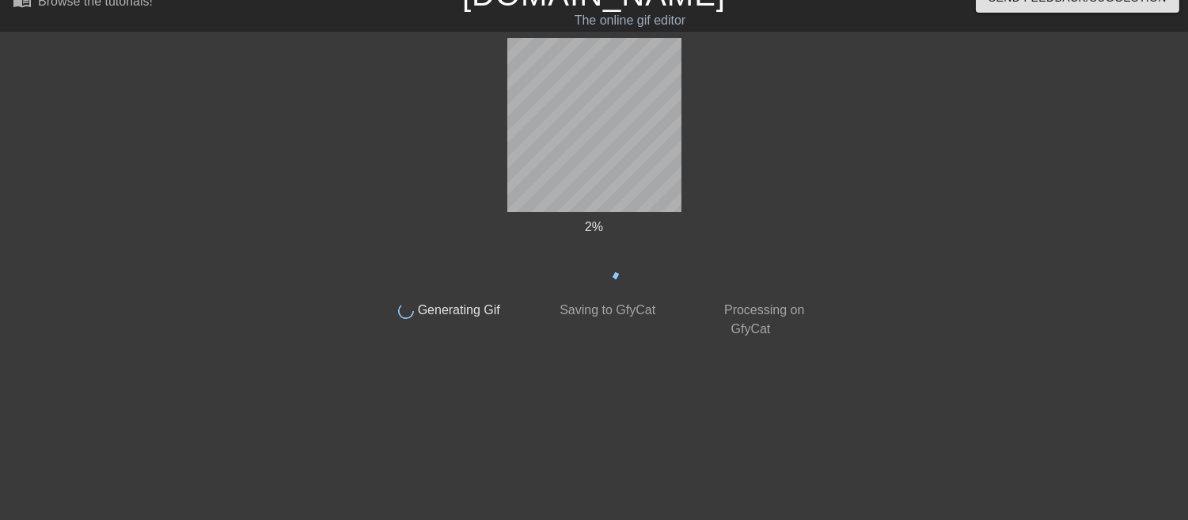
scroll to position [24, 0]
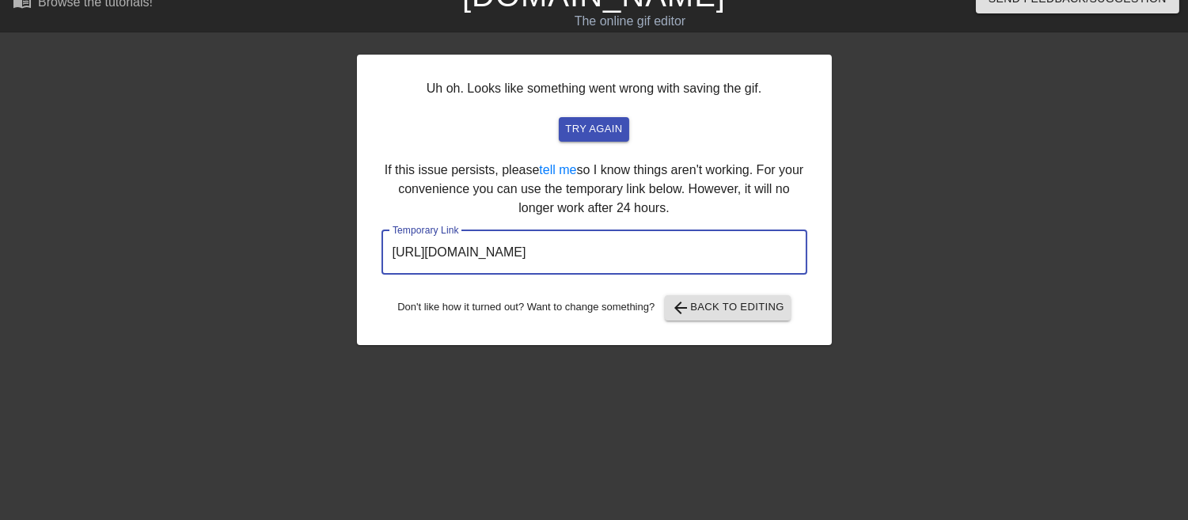
drag, startPoint x: 715, startPoint y: 257, endPoint x: 0, endPoint y: 241, distance: 715.1
click at [0, 241] on div "Uh oh. Looks like something went wrong with saving the gif. try again If this i…" at bounding box center [594, 276] width 1188 height 475
